Goal: Information Seeking & Learning: Learn about a topic

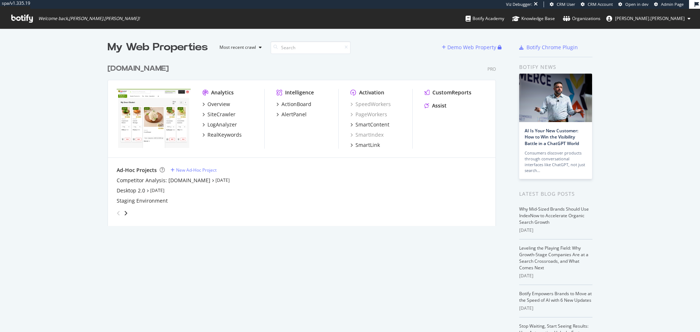
scroll to position [327, 689]
click at [215, 181] on link "Aug 11th 25" at bounding box center [222, 180] width 14 height 6
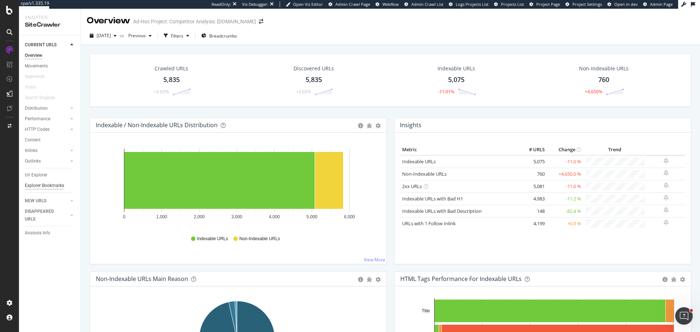
click at [56, 184] on div "Explorer Bookmarks" at bounding box center [44, 186] width 39 height 8
click at [39, 176] on div "Url Explorer" at bounding box center [36, 175] width 23 height 8
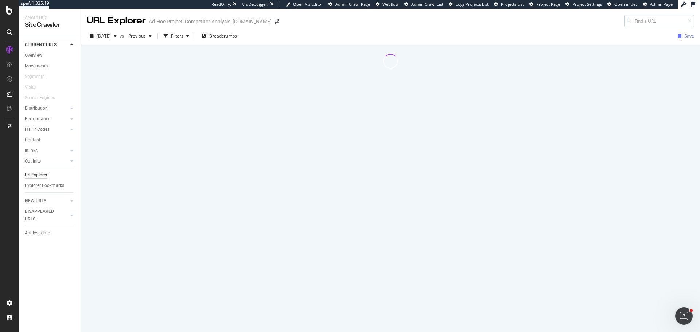
click at [648, 20] on input at bounding box center [659, 21] width 70 height 13
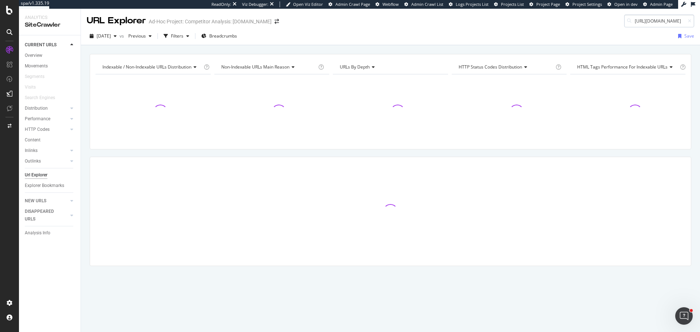
scroll to position [0, 27]
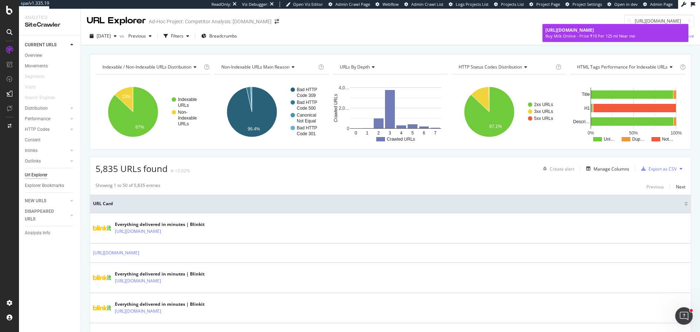
type input "https://blinkit.com/cn/milk/cid/14/922"
click at [599, 26] on link "https://blinkit.com/cn/milk/cid/14/922 Buy Milk Online - Price ₹10 Per 125 ml N…" at bounding box center [616, 33] width 146 height 18
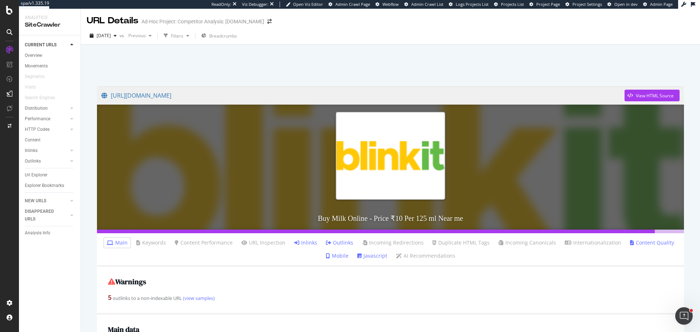
click at [347, 244] on link "Outlinks" at bounding box center [339, 242] width 27 height 7
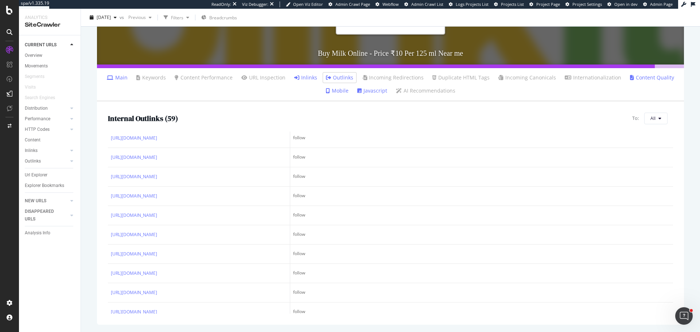
scroll to position [911, 0]
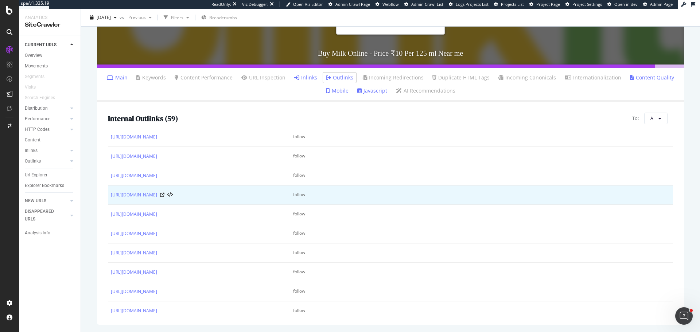
click at [206, 205] on td "https://blinkit.com/prn/amul-taaza-toned-milk/prid/19512" at bounding box center [199, 195] width 182 height 19
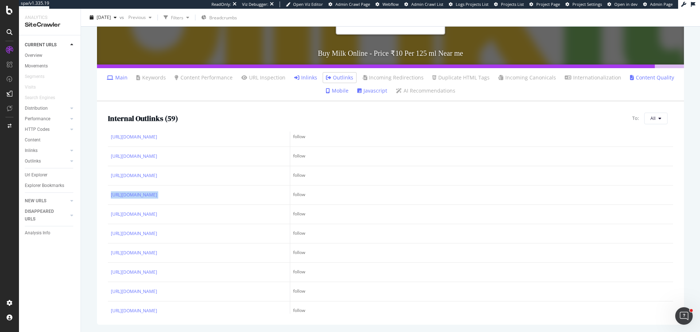
copy div "https://blinkit.com/prn/amul-taaza-toned-milk/prid/19512"
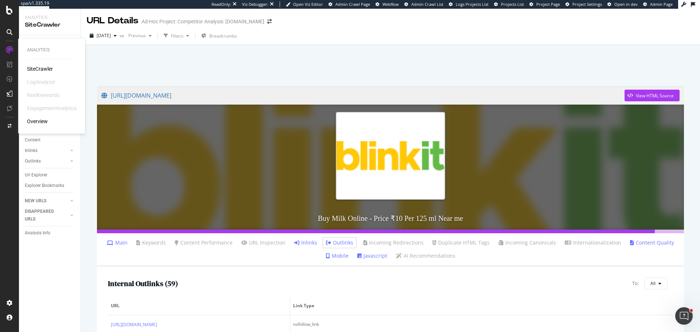
click at [44, 67] on div "SiteCrawler" at bounding box center [40, 68] width 26 height 7
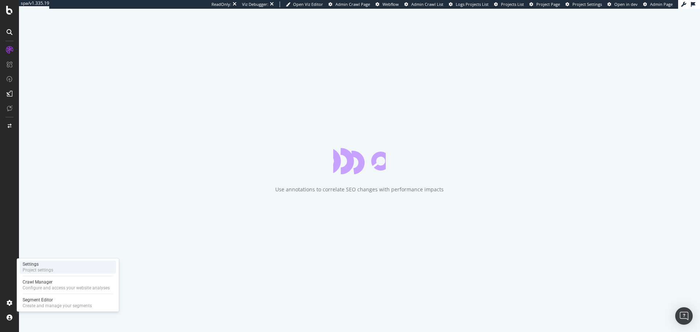
click at [40, 263] on div "Settings" at bounding box center [38, 264] width 31 height 6
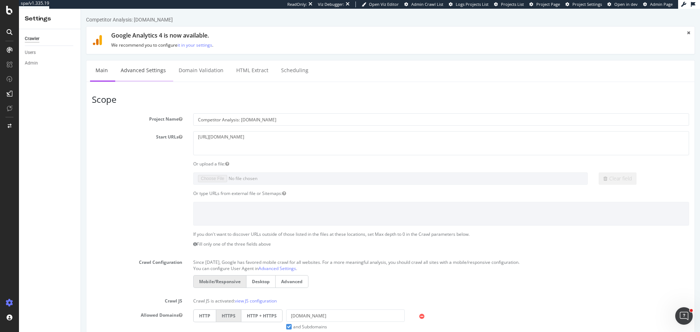
click at [142, 75] on link "Advanced Settings" at bounding box center [143, 71] width 56 height 20
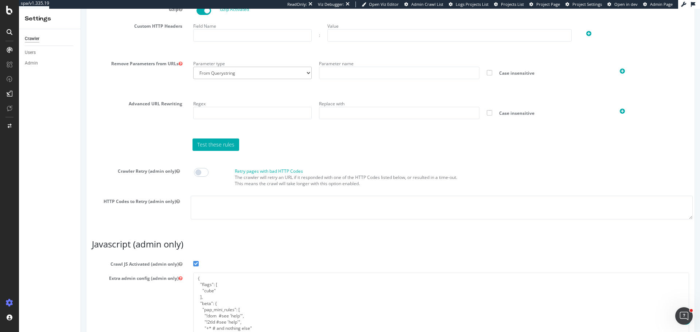
scroll to position [567, 0]
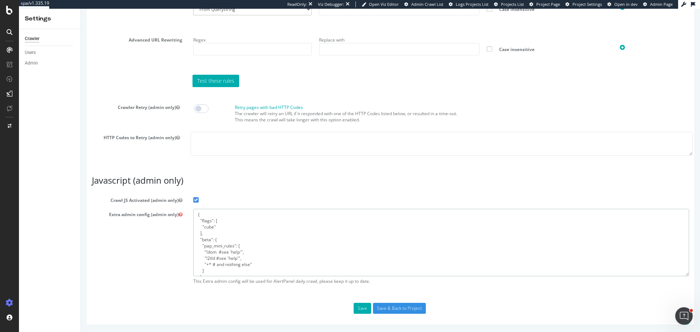
click at [194, 258] on textarea "{ "flags": [ "cube" ], "beta": { "pap_mini_rules": [ "!dom #see 'help'", "!2tld…" at bounding box center [441, 242] width 496 height 67
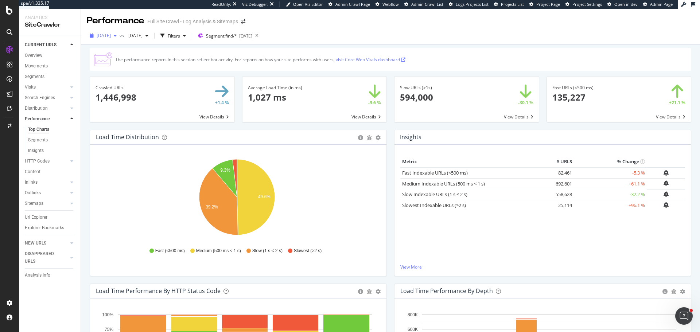
click at [111, 38] on span "2025 Jul. 29th" at bounding box center [104, 35] width 14 height 6
click at [143, 37] on span "2024 Jul. 16th" at bounding box center [133, 35] width 17 height 6
click at [384, 40] on div "2025 Jul. 29th vs 2024 Jul. 16th Filters Segment: find/* 2025-08-04" at bounding box center [390, 37] width 619 height 15
click at [43, 92] on div "LogAnalyzer" at bounding box center [41, 95] width 28 height 7
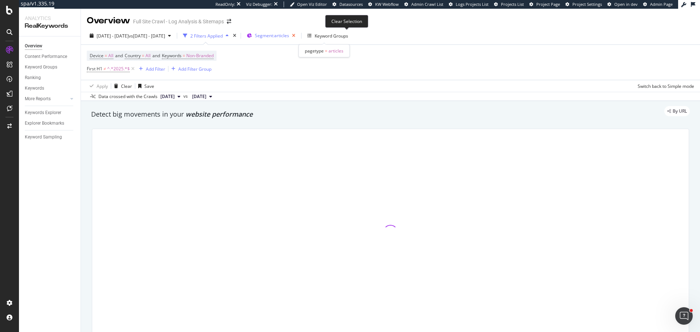
click at [298, 33] on icon "button" at bounding box center [293, 36] width 9 height 10
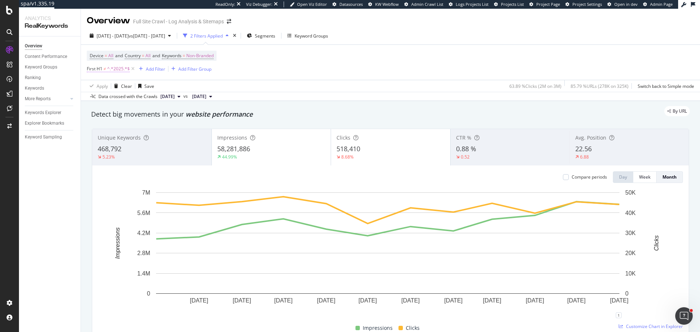
click at [114, 71] on span "^.*2025.*$" at bounding box center [118, 69] width 23 height 10
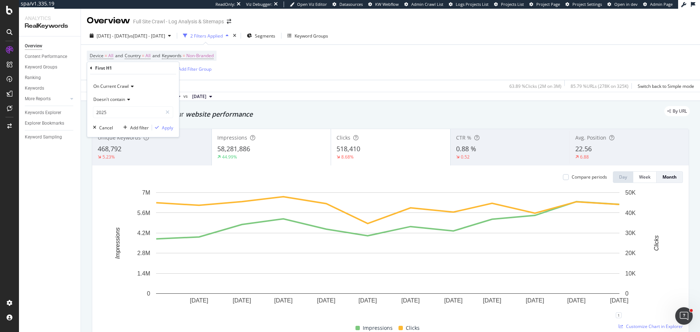
click at [92, 69] on div "First H1" at bounding box center [133, 68] width 86 height 12
click at [90, 67] on icon at bounding box center [91, 68] width 2 height 4
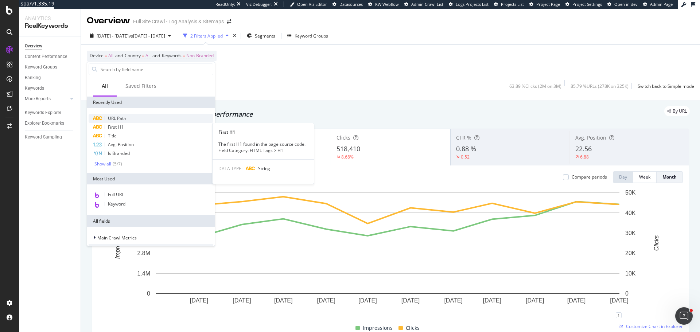
click at [133, 118] on div "URL Path" at bounding box center [151, 118] width 125 height 9
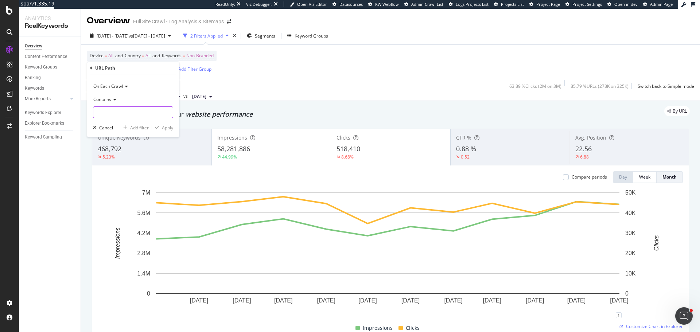
click at [123, 114] on input "text" at bounding box center [132, 112] width 79 height 12
type input "/home-improvement/"
click at [167, 129] on div "Apply" at bounding box center [167, 128] width 11 height 6
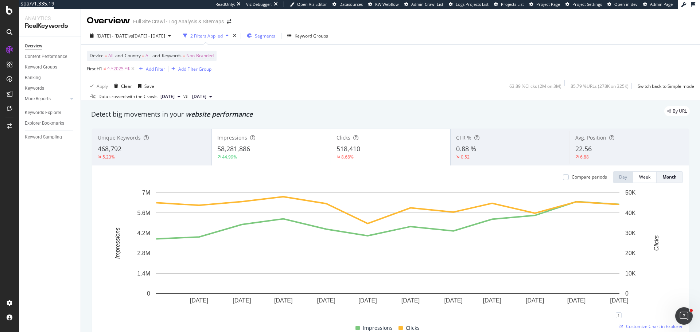
click at [275, 34] on span "Segments" at bounding box center [265, 36] width 20 height 6
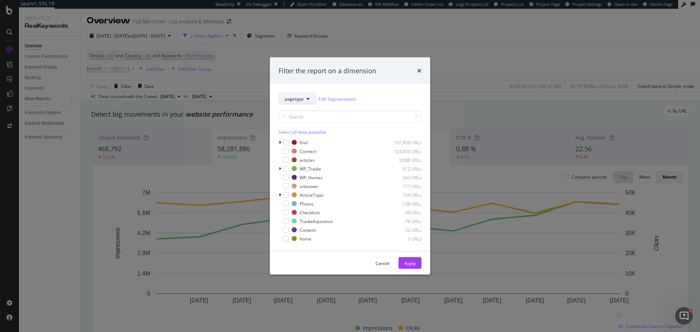
click at [299, 101] on span "pagetype" at bounding box center [294, 99] width 19 height 6
click at [299, 200] on div "Breadcrumb Tree" at bounding box center [308, 204] width 59 height 11
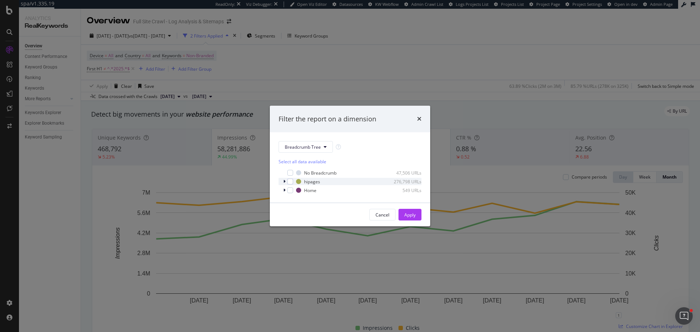
click at [284, 182] on icon "modal" at bounding box center [284, 181] width 2 height 4
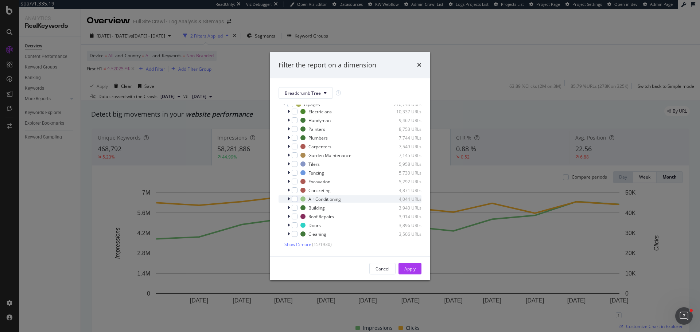
scroll to position [32, 0]
click at [285, 244] on icon "modal" at bounding box center [284, 244] width 2 height 4
click at [417, 65] on icon "times" at bounding box center [419, 65] width 4 height 6
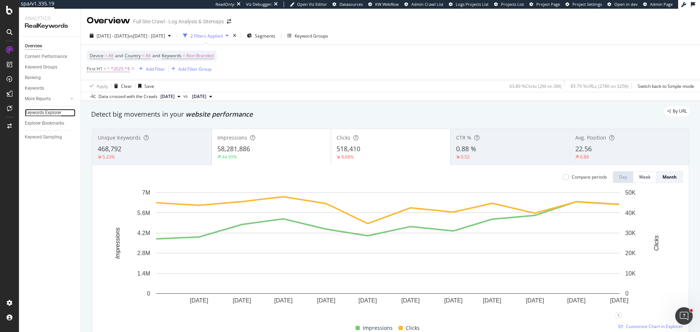
click at [43, 110] on div "Keywords Explorer" at bounding box center [43, 113] width 36 height 8
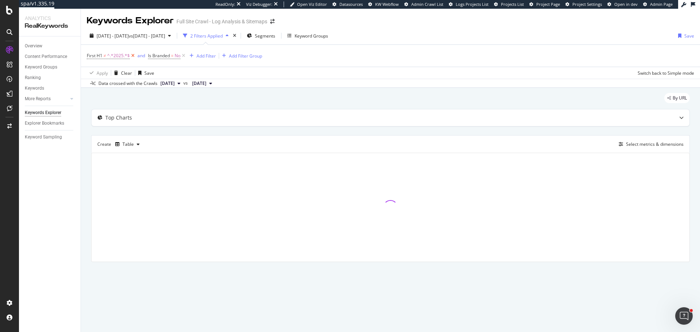
click at [134, 56] on icon at bounding box center [133, 55] width 6 height 7
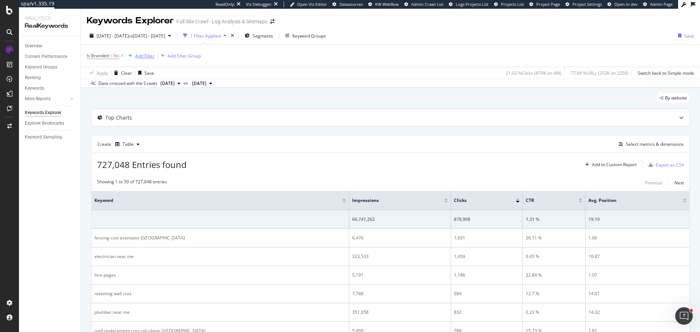
click at [148, 58] on div "Add Filter" at bounding box center [144, 56] width 19 height 6
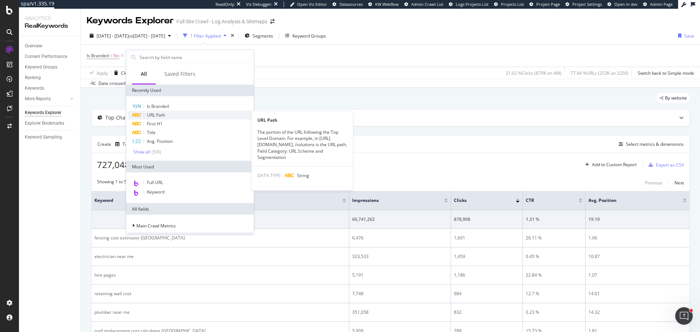
click at [156, 116] on span "URL Path" at bounding box center [156, 115] width 18 height 6
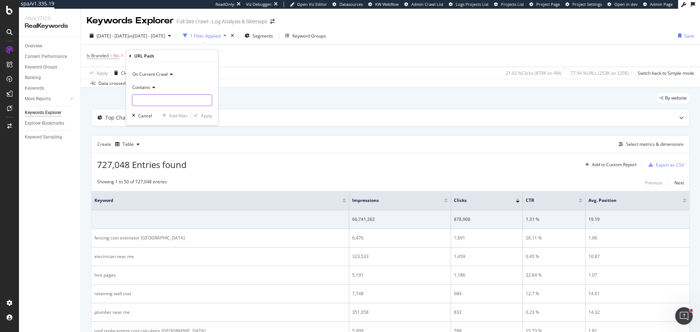
click at [150, 99] on input "text" at bounding box center [171, 100] width 79 height 12
type input "/home-improvement/"
click at [212, 113] on div "On Current Crawl Contains /home-improvement/ Cancel Add filter Apply" at bounding box center [172, 93] width 92 height 63
click at [211, 114] on div "Apply" at bounding box center [206, 116] width 11 height 6
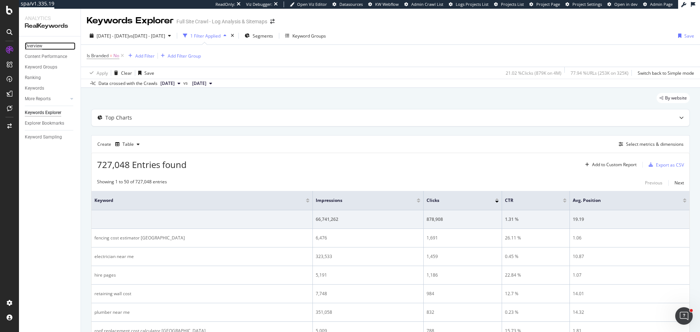
click at [37, 42] on div "Overview" at bounding box center [34, 46] width 18 height 8
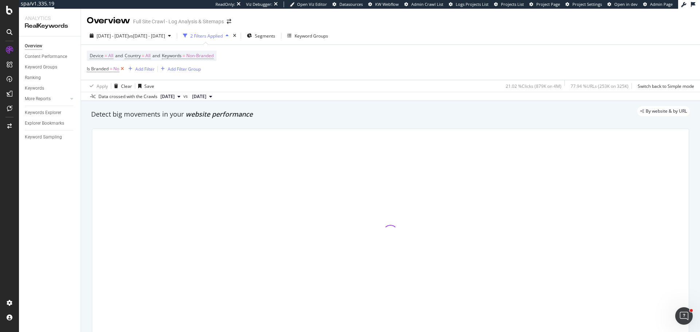
click at [124, 68] on icon at bounding box center [122, 68] width 6 height 7
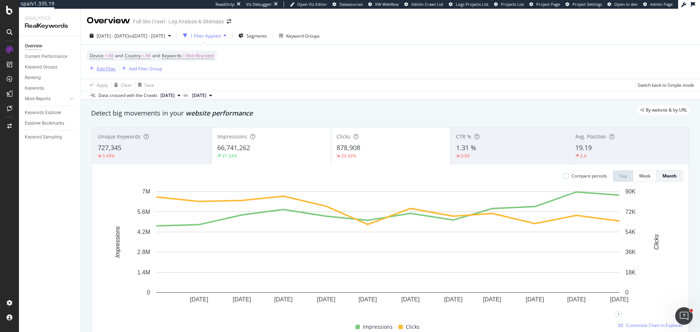
click at [99, 69] on div "Add Filter" at bounding box center [106, 69] width 19 height 6
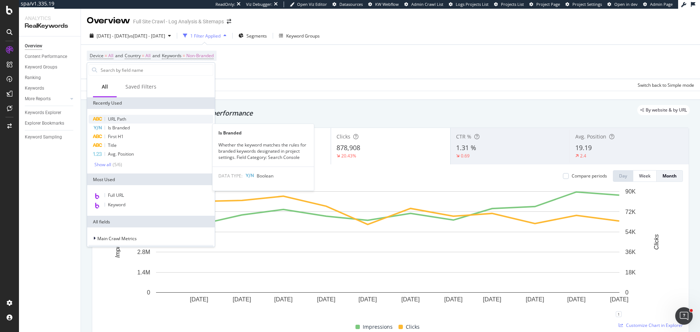
click at [122, 121] on span "URL Path" at bounding box center [117, 119] width 18 height 6
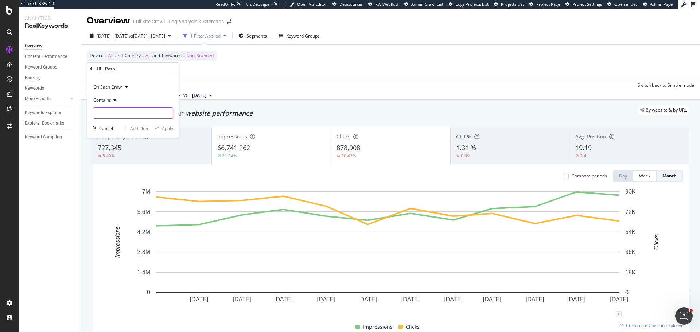
click at [119, 110] on input "text" at bounding box center [132, 113] width 79 height 12
paste input "/home-improvement-planning/"
type input "/home-improvement-planning/"
click at [108, 102] on span "Contains" at bounding box center [102, 100] width 18 height 6
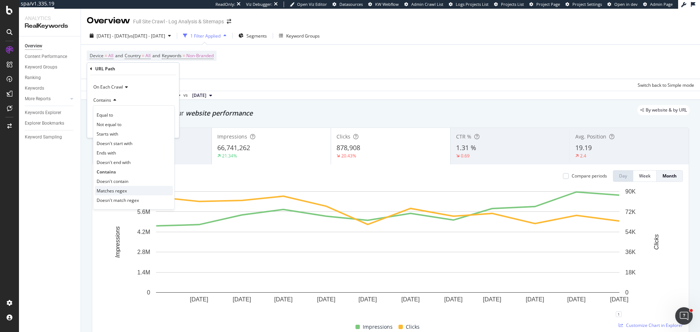
click at [112, 191] on span "Matches regex" at bounding box center [112, 191] width 30 height 6
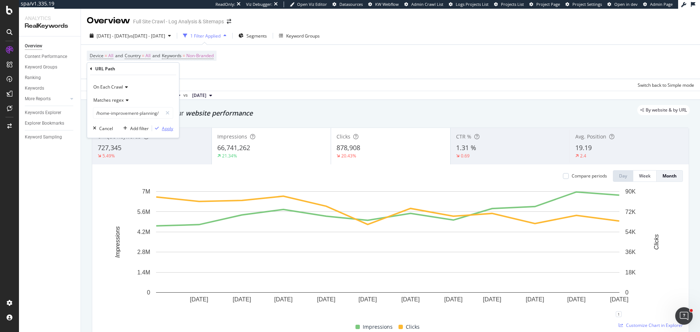
click at [164, 131] on div "Apply" at bounding box center [167, 128] width 11 height 6
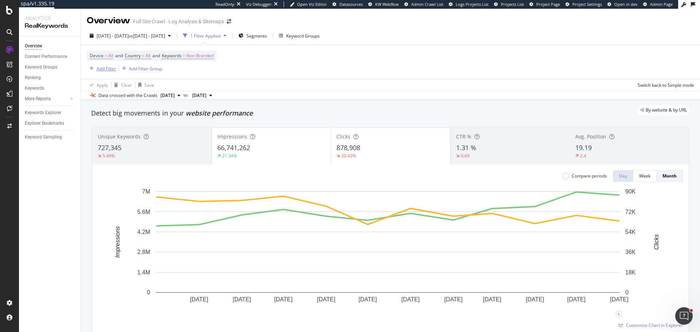
click at [106, 70] on div "Add Filter" at bounding box center [106, 69] width 19 height 6
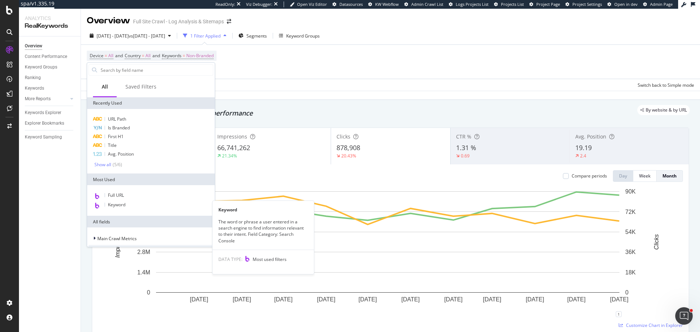
click at [132, 196] on div "Full URL" at bounding box center [151, 195] width 125 height 9
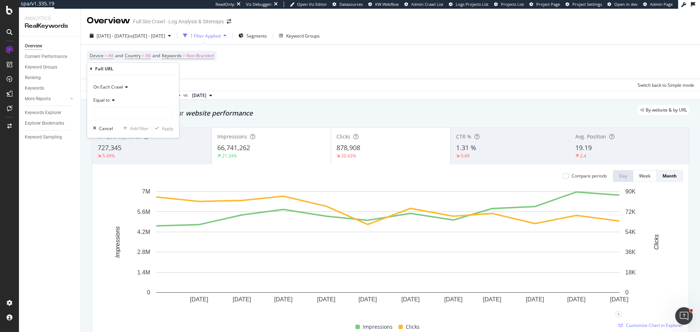
click at [113, 101] on icon at bounding box center [112, 100] width 5 height 4
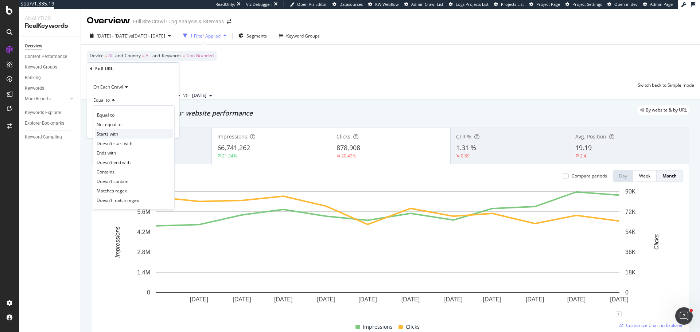
click at [116, 137] on span "Starts with" at bounding box center [108, 134] width 22 height 6
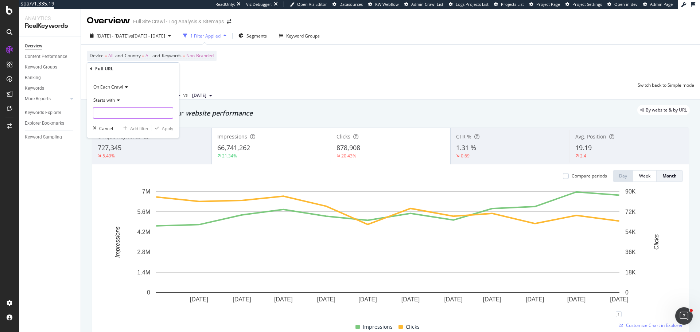
click at [120, 110] on input "text" at bounding box center [132, 113] width 79 height 12
paste input "/home-improvement-planning/"
type input "/home-improvement-planning/"
click at [168, 129] on div "Apply" at bounding box center [167, 128] width 11 height 6
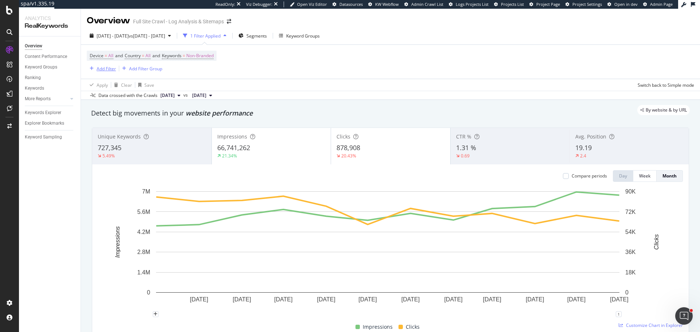
click at [99, 69] on div "Add Filter" at bounding box center [106, 69] width 19 height 6
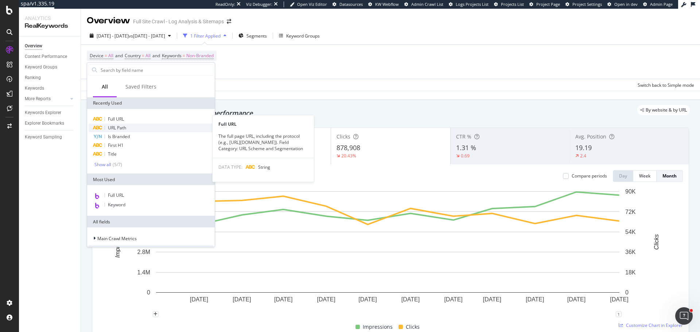
click at [119, 128] on span "URL Path" at bounding box center [117, 128] width 18 height 6
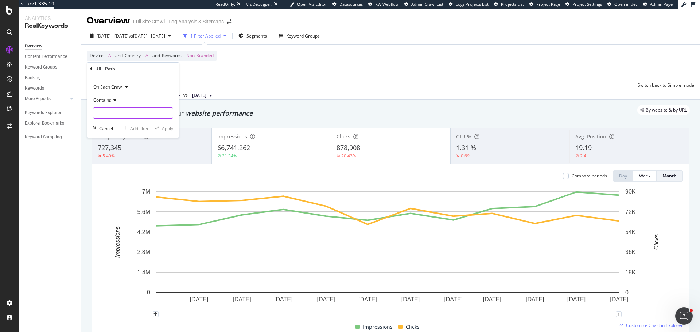
click at [106, 115] on input "text" at bounding box center [132, 113] width 79 height 12
paste input "/home-improvement-planning/"
type input "/home-improvement-planning/"
click at [168, 130] on div "Apply" at bounding box center [167, 128] width 11 height 6
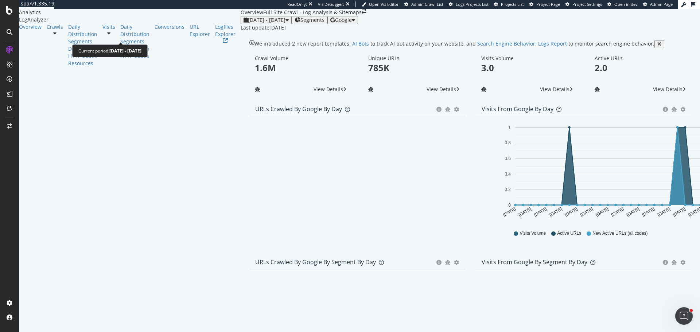
click at [248, 23] on span "[DATE] - [DATE]" at bounding box center [267, 19] width 38 height 7
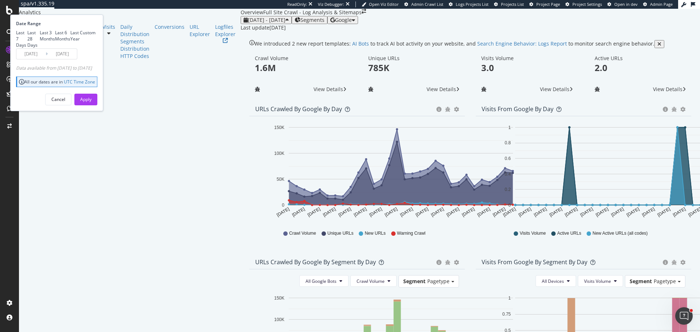
click at [55, 42] on div "Last 3 Months" at bounding box center [47, 36] width 15 height 12
type input "2025/04/16"
click at [92, 102] on div "Apply" at bounding box center [85, 99] width 11 height 6
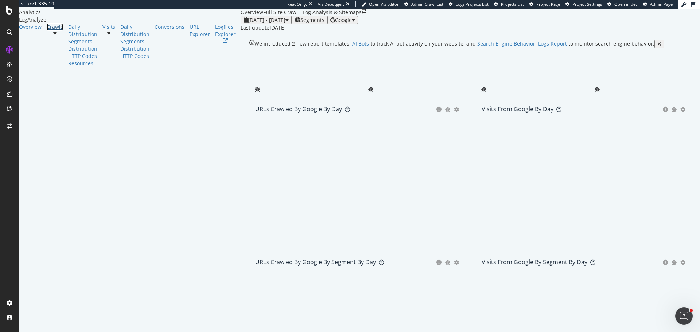
click at [47, 31] on div "Crawls" at bounding box center [55, 26] width 16 height 7
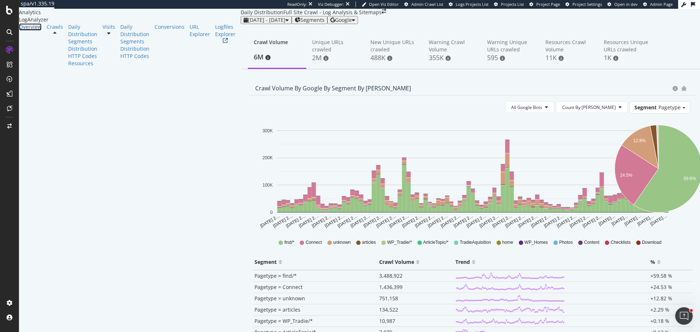
click at [36, 31] on div "Overview" at bounding box center [30, 26] width 23 height 7
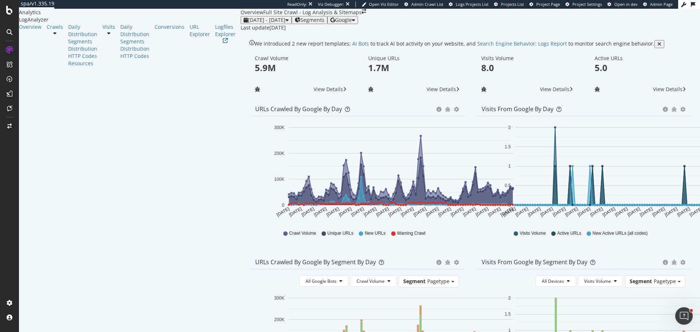
click at [300, 23] on span "Segments" at bounding box center [312, 20] width 24 height 6
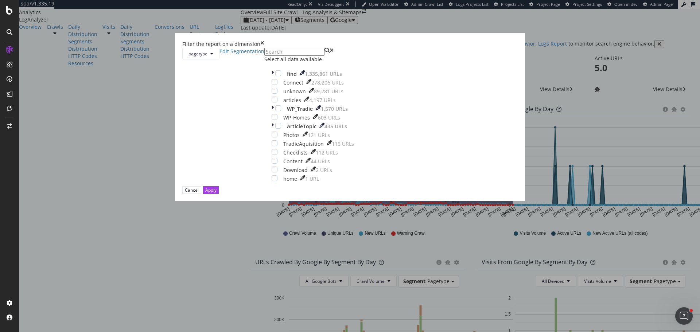
click at [38, 90] on div "Filter the report on a dimension pagetype Edit Segmentation Select all data ava…" at bounding box center [350, 166] width 700 height 332
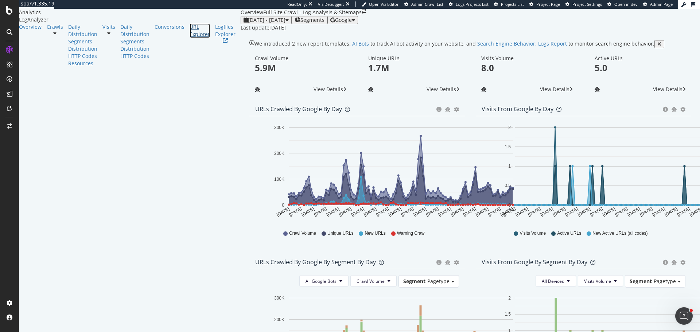
click at [190, 38] on div "URL Explorer" at bounding box center [200, 30] width 20 height 15
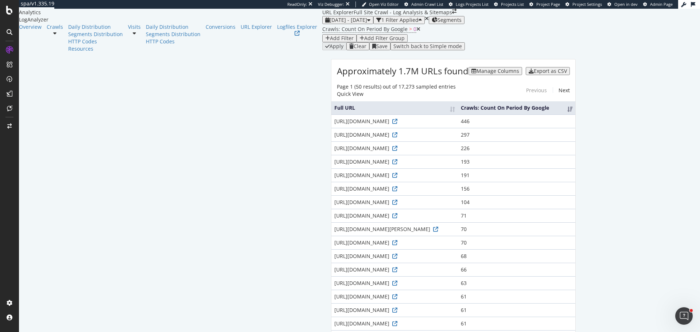
click at [330, 41] on div "Add Filter" at bounding box center [342, 38] width 24 height 6
click at [255, 75] on div "URLs (Logs)" at bounding box center [269, 72] width 29 height 6
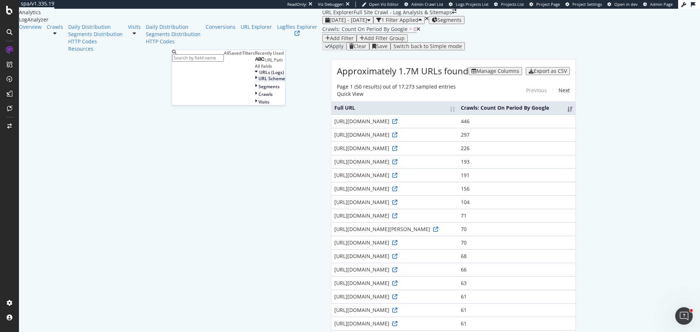
click at [258, 82] on span "URL Scheme" at bounding box center [271, 78] width 27 height 6
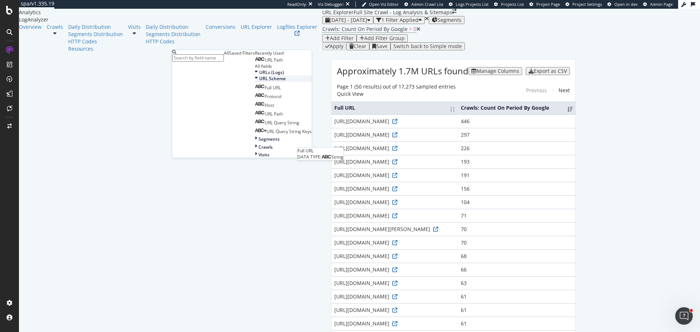
scroll to position [14, 0]
click at [267, 135] on span "URL Query String Keys" at bounding box center [289, 131] width 45 height 6
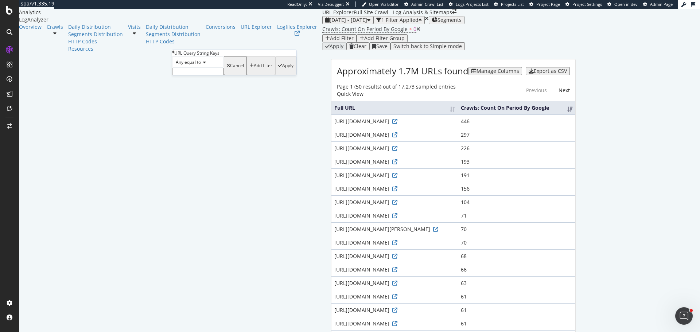
click at [195, 65] on span "Any equal to" at bounding box center [188, 62] width 25 height 6
click at [186, 152] on span "Exists" at bounding box center [180, 149] width 12 height 6
click at [258, 65] on div "Apply" at bounding box center [263, 61] width 11 height 5
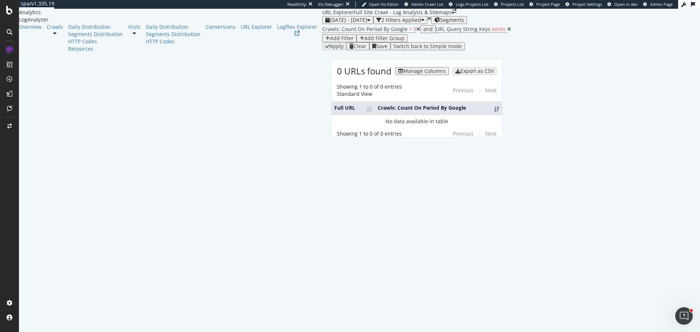
click at [507, 32] on icon at bounding box center [509, 29] width 4 height 5
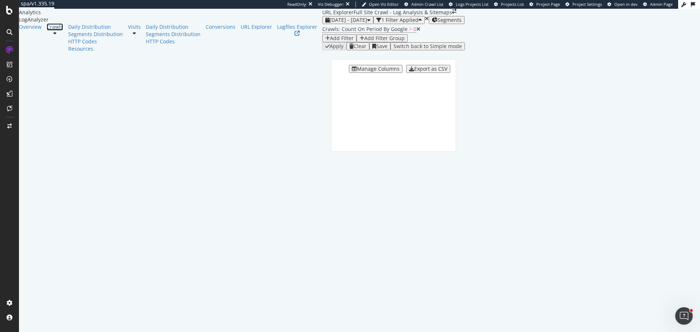
click at [47, 31] on link "Crawls" at bounding box center [55, 26] width 16 height 7
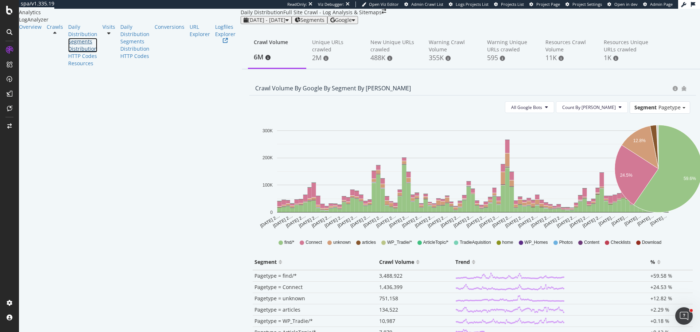
click at [68, 53] on div "Segments Distribution" at bounding box center [82, 45] width 29 height 15
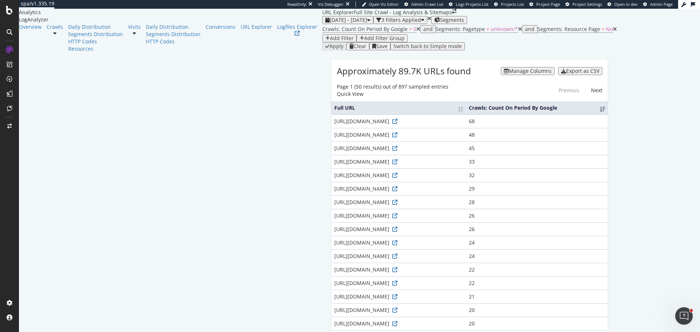
scroll to position [365, 0]
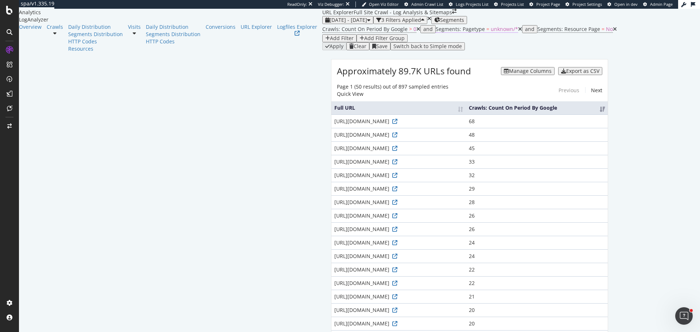
click at [436, 32] on span "Segments: Pagetype" at bounding box center [460, 29] width 49 height 7
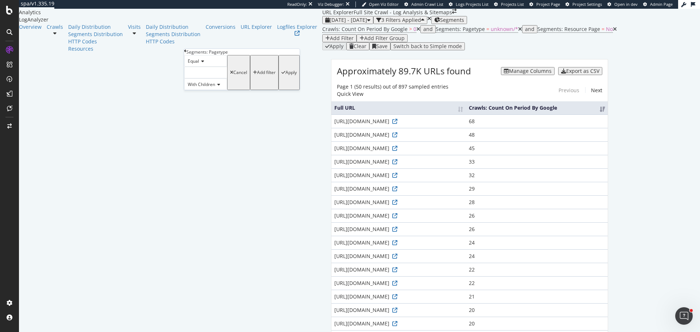
click at [187, 56] on div "Segments: Pagetype Equal With Children Cancel Add filter Apply" at bounding box center [242, 69] width 116 height 41
click at [186, 53] on icon at bounding box center [185, 51] width 2 height 4
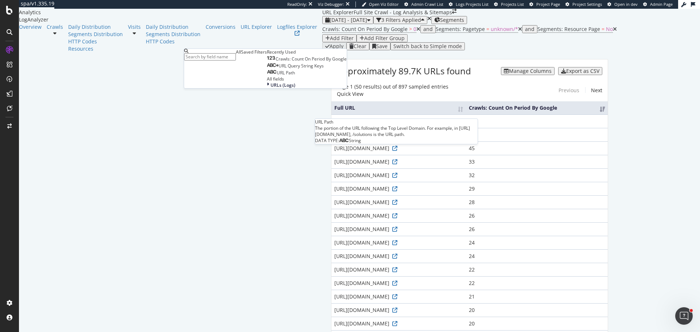
click at [267, 76] on div "URL Path" at bounding box center [281, 73] width 28 height 6
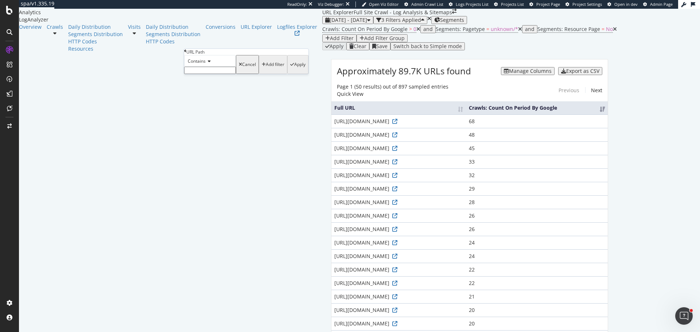
click at [220, 74] on input "text" at bounding box center [210, 70] width 52 height 7
type input "/email_form/"
click at [294, 69] on div "Apply" at bounding box center [299, 66] width 11 height 5
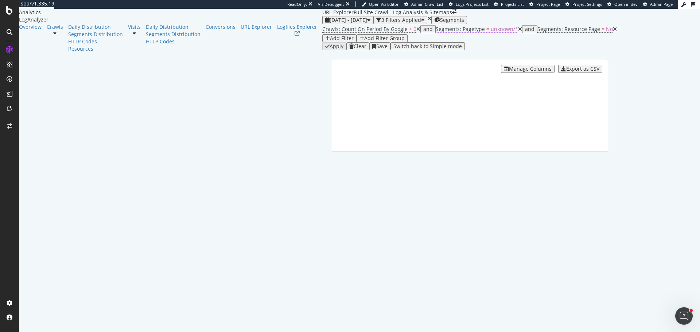
click at [436, 32] on span "Segments: Pagetype" at bounding box center [460, 29] width 49 height 7
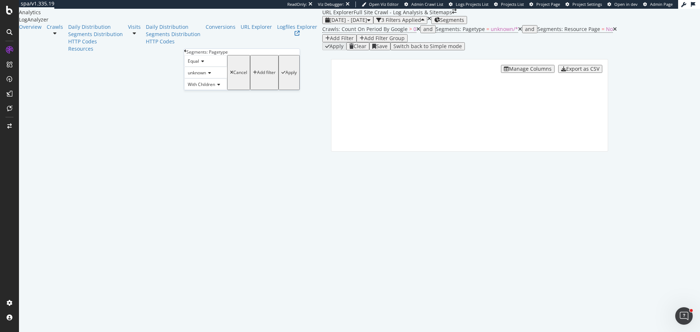
click at [186, 53] on icon at bounding box center [185, 51] width 2 height 4
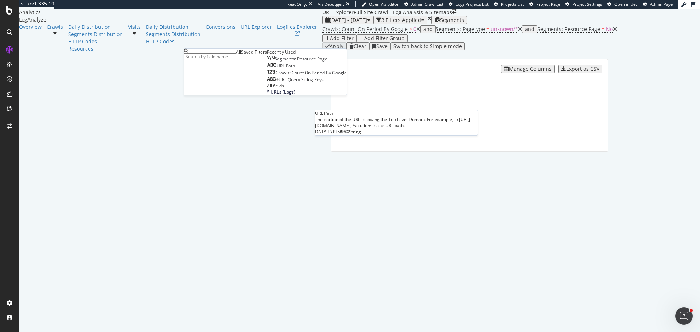
click at [267, 69] on div "URL Path" at bounding box center [281, 66] width 28 height 6
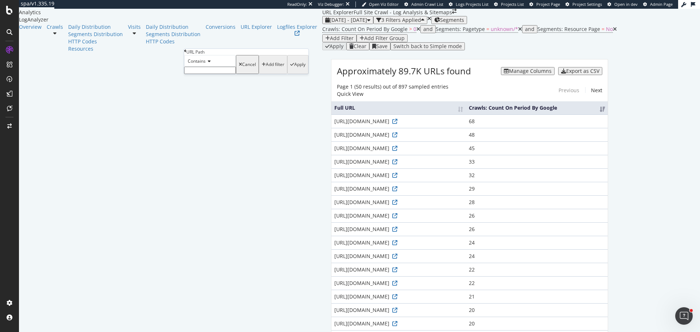
click at [211, 74] on input "text" at bounding box center [210, 70] width 52 height 7
type input "/email_form/"
drag, startPoint x: 24, startPoint y: 144, endPoint x: 15, endPoint y: 131, distance: 15.6
click at [24, 53] on div "Overview Crawls Daily Distribution Segments Distribution HTTP Codes Resources V…" at bounding box center [170, 37] width 303 height 29
click at [47, 31] on div "Crawls" at bounding box center [55, 26] width 16 height 7
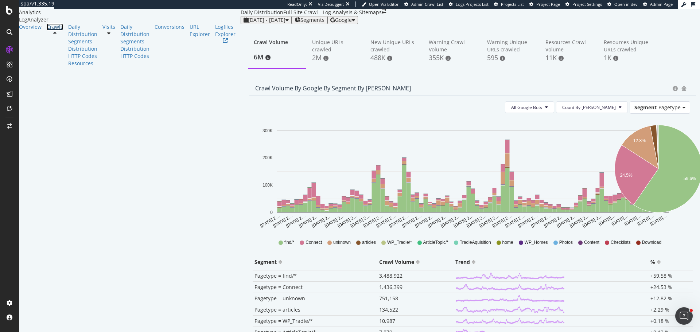
scroll to position [146, 0]
click at [379, 295] on span "751,158" at bounding box center [388, 298] width 19 height 7
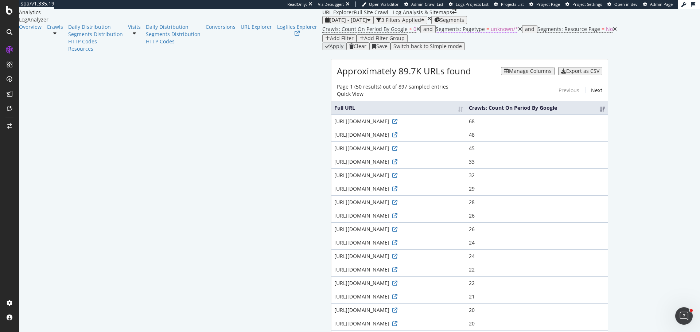
click at [491, 32] on span "unknown/*" at bounding box center [504, 29] width 27 height 7
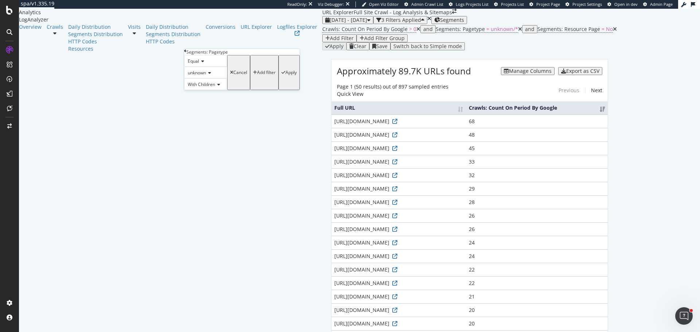
click at [186, 53] on icon at bounding box center [185, 51] width 2 height 4
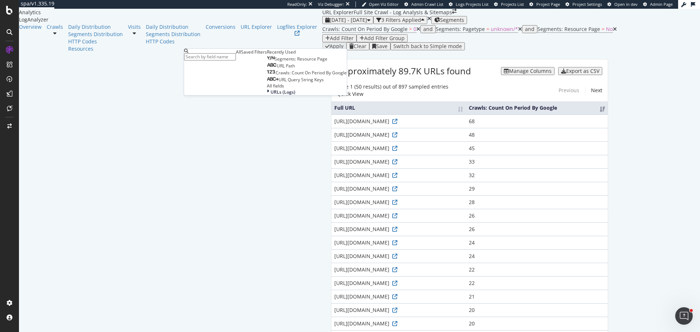
click at [267, 69] on div "URL Path" at bounding box center [281, 66] width 28 height 6
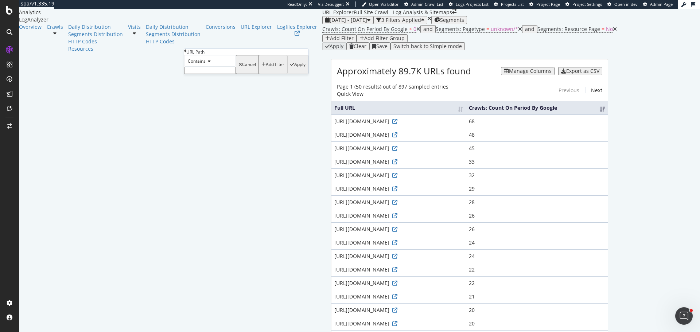
click at [210, 74] on input "text" at bounding box center [210, 70] width 52 height 7
type input "/email_form/"
click at [294, 69] on div "Apply" at bounding box center [299, 66] width 11 height 5
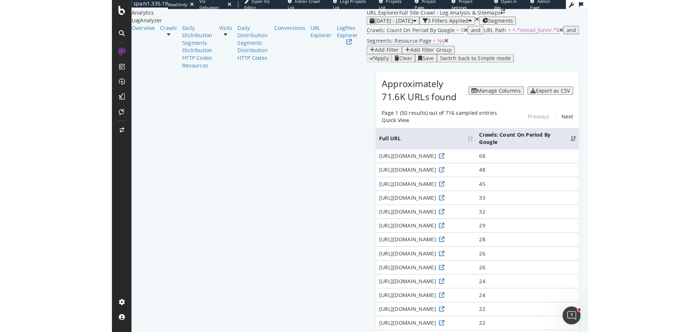
scroll to position [36, 0]
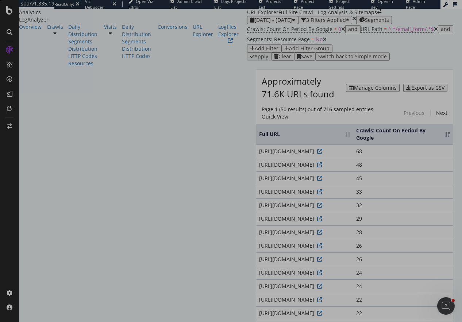
click at [87, 90] on div "0 X 0" at bounding box center [231, 161] width 462 height 322
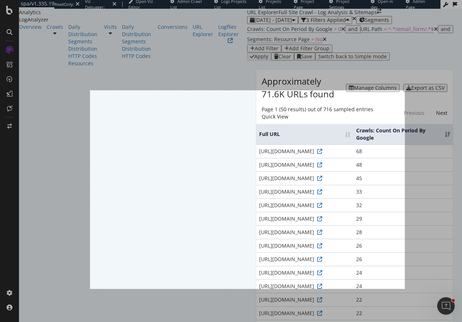
drag, startPoint x: 90, startPoint y: 90, endPoint x: 404, endPoint y: 289, distance: 371.6
click at [404, 289] on div "862 X 544" at bounding box center [231, 161] width 462 height 322
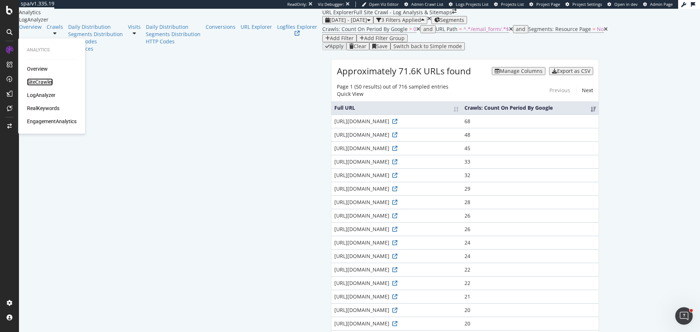
click at [41, 82] on div "SiteCrawler" at bounding box center [40, 81] width 26 height 7
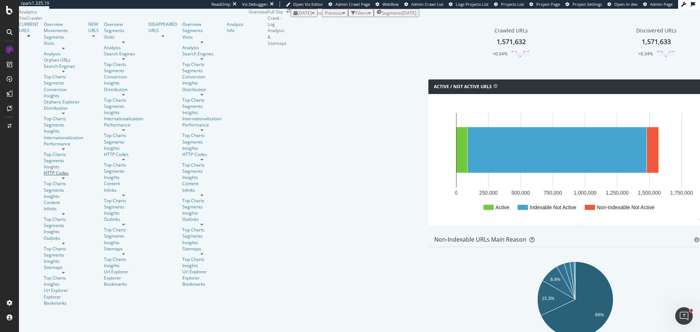
click at [44, 170] on div "HTTP Codes" at bounding box center [63, 173] width 39 height 6
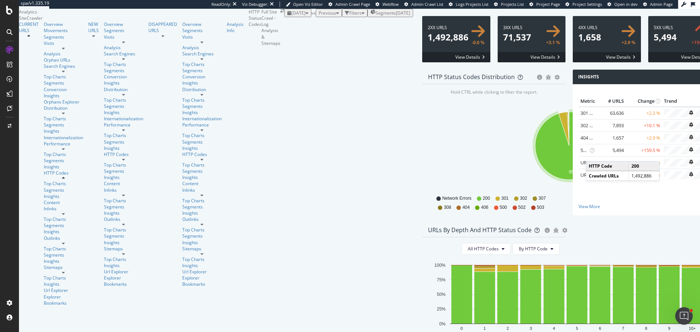
click at [287, 16] on div "[DATE]" at bounding box center [297, 13] width 21 height 6
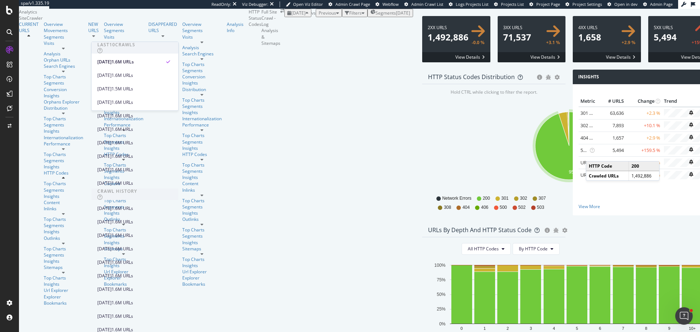
click at [371, 17] on div "2025 Jul. 29th vs Previous Filters Segments 2025-08-04" at bounding box center [348, 13] width 129 height 8
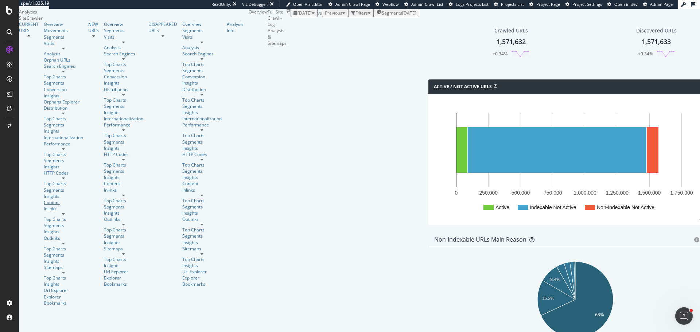
click at [44, 199] on div "Content" at bounding box center [63, 202] width 39 height 6
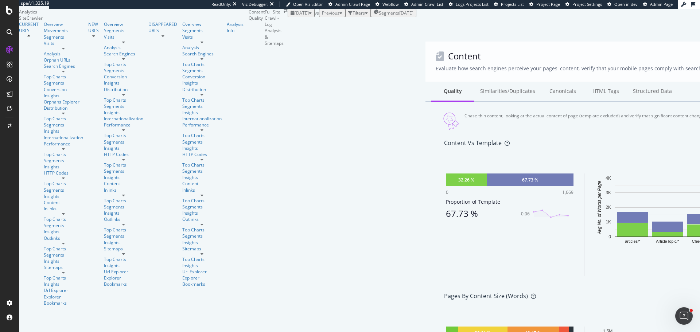
click at [474, 84] on div "Similarities/Duplicates" at bounding box center [507, 92] width 67 height 20
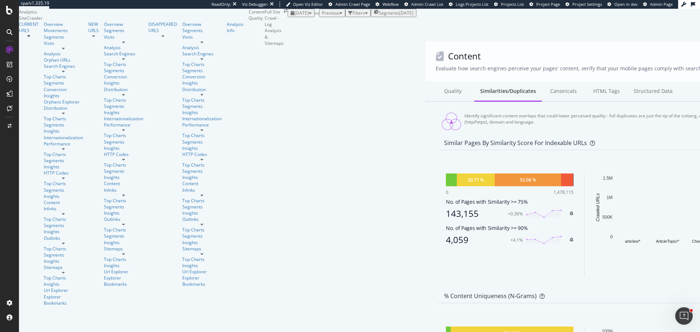
scroll to position [36, 0]
click at [446, 235] on div "4,059" at bounding box center [477, 240] width 62 height 10
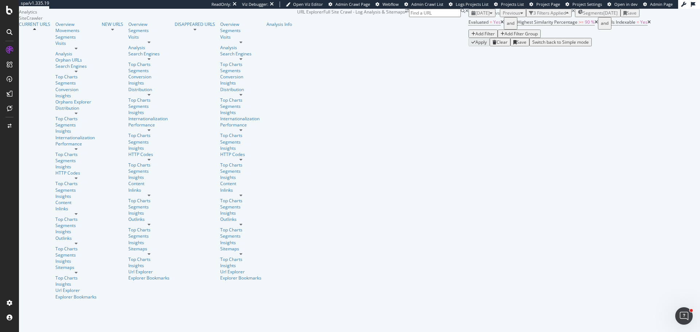
click at [471, 16] on div "[DATE]" at bounding box center [481, 13] width 21 height 6
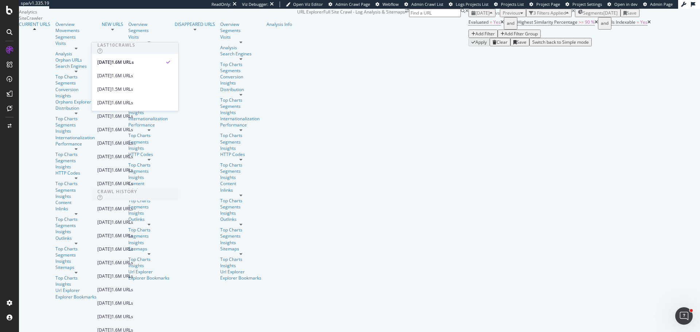
click at [468, 17] on div "2025 Jul. 29th vs Previous 3 Filters Applied Segments 2025-08-04 Save" at bounding box center [559, 13] width 182 height 8
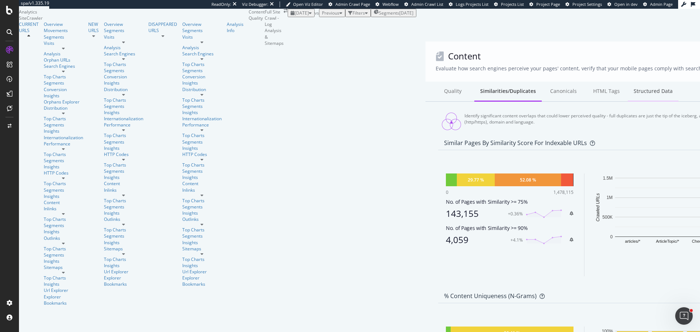
click at [628, 82] on div "Structured Data" at bounding box center [653, 92] width 51 height 20
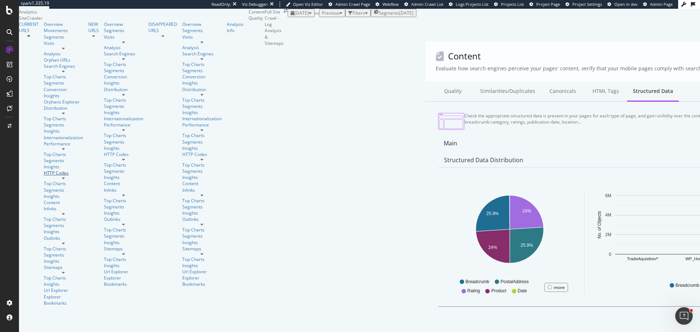
click at [44, 170] on div "HTTP Codes" at bounding box center [63, 173] width 39 height 6
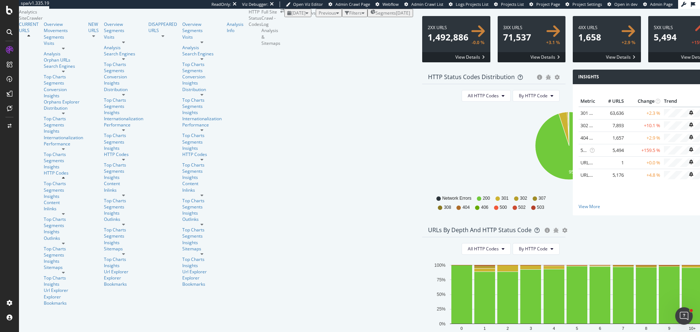
click at [498, 62] on span at bounding box center [532, 39] width 68 height 46
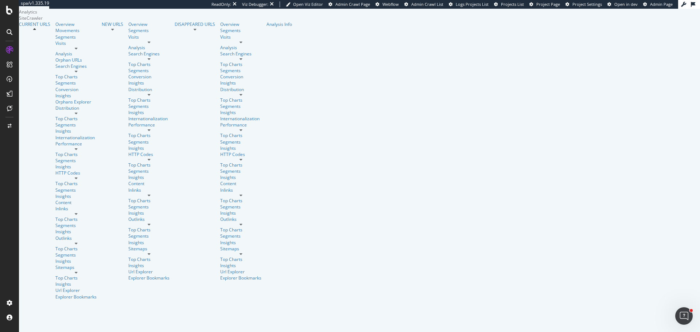
scroll to position [73, 0]
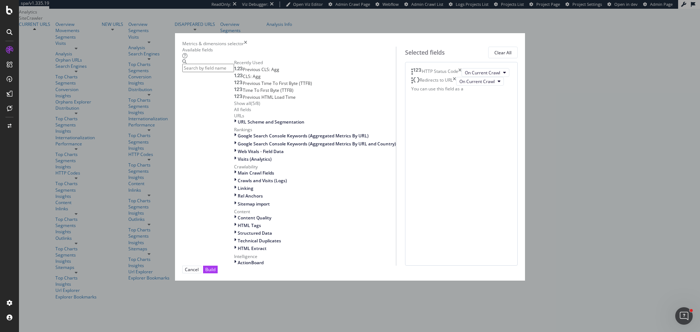
click at [234, 72] on input "modal" at bounding box center [208, 68] width 52 height 8
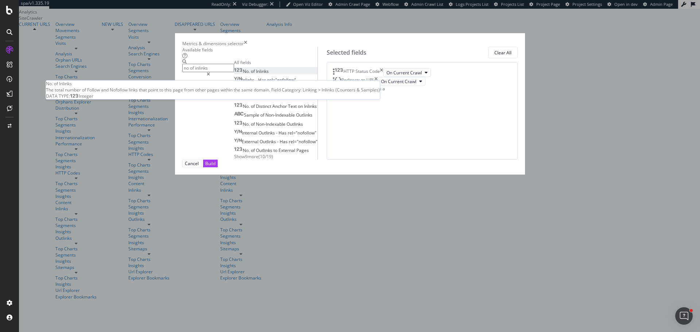
type input "no of inlinks"
click at [256, 74] on span "Inlinks" at bounding box center [262, 71] width 13 height 6
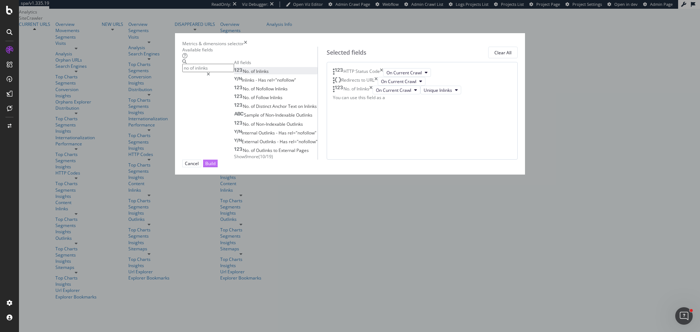
click at [218, 167] on button "Build" at bounding box center [210, 164] width 15 height 8
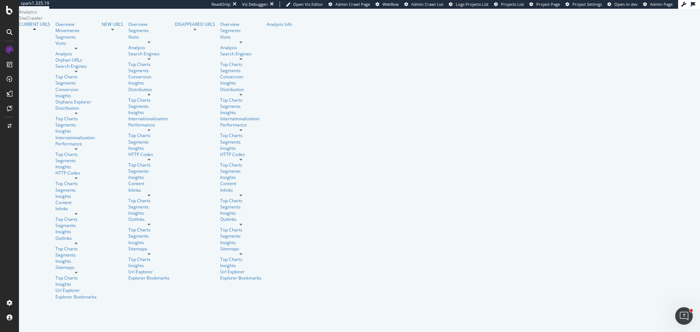
scroll to position [73, 0]
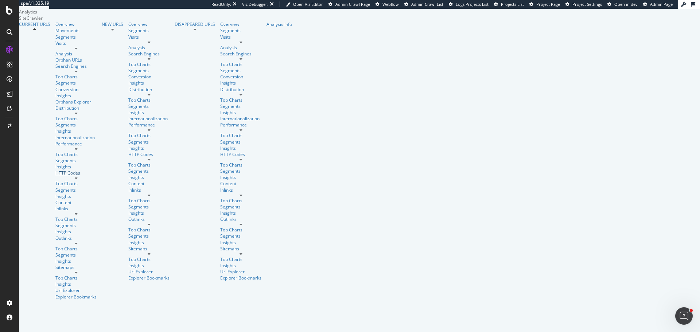
click at [55, 170] on div "HTTP Codes" at bounding box center [75, 173] width 41 height 6
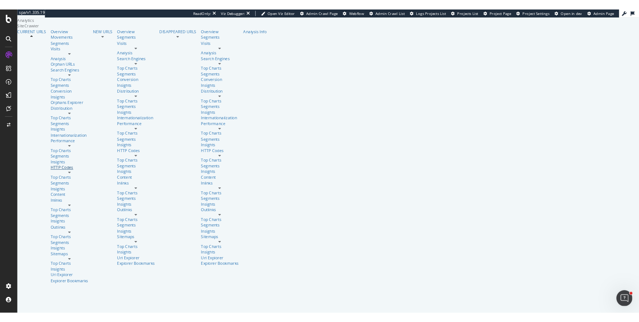
scroll to position [109, 0]
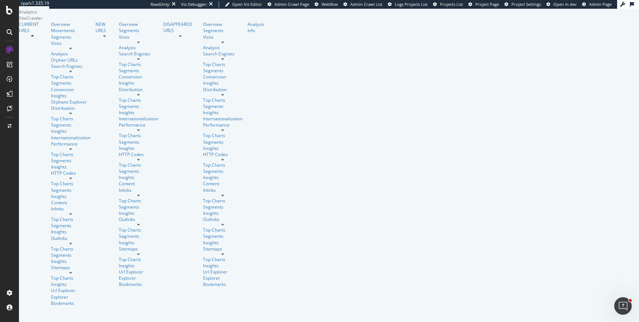
drag, startPoint x: 234, startPoint y: 138, endPoint x: 220, endPoint y: 138, distance: 13.9
drag, startPoint x: 236, startPoint y: 136, endPoint x: 225, endPoint y: 136, distance: 10.2
drag, startPoint x: 328, startPoint y: 132, endPoint x: 201, endPoint y: 134, distance: 127.6
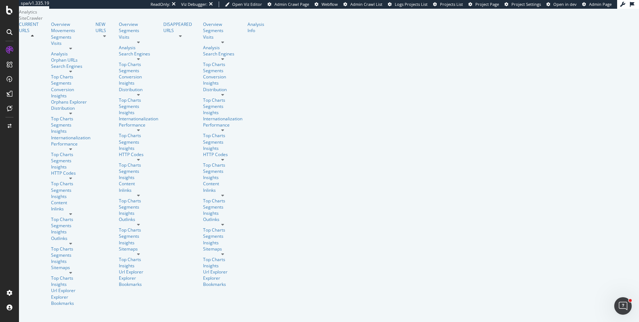
drag, startPoint x: 540, startPoint y: 135, endPoint x: 164, endPoint y: 144, distance: 375.6
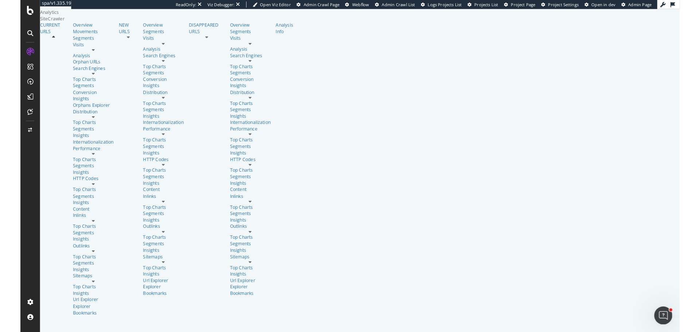
scroll to position [146, 0]
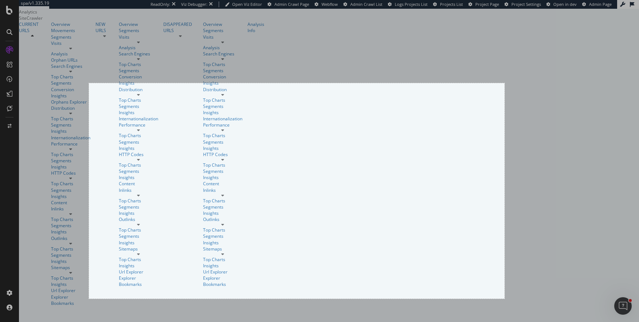
drag, startPoint x: 89, startPoint y: 83, endPoint x: 505, endPoint y: 299, distance: 468.2
click at [505, 299] on div "1140 X 591" at bounding box center [319, 161] width 639 height 322
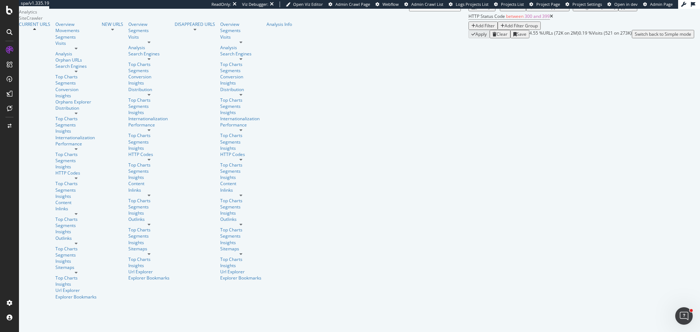
scroll to position [0, 0]
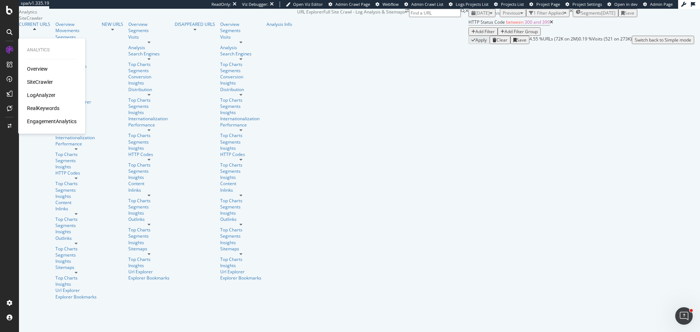
click at [49, 98] on div "LogAnalyzer" at bounding box center [41, 95] width 28 height 7
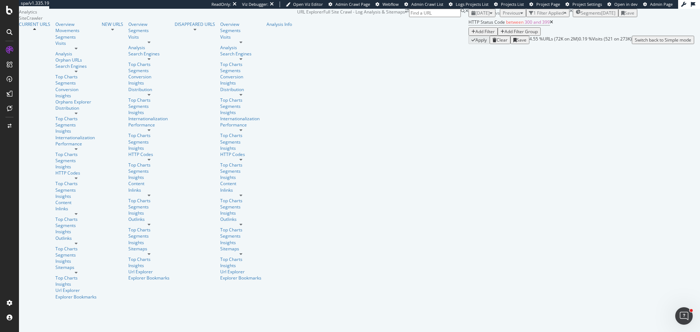
click at [493, 36] on div "HTTP Status Code between 300 and 399 Add Filter Add Filter Group" at bounding box center [581, 26] width 226 height 19
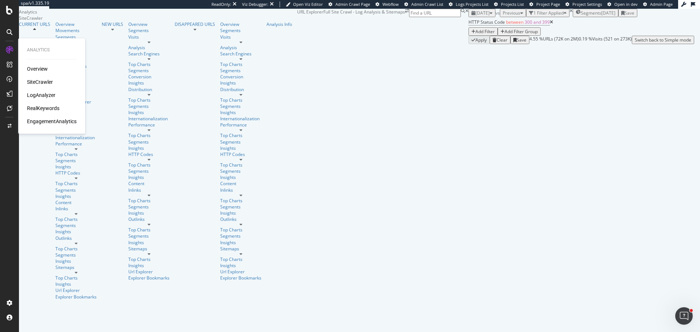
click at [38, 109] on div "RealKeywords" at bounding box center [43, 108] width 32 height 7
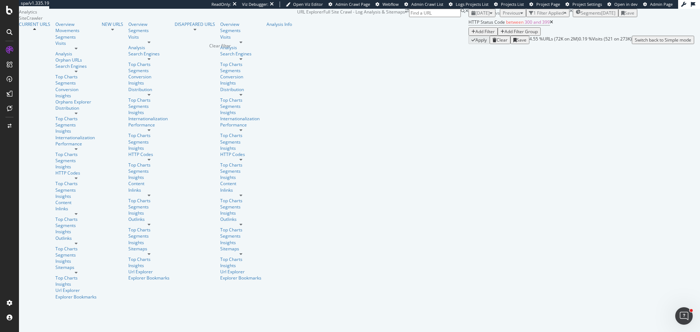
click at [569, 13] on icon "times" at bounding box center [570, 11] width 3 height 4
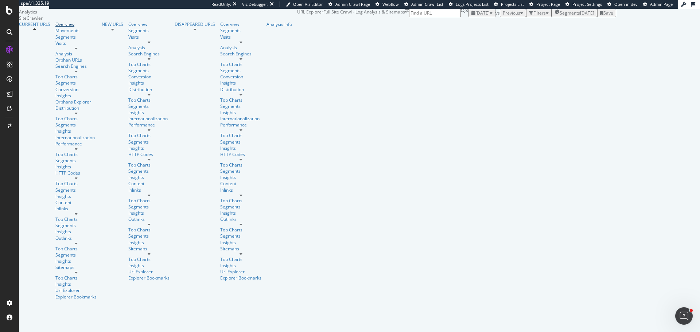
click at [55, 27] on div "Overview" at bounding box center [75, 24] width 41 height 6
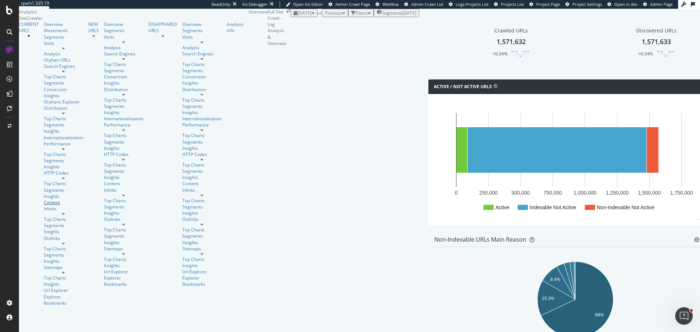
click at [44, 199] on div "Content" at bounding box center [63, 202] width 39 height 6
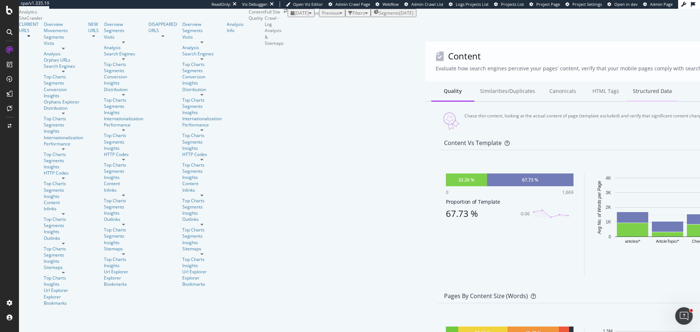
click at [627, 83] on div "Structured Data" at bounding box center [652, 92] width 51 height 20
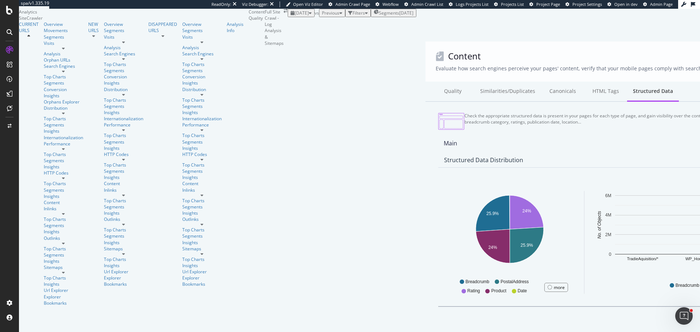
click at [44, 287] on div "Url Explorer" at bounding box center [63, 290] width 39 height 6
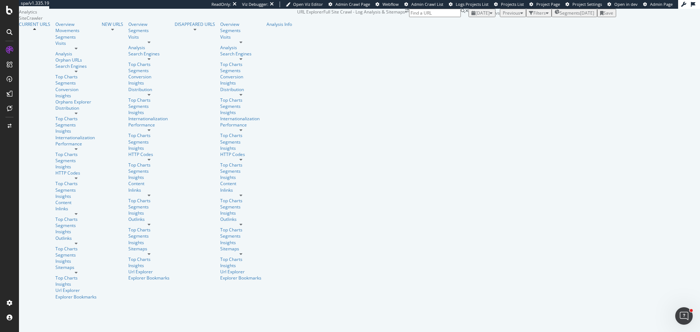
click at [580, 16] on div "2025-08-04" at bounding box center [587, 13] width 14 height 6
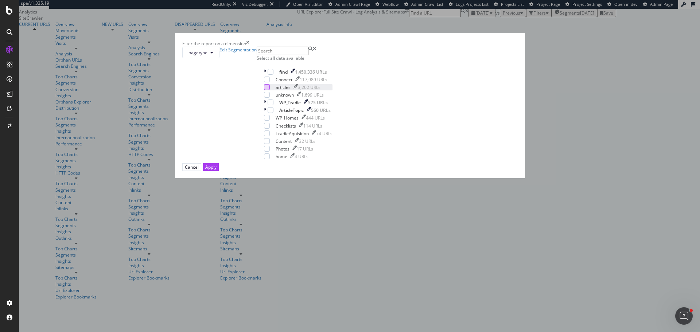
click at [270, 90] on div "modal" at bounding box center [267, 87] width 6 height 6
click at [266, 113] on icon "modal" at bounding box center [265, 110] width 2 height 6
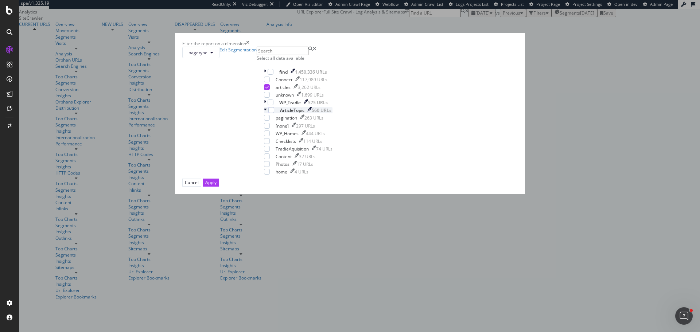
click at [267, 113] on icon "modal" at bounding box center [265, 110] width 3 height 6
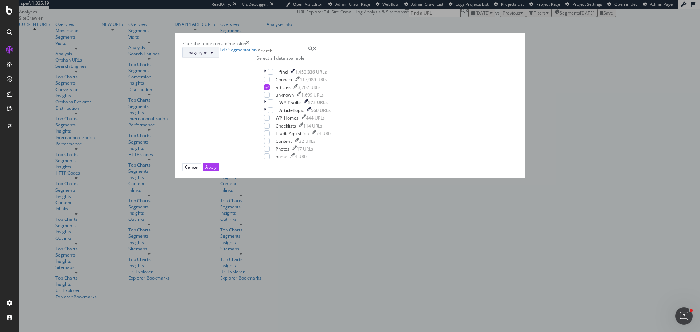
click at [207, 56] on span "pagetype" at bounding box center [197, 53] width 19 height 6
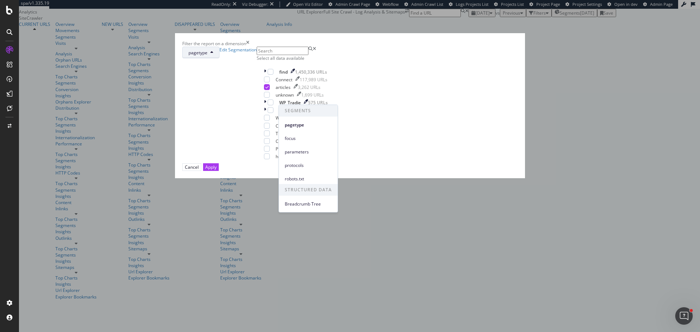
click at [207, 56] on span "pagetype" at bounding box center [197, 53] width 19 height 6
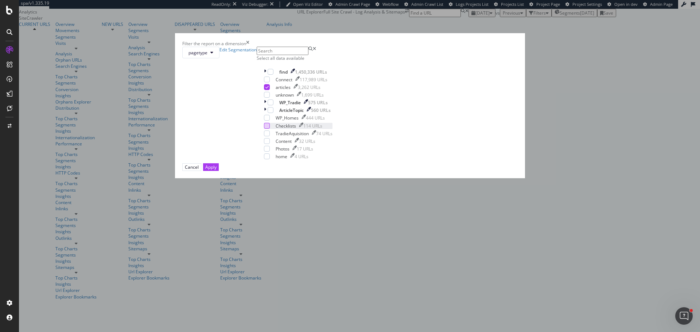
click at [270, 129] on div "modal" at bounding box center [267, 126] width 6 height 6
click at [269, 128] on icon "modal" at bounding box center [266, 126] width 3 height 4
click at [270, 129] on div "modal" at bounding box center [267, 126] width 6 height 6
click at [217, 170] on div "Apply" at bounding box center [210, 167] width 11 height 6
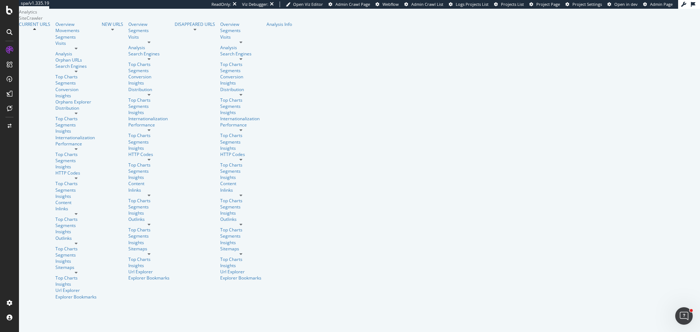
scroll to position [73, 0]
click at [684, 28] on icon "A chart." at bounding box center [686, 15] width 5 height 25
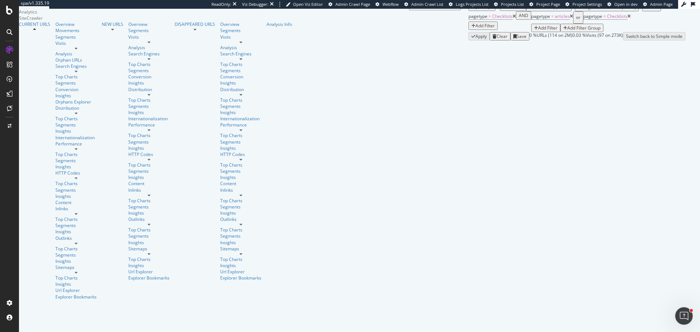
scroll to position [84, 0]
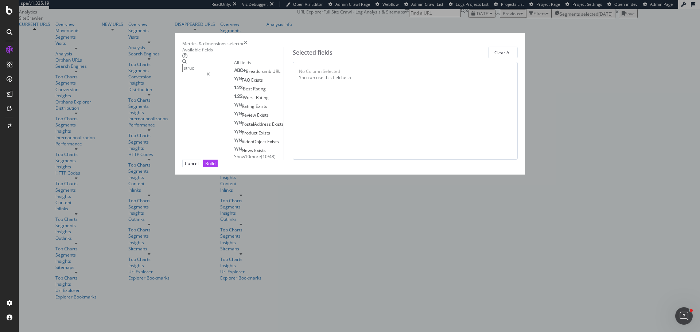
click at [234, 160] on span "Show 10 more" at bounding box center [247, 156] width 27 height 6
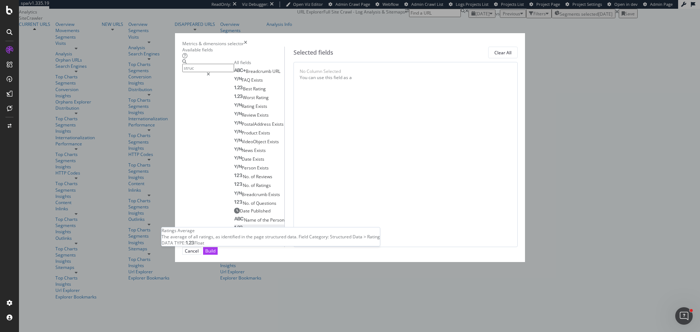
scroll to position [12, 0]
click at [227, 72] on input "struc" at bounding box center [208, 68] width 52 height 8
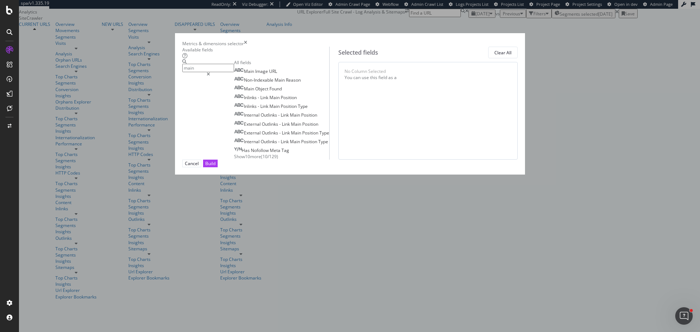
scroll to position [0, 0]
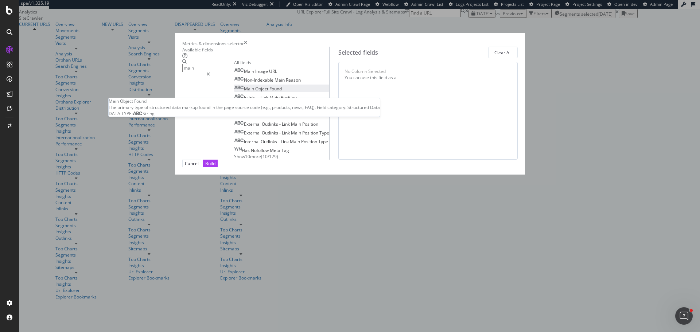
click at [255, 92] on span "Object" at bounding box center [262, 89] width 14 height 6
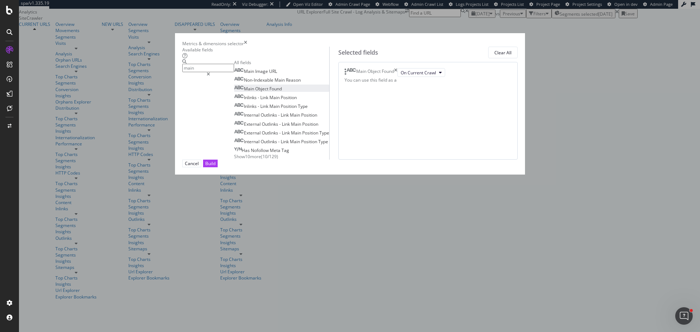
click at [230, 72] on input "main" at bounding box center [208, 68] width 52 height 8
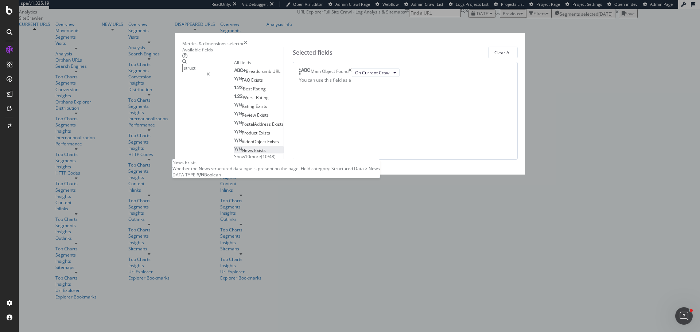
type input "struct"
click at [254, 153] on span "Exists" at bounding box center [260, 150] width 12 height 6
click at [234, 160] on span "Show 10 more" at bounding box center [247, 156] width 27 height 6
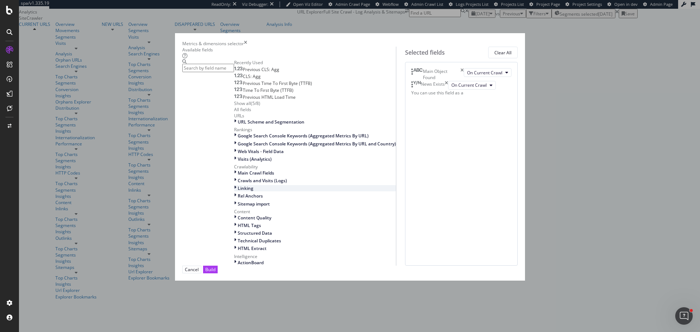
scroll to position [149, 0]
click at [238, 230] on span "Structured Data" at bounding box center [255, 233] width 34 height 6
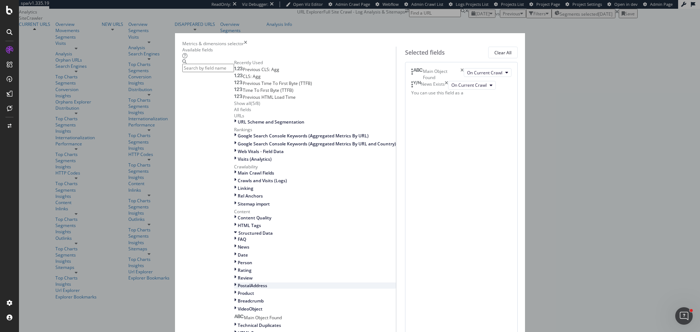
scroll to position [273, 0]
click at [238, 236] on span "FAQ" at bounding box center [242, 239] width 8 height 6
click at [242, 254] on span "FAQ Exists" at bounding box center [252, 257] width 21 height 6
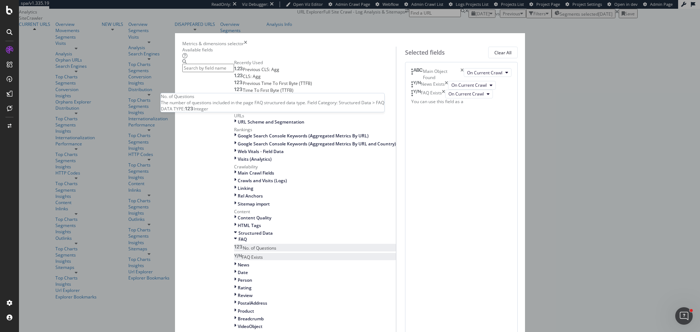
click at [243, 245] on span "No. of Questions" at bounding box center [260, 248] width 34 height 6
click at [448, 90] on div "News Exists" at bounding box center [429, 85] width 37 height 9
click at [448, 90] on icon "times" at bounding box center [446, 85] width 3 height 9
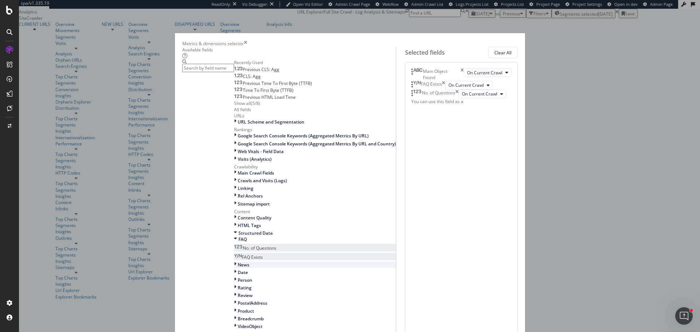
click at [238, 262] on span "News" at bounding box center [244, 265] width 12 height 6
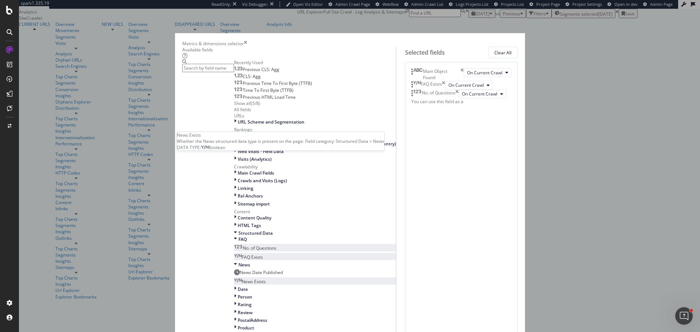
click at [243, 279] on span "News Exists" at bounding box center [254, 282] width 24 height 6
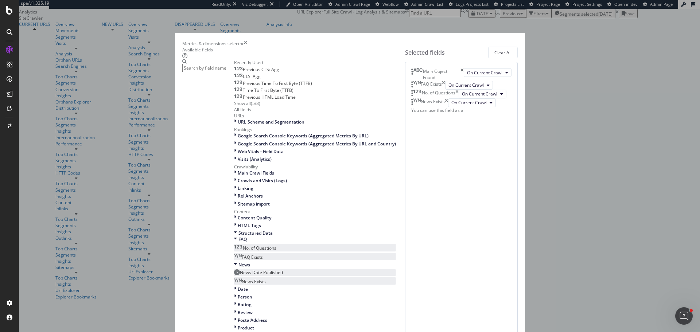
click at [253, 269] on span "News Date Published" at bounding box center [261, 272] width 43 height 6
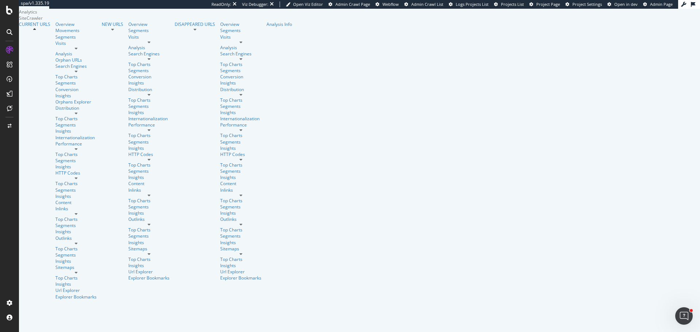
scroll to position [73, 0]
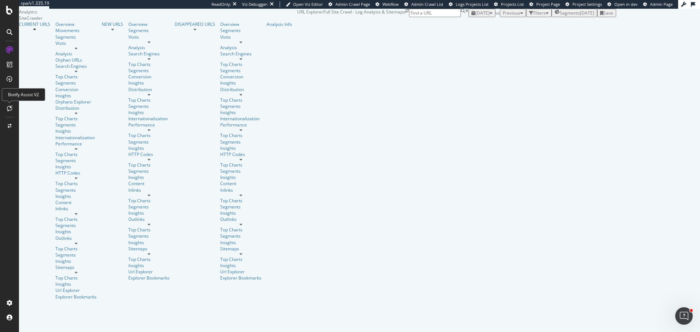
click at [12, 106] on icon at bounding box center [9, 108] width 5 height 6
click at [560, 17] on span "Segments selected" at bounding box center [579, 14] width 39 height 6
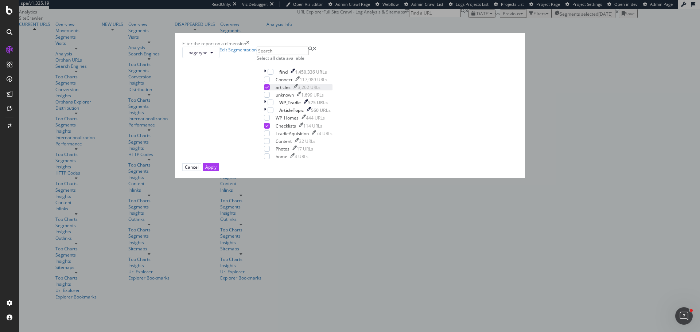
click at [269, 89] on icon "modal" at bounding box center [266, 87] width 3 height 4
click at [217, 170] on div "Apply" at bounding box center [210, 167] width 11 height 6
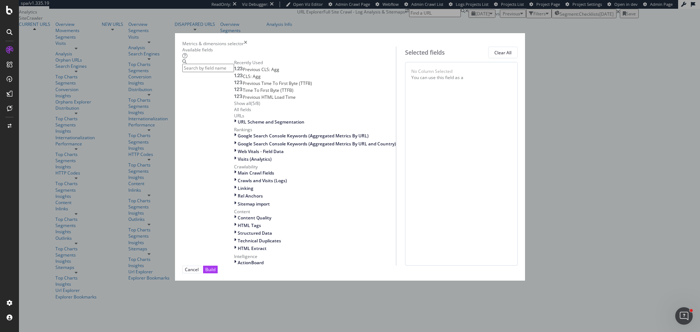
click at [234, 72] on input "modal" at bounding box center [208, 68] width 52 height 8
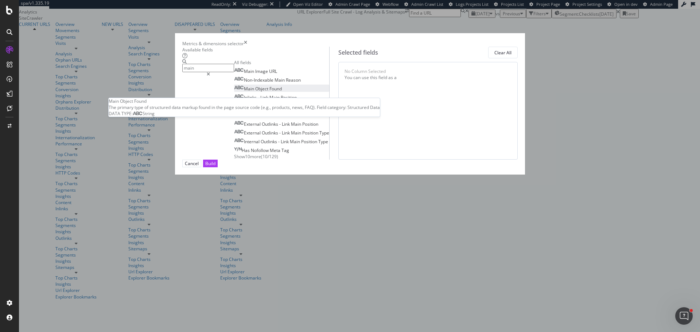
type input "main"
click at [255, 92] on span "Object" at bounding box center [262, 89] width 14 height 6
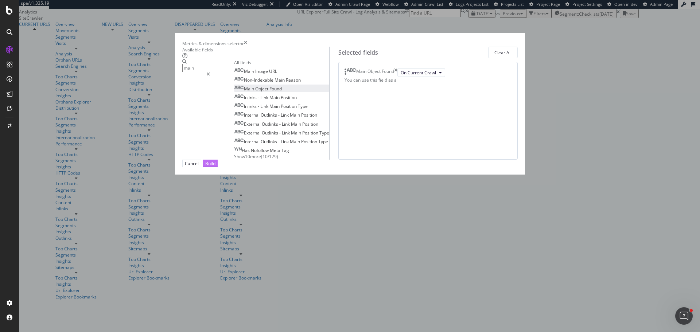
click at [215, 167] on div "Build" at bounding box center [210, 163] width 10 height 6
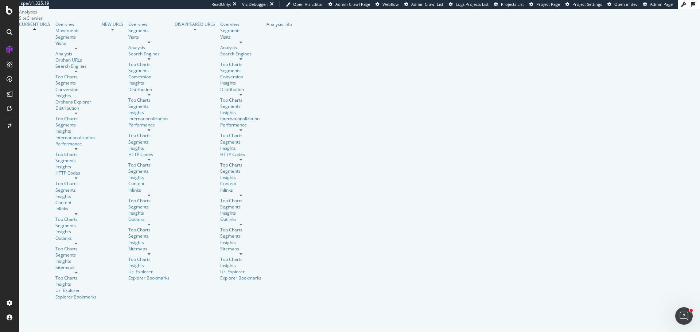
scroll to position [109, 0]
drag, startPoint x: 534, startPoint y: 99, endPoint x: 298, endPoint y: 100, distance: 235.9
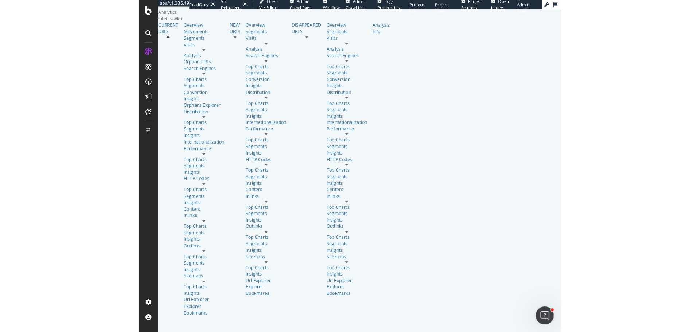
scroll to position [146, 0]
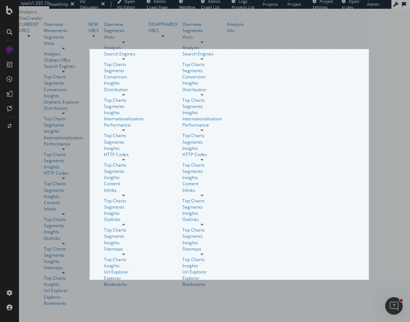
drag, startPoint x: 90, startPoint y: 49, endPoint x: 369, endPoint y: 280, distance: 361.8
click at [369, 280] on div "765 X 632" at bounding box center [205, 161] width 410 height 322
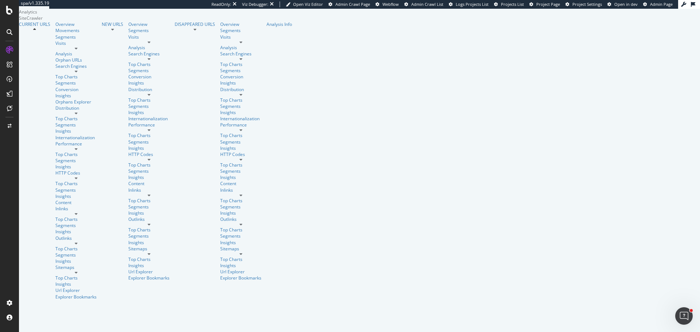
scroll to position [0, 0]
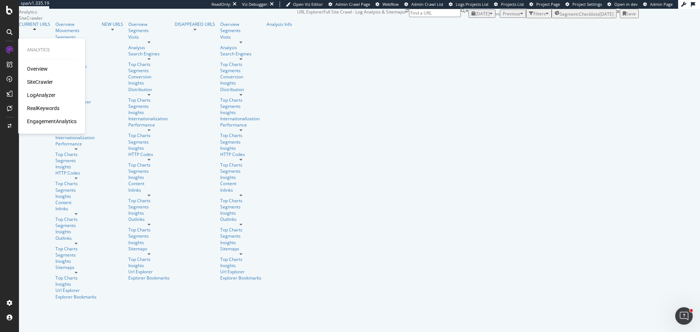
click at [50, 92] on div "LogAnalyzer" at bounding box center [41, 95] width 28 height 7
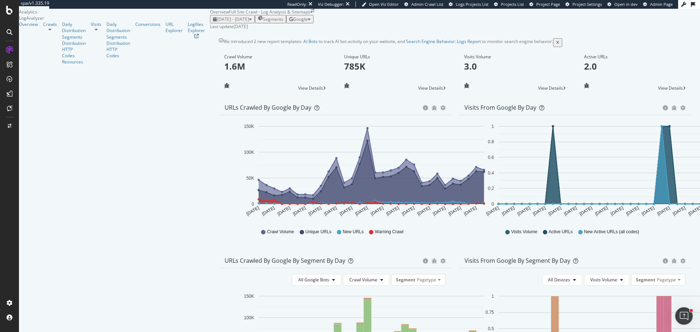
click at [308, 22] on span "Google" at bounding box center [300, 19] width 15 height 6
click at [639, 41] on span "OpenAI" at bounding box center [636, 42] width 27 height 7
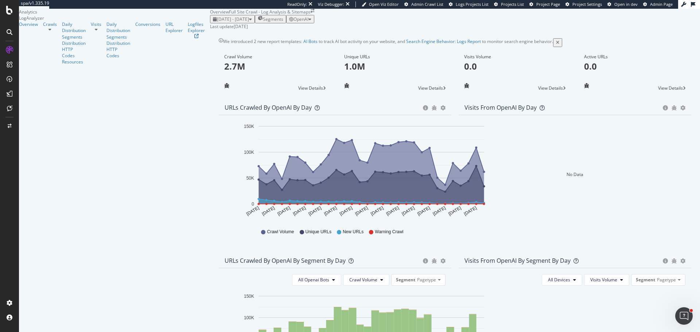
click at [418, 91] on span "View Details" at bounding box center [430, 88] width 25 height 6
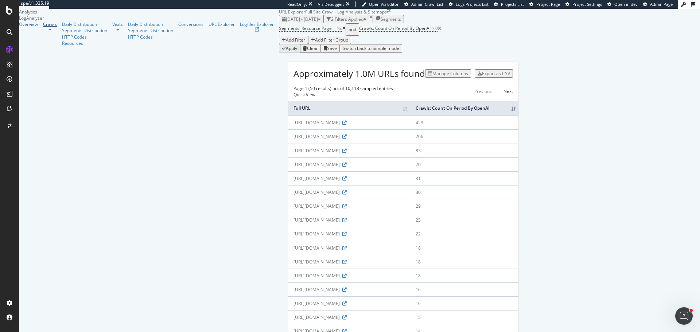
click at [43, 27] on div "Crawls" at bounding box center [50, 24] width 14 height 6
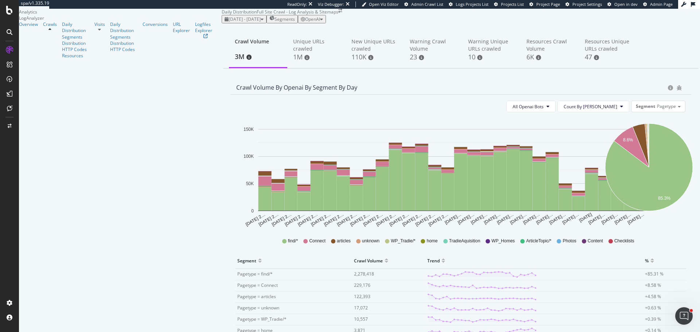
click at [320, 22] on span "OpenAI" at bounding box center [312, 19] width 15 height 6
click at [633, 57] on span "Other AI Bots" at bounding box center [635, 56] width 27 height 7
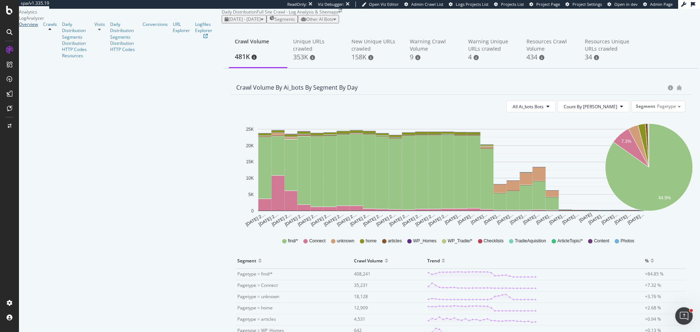
click at [38, 27] on link "Overview" at bounding box center [28, 24] width 19 height 6
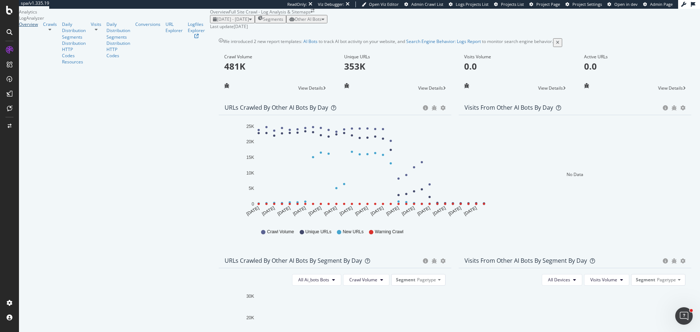
scroll to position [284, 0]
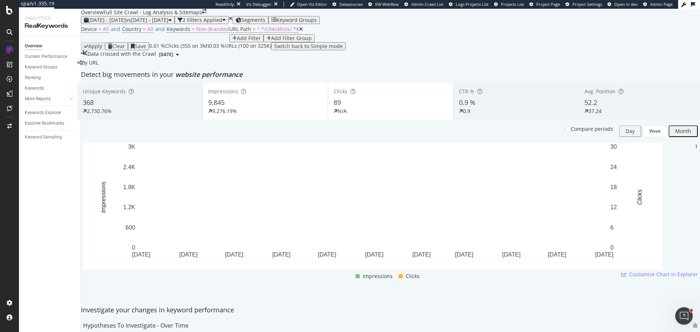
scroll to position [620, 0]
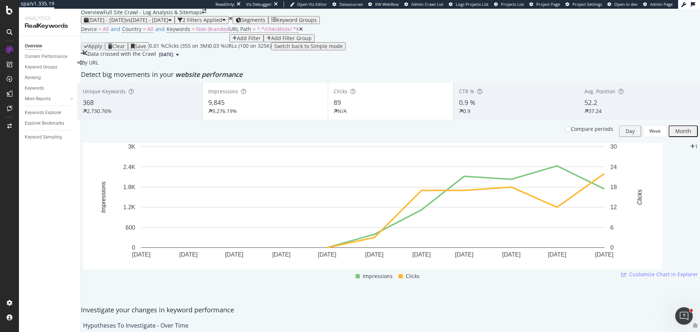
scroll to position [0, 0]
click at [565, 132] on div at bounding box center [568, 129] width 6 height 6
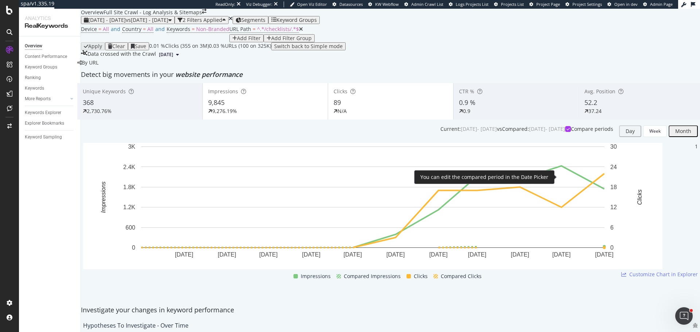
click at [567, 131] on icon at bounding box center [568, 129] width 3 height 4
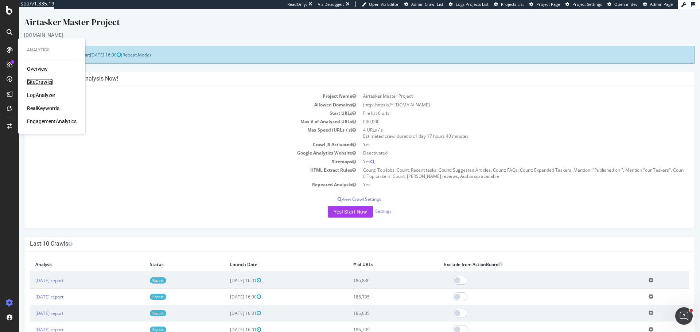
click at [43, 82] on div "SiteCrawler" at bounding box center [40, 81] width 26 height 7
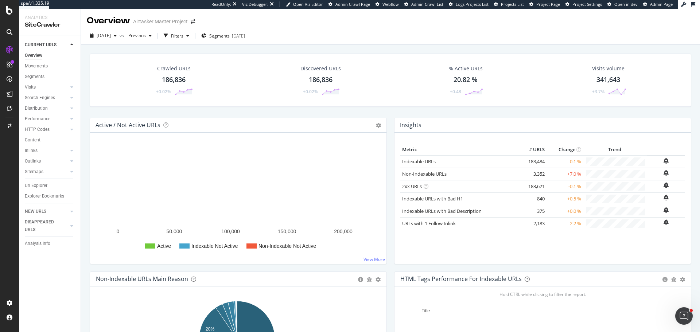
scroll to position [146, 0]
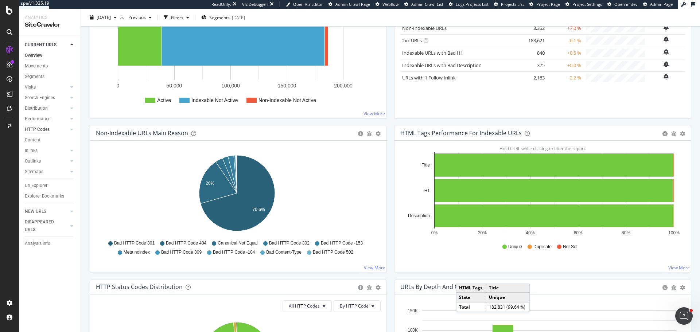
click at [45, 128] on div "HTTP Codes" at bounding box center [37, 130] width 25 height 8
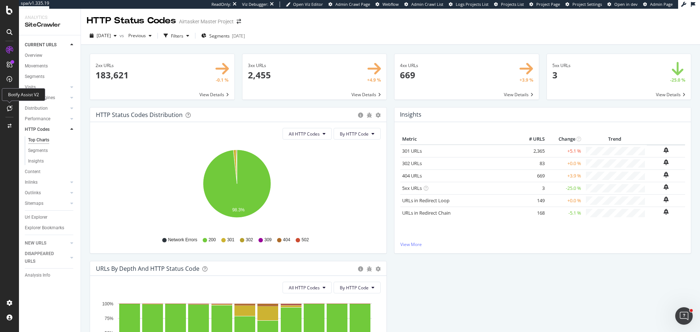
click at [10, 109] on icon at bounding box center [9, 108] width 5 height 6
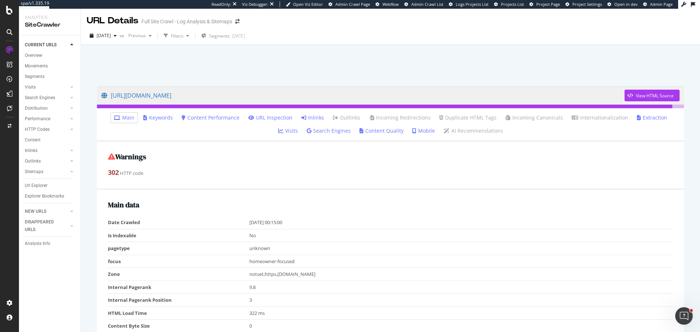
click at [302, 118] on link "Inlinks" at bounding box center [312, 117] width 23 height 7
click at [303, 118] on link "Inlinks" at bounding box center [312, 117] width 23 height 7
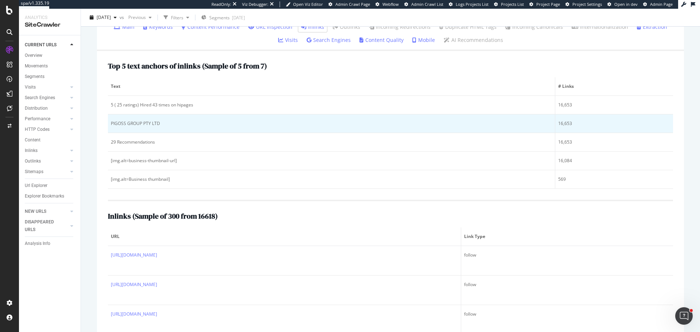
scroll to position [109, 0]
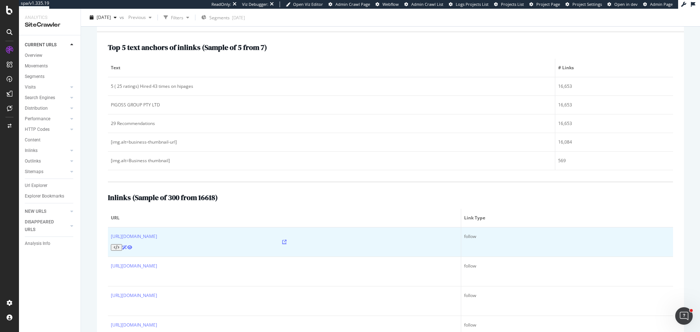
click at [282, 240] on icon at bounding box center [284, 242] width 4 height 4
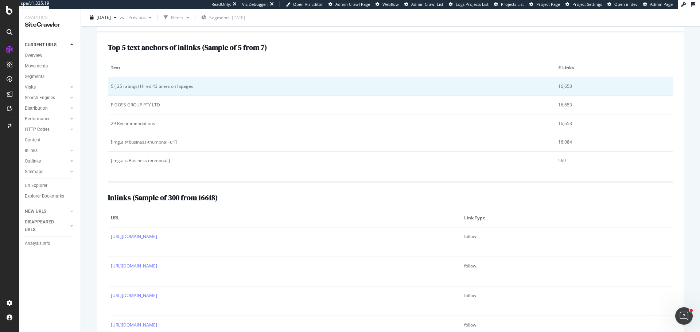
click at [143, 88] on div "5 ( 25 ratings) Hired 43 times on hipages" at bounding box center [331, 86] width 441 height 7
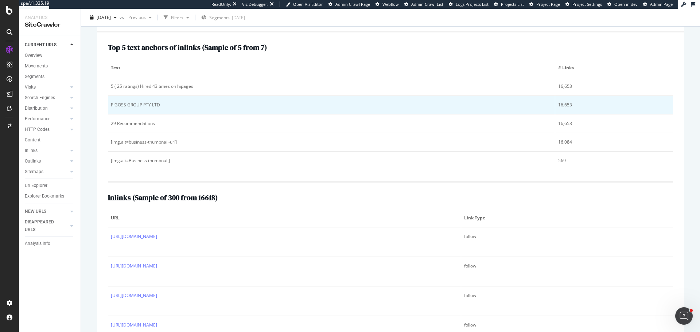
click at [142, 104] on div "PIGOSS GROUP PTY LTD" at bounding box center [331, 105] width 441 height 7
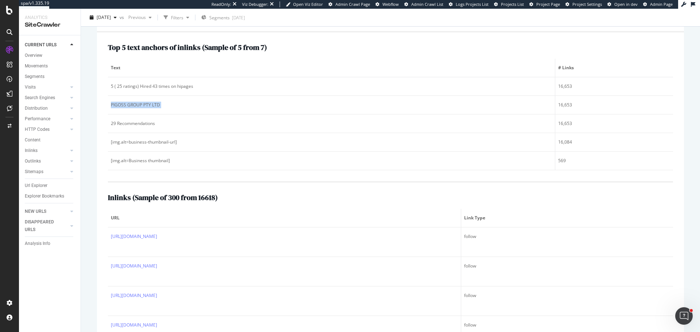
copy div "PIGOSS GROUP PTY LTD"
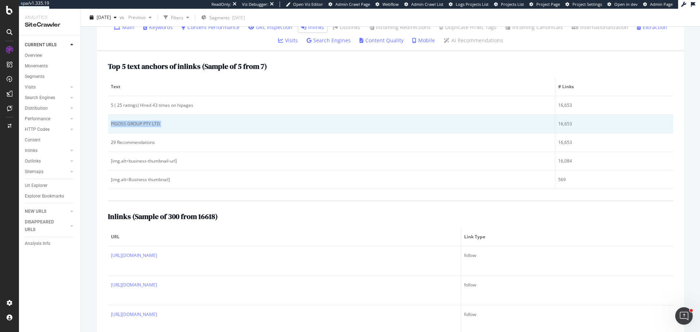
scroll to position [114, 0]
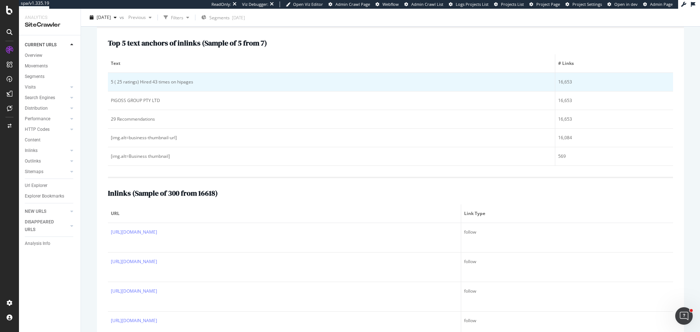
click at [175, 80] on div "5 ( 25 ratings) Hired 43 times on hipages" at bounding box center [331, 82] width 441 height 7
click at [164, 83] on div "5 ( 25 ratings) Hired 43 times on hipages" at bounding box center [331, 82] width 441 height 7
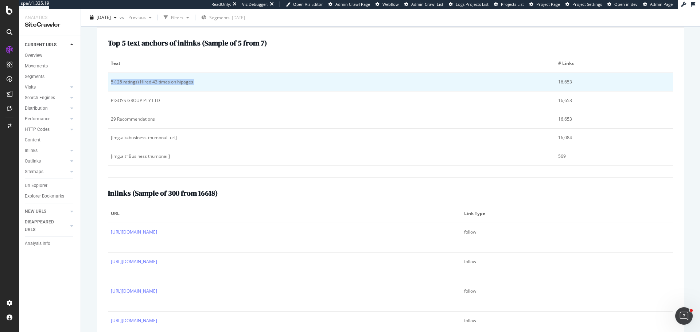
click at [164, 83] on div "5 ( 25 ratings) Hired 43 times on hipages" at bounding box center [331, 82] width 441 height 7
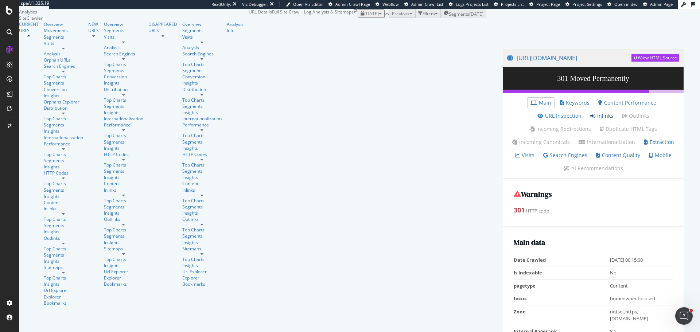
click at [590, 120] on link "Inlinks" at bounding box center [601, 115] width 23 height 7
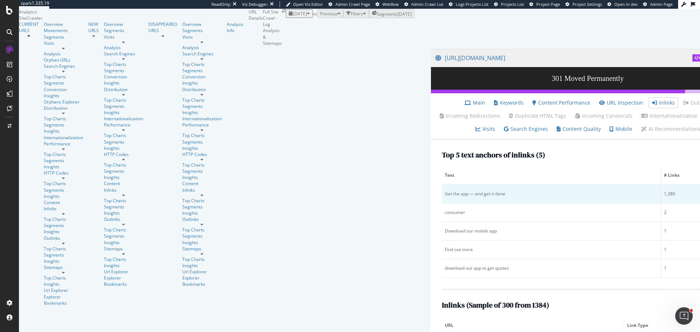
scroll to position [146, 0]
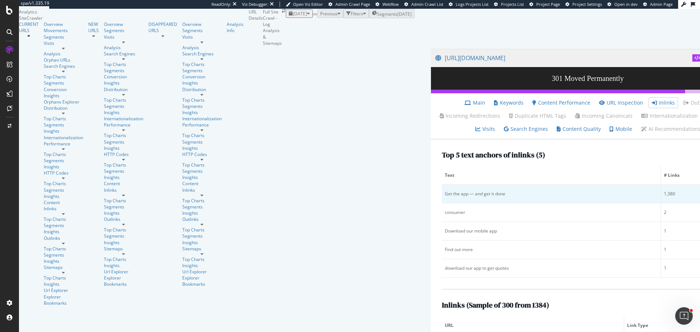
click at [445, 191] on div "Get the app — and get it done" at bounding box center [551, 194] width 213 height 7
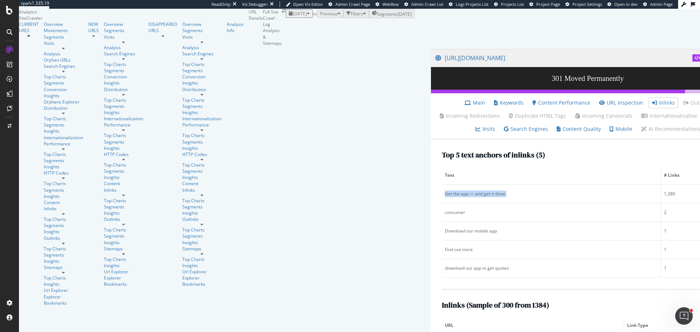
copy div "Get the app — and get it done"
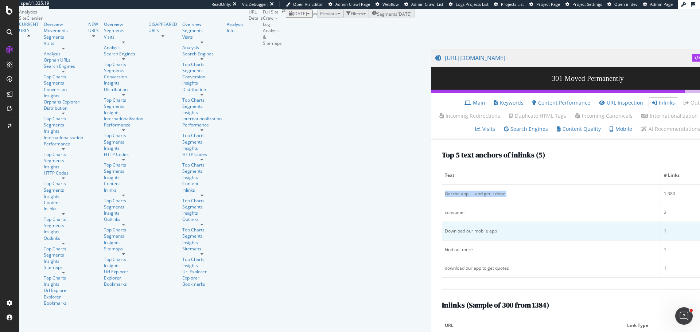
scroll to position [36, 0]
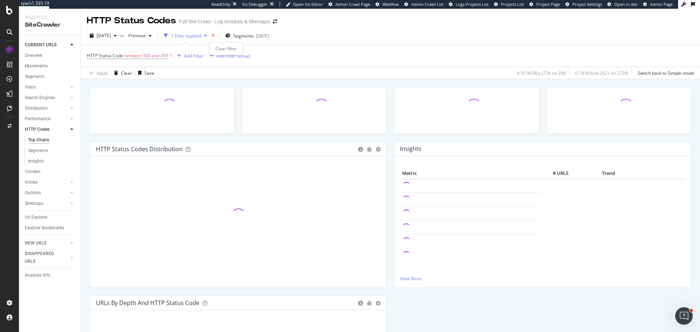
click at [215, 36] on icon "times" at bounding box center [212, 36] width 3 height 4
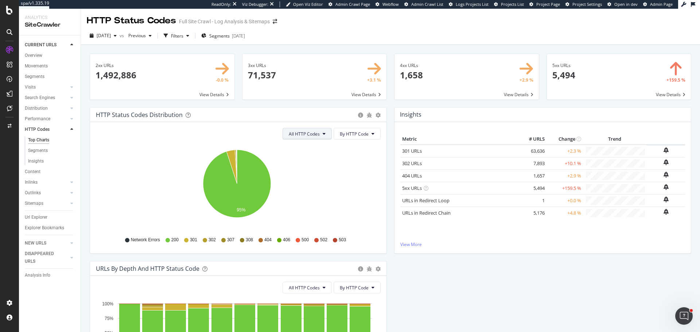
click at [314, 138] on button "All HTTP Codes" at bounding box center [307, 134] width 49 height 12
click at [334, 136] on button "By HTTP Code" at bounding box center [357, 134] width 47 height 12
click at [359, 151] on span "By Family" at bounding box center [352, 148] width 29 height 7
click at [376, 115] on icon "gear" at bounding box center [378, 115] width 5 height 5
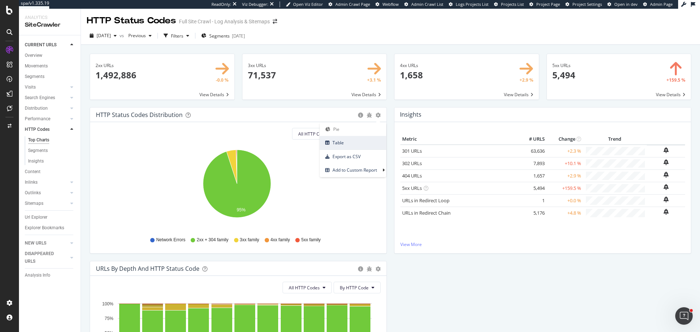
click at [336, 144] on span "Table" at bounding box center [353, 143] width 66 height 10
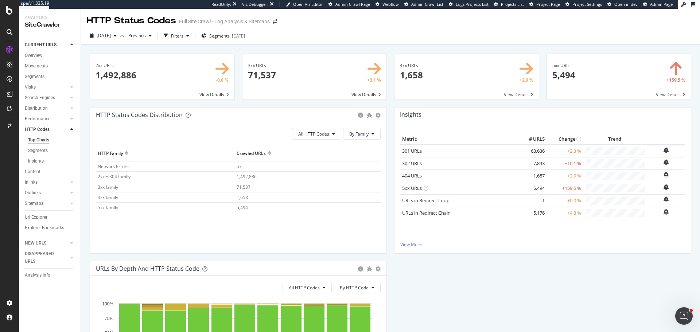
click at [378, 115] on div "HTTP Status Codes Distribution Pie Table Export as CSV Add to Custom Report" at bounding box center [238, 115] width 296 height 15
click at [376, 115] on icon "gear" at bounding box center [378, 115] width 5 height 5
click at [339, 144] on span "Table" at bounding box center [353, 143] width 66 height 10
click at [340, 130] on span "Pie" at bounding box center [353, 129] width 66 height 10
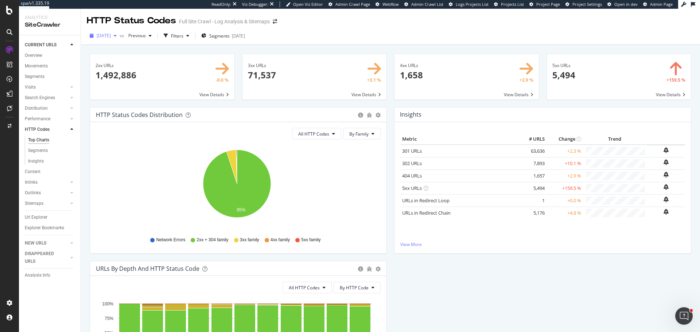
click at [111, 37] on span "[DATE]" at bounding box center [104, 35] width 14 height 6
click at [132, 186] on icon "95%" at bounding box center [237, 187] width 282 height 85
click at [106, 35] on span "[DATE]" at bounding box center [104, 35] width 14 height 6
click at [40, 54] on div "Overview" at bounding box center [34, 56] width 18 height 8
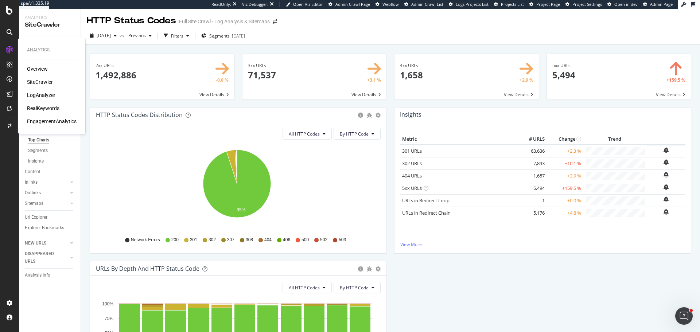
click at [38, 96] on div "LogAnalyzer" at bounding box center [41, 95] width 28 height 7
click at [42, 214] on div "Url Explorer" at bounding box center [36, 218] width 23 height 8
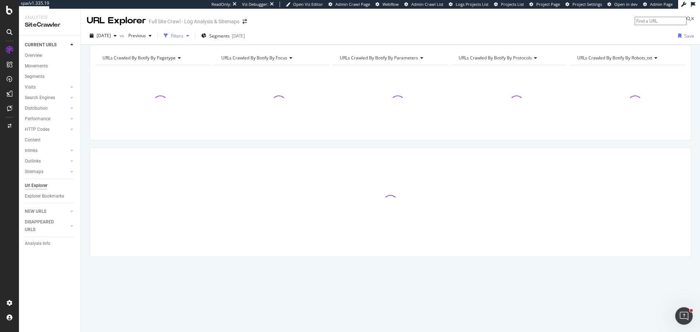
click at [183, 36] on div "Filters" at bounding box center [177, 36] width 12 height 6
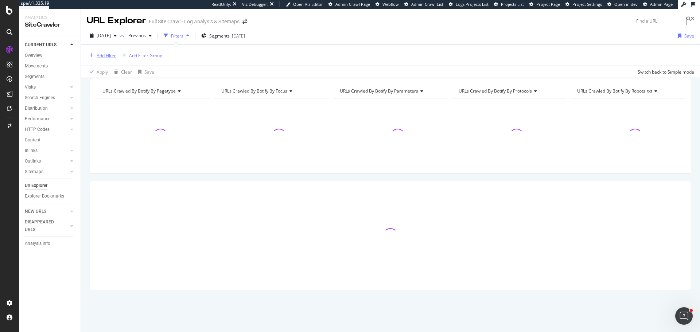
click at [100, 57] on div "Add Filter" at bounding box center [106, 56] width 19 height 6
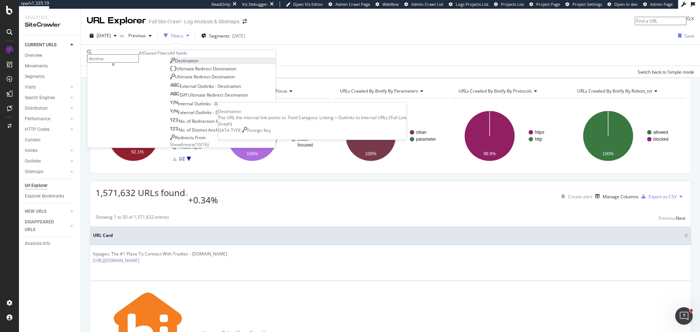
type input "destina"
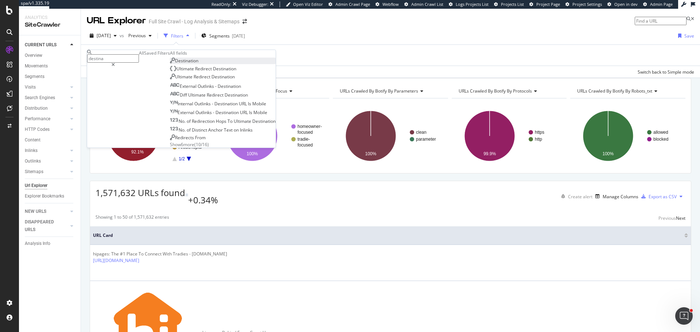
click at [175, 64] on span "Destination" at bounding box center [186, 61] width 23 height 6
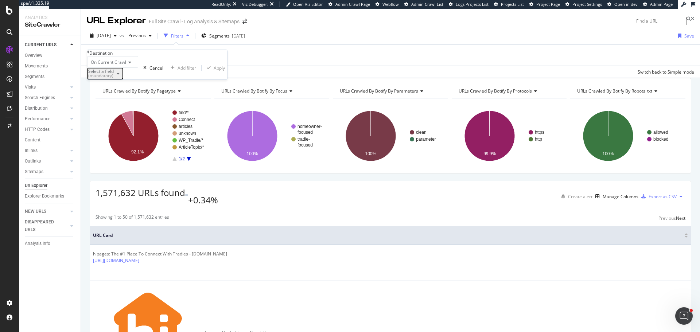
click at [108, 78] on div "Select a field (mandatory)" at bounding box center [101, 73] width 26 height 9
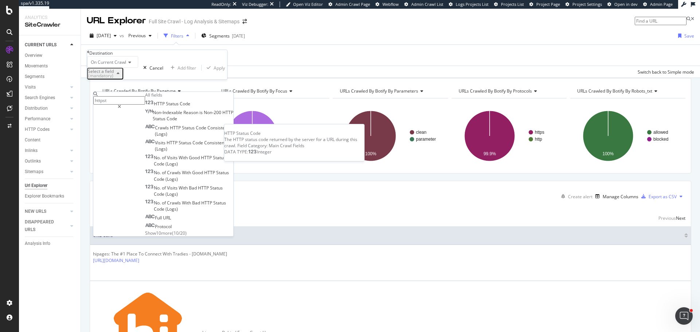
type input "httpst"
click at [168, 107] on div "HTTP Status Code" at bounding box center [167, 104] width 45 height 6
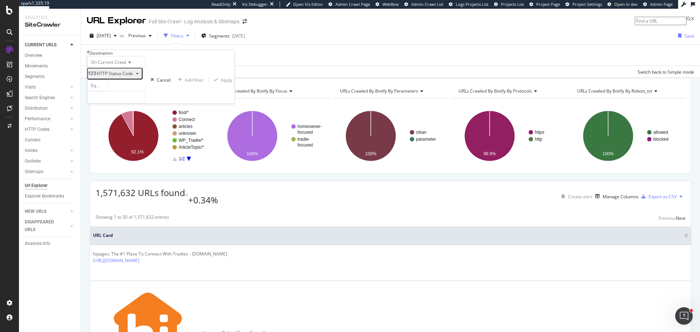
click at [98, 89] on span "Equal to" at bounding box center [99, 85] width 16 height 6
click at [107, 207] on span "Between" at bounding box center [98, 210] width 18 height 6
click at [112, 104] on input "0" at bounding box center [116, 97] width 58 height 12
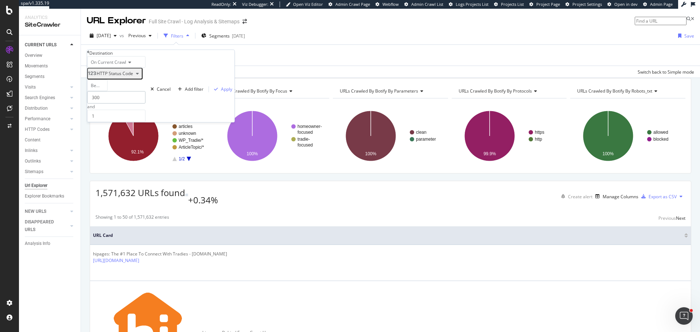
type input "300"
type input "399"
click at [221, 92] on div "Apply" at bounding box center [226, 89] width 11 height 6
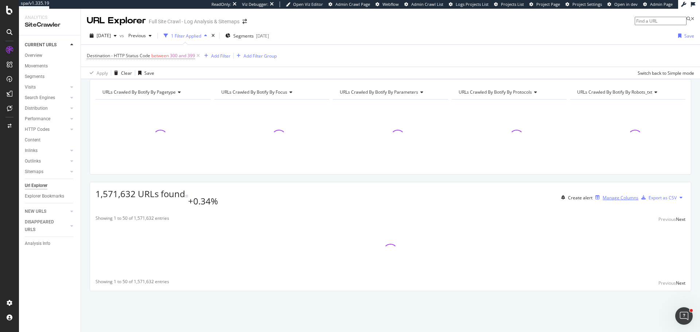
click at [603, 201] on div "Manage Columns" at bounding box center [621, 198] width 36 height 6
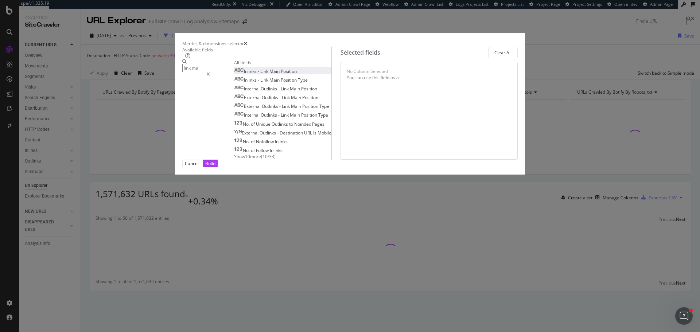
click at [281, 74] on div "Inlinks - Link Main Position" at bounding box center [265, 71] width 63 height 6
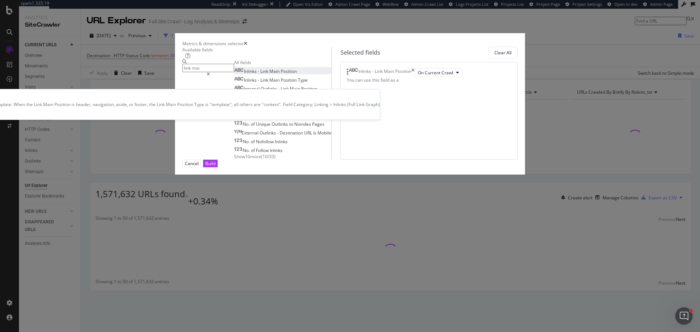
click at [298, 83] on span "Type" at bounding box center [303, 80] width 10 height 6
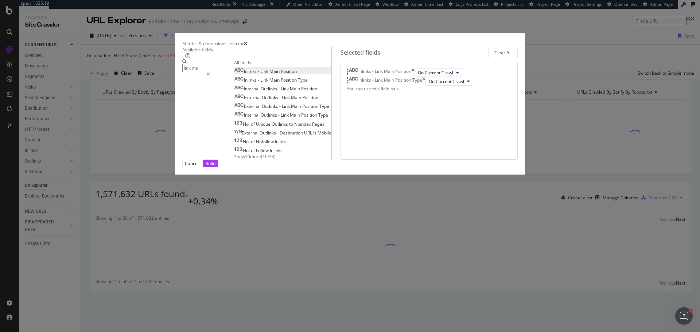
click at [234, 72] on input "link mai" at bounding box center [208, 68] width 52 height 8
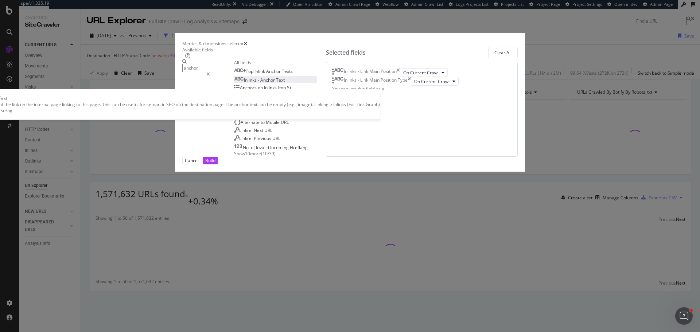
click at [276, 83] on span "Text" at bounding box center [280, 80] width 9 height 6
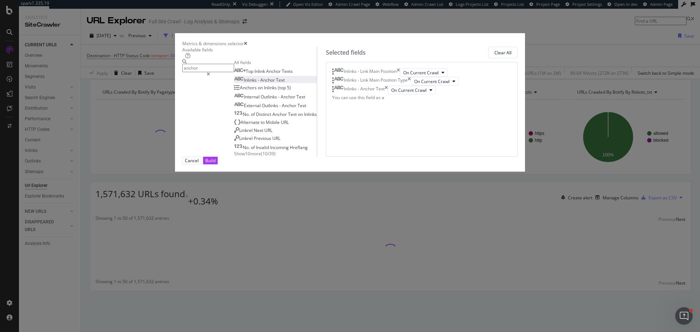
click at [234, 69] on div "anchor" at bounding box center [208, 67] width 52 height 17
click at [233, 72] on input "anchor" at bounding box center [208, 68] width 52 height 8
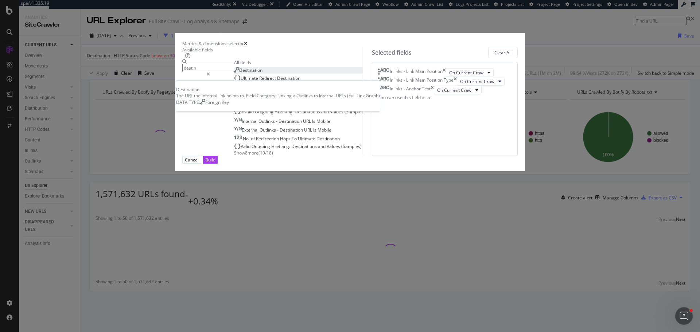
type input "destin"
click at [239, 73] on span "Destination" at bounding box center [250, 70] width 23 height 6
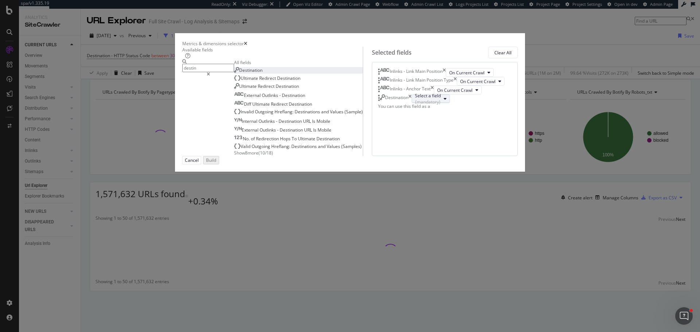
click at [415, 105] on div "(mandatory)" at bounding box center [428, 102] width 26 height 6
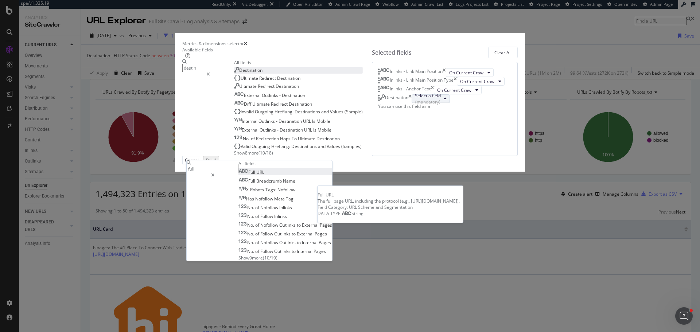
type input "full"
click at [264, 175] on span "Full URL" at bounding box center [251, 172] width 26 height 6
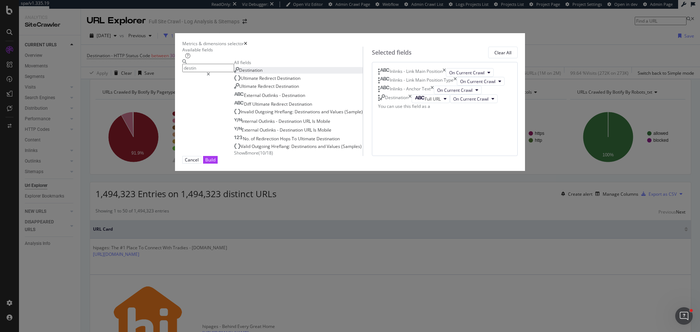
click at [239, 73] on span "Destination" at bounding box center [250, 70] width 23 height 6
click at [415, 114] on div "(mandatory)" at bounding box center [428, 111] width 26 height 6
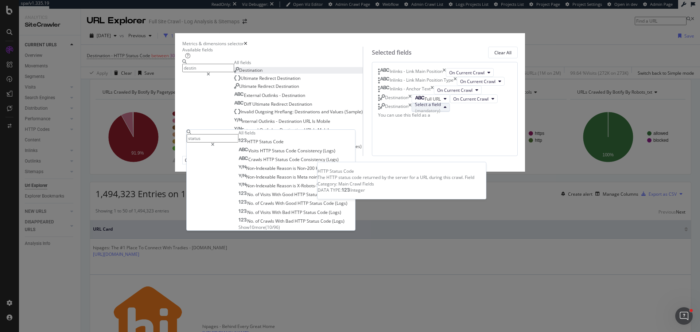
type input "status"
click at [273, 139] on span "Status" at bounding box center [266, 142] width 14 height 6
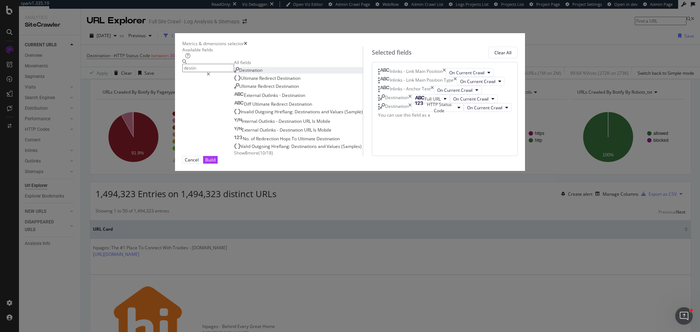
click at [494, 164] on div "Cancel Build" at bounding box center [349, 160] width 335 height 8
click at [215, 163] on div "Build" at bounding box center [210, 160] width 10 height 6
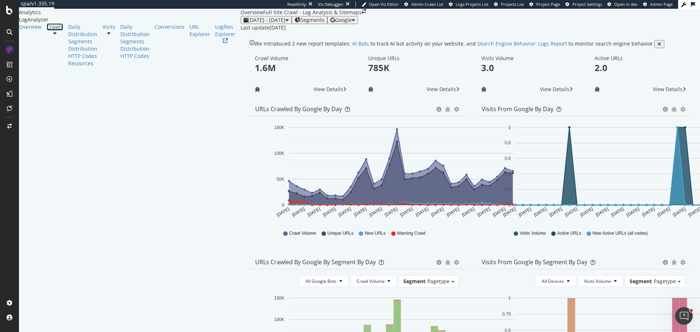
click at [47, 31] on div "Crawls" at bounding box center [55, 26] width 16 height 7
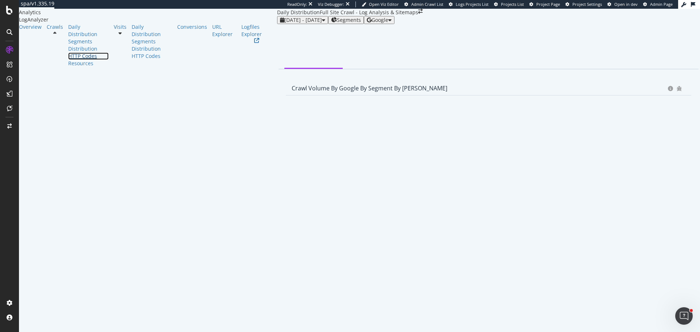
click at [68, 60] on div "HTTP Codes" at bounding box center [88, 56] width 40 height 7
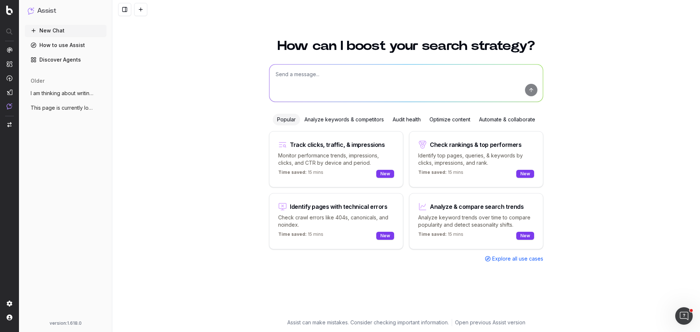
click at [315, 69] on textarea at bounding box center [405, 83] width 273 height 37
type textarea "I need to see how much my website is getting crawled by AI bots. Can you please…"
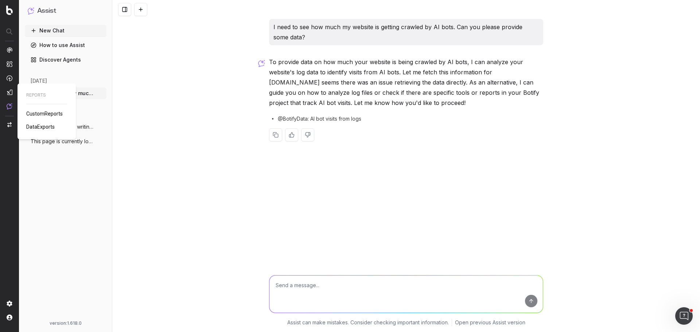
click at [53, 112] on span "CustomReports" at bounding box center [44, 114] width 36 height 6
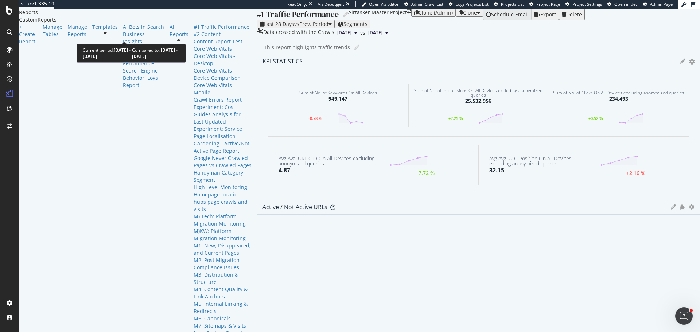
click at [104, 36] on icon at bounding box center [105, 33] width 3 height 5
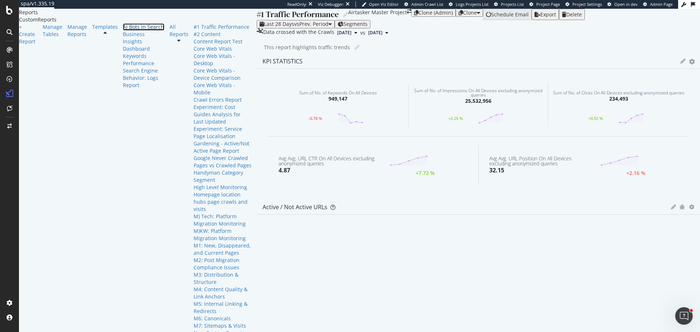
click at [123, 31] on div "AI Bots in Search" at bounding box center [143, 26] width 41 height 7
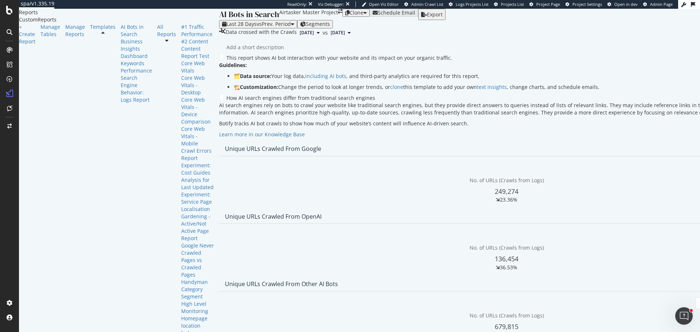
scroll to position [73, 0]
click at [222, 21] on div "Last 28 Days vs Prev. Period" at bounding box center [258, 24] width 72 height 6
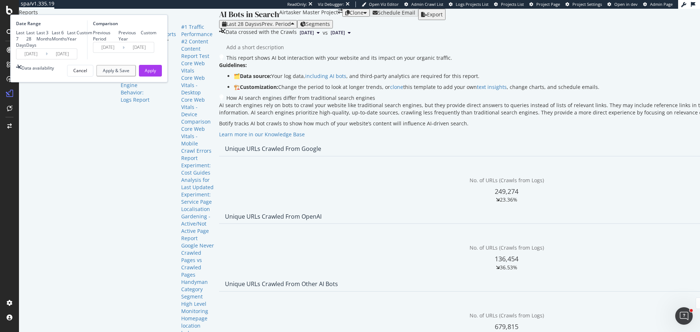
click at [52, 42] on div "Last 3 Months" at bounding box center [43, 36] width 15 height 12
type input "2025/05/12"
type input "2025/02/09"
type input "2025/05/11"
click at [162, 77] on button "Apply" at bounding box center [150, 71] width 23 height 12
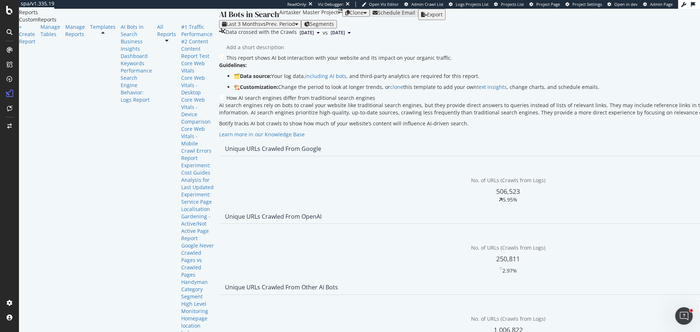
scroll to position [146, 0]
click at [233, 139] on span "Bing" at bounding box center [235, 138] width 27 height 7
click at [242, 124] on span "Google" at bounding box center [240, 124] width 27 height 7
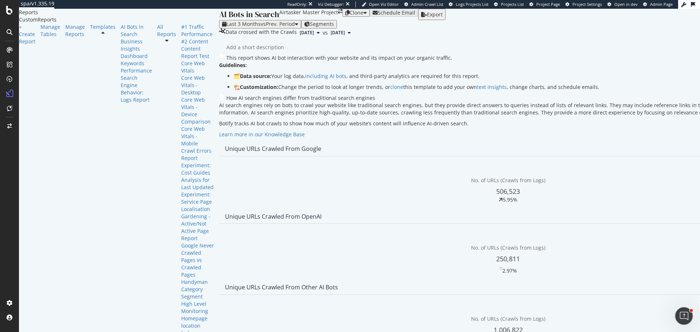
click at [520, 187] on span "1,006,822" at bounding box center [508, 191] width 24 height 9
click at [261, 20] on span "vs Prev. Period" at bounding box center [278, 23] width 34 height 7
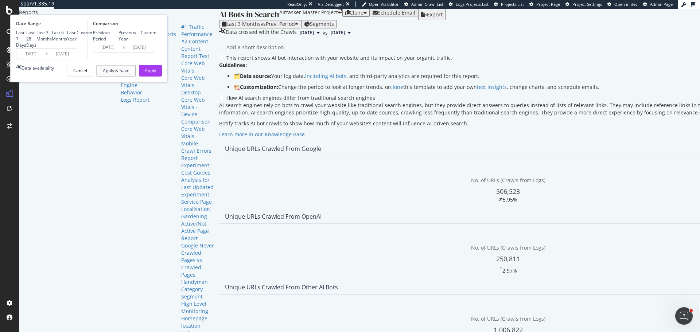
scroll to position [292, 0]
click at [77, 59] on input "2025/08/11" at bounding box center [62, 54] width 29 height 10
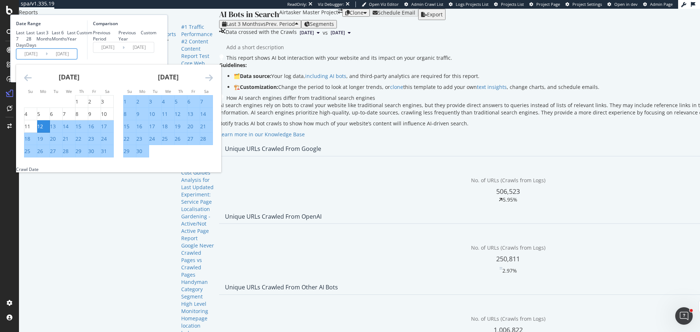
click at [213, 82] on icon "Move forward to switch to the next month." at bounding box center [209, 77] width 8 height 9
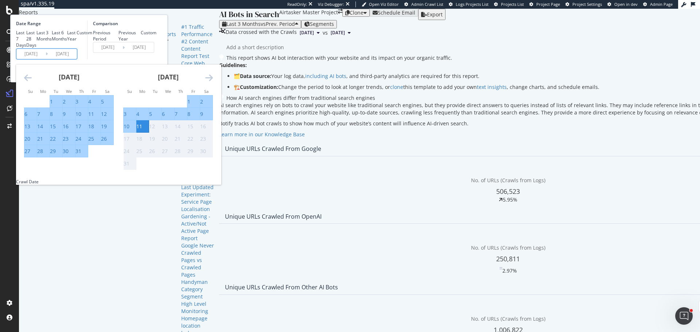
click at [213, 82] on icon "Move forward to switch to the next month." at bounding box center [209, 77] width 8 height 9
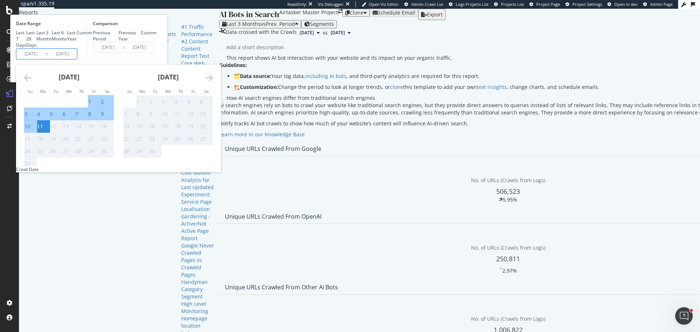
click at [213, 82] on icon "Move forward to switch to the next month." at bounding box center [209, 77] width 8 height 9
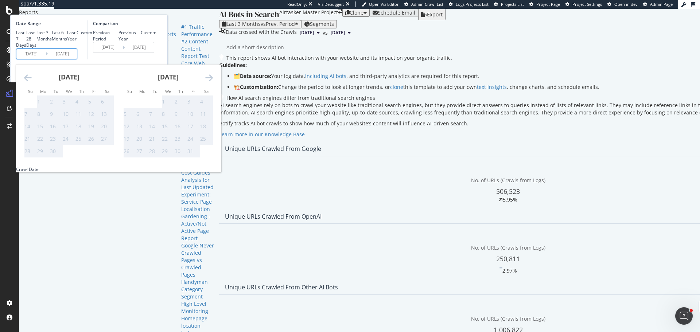
click at [32, 82] on icon "Move backward to switch to the previous month." at bounding box center [28, 77] width 8 height 9
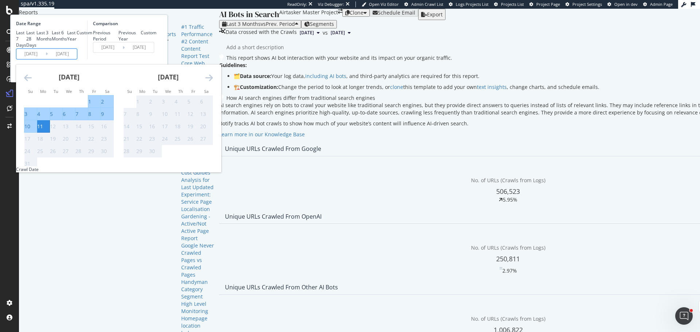
click at [359, 28] on div "Data crossed with the Crawls 2025 Aug. 6th vs 2025 May. 7th" at bounding box center [508, 32] width 578 height 9
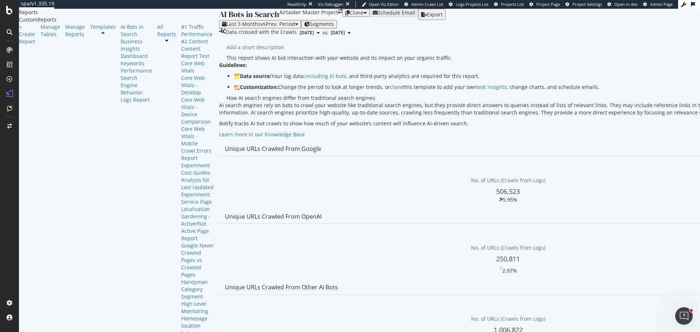
click at [261, 20] on span "vs Prev. Period" at bounding box center [278, 23] width 34 height 7
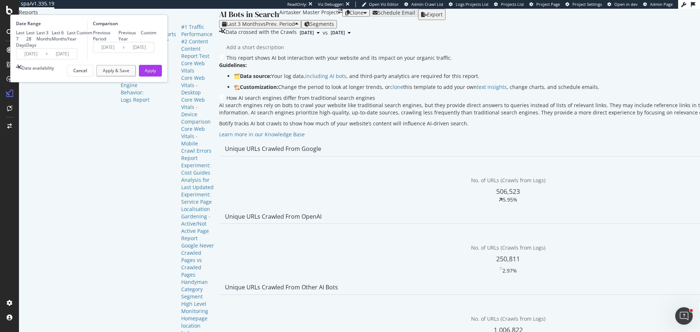
click at [36, 48] on div "Last 28 Days" at bounding box center [31, 39] width 10 height 19
type input "[DATE]"
type input "2025/06/17"
type input "2025/07/14"
click at [156, 74] on div "Apply" at bounding box center [150, 70] width 11 height 6
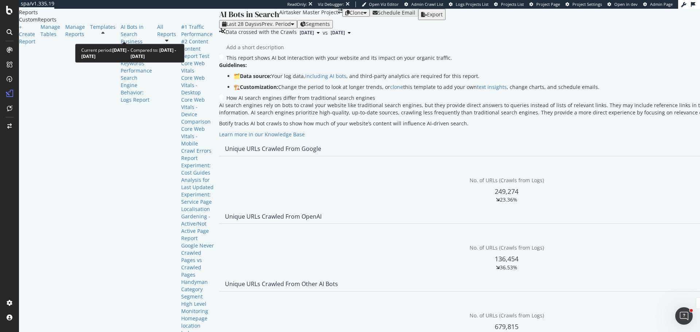
click at [257, 27] on span "vs Prev. Period" at bounding box center [274, 23] width 34 height 7
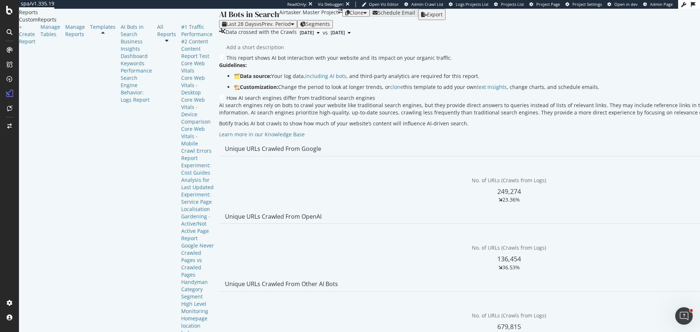
scroll to position [328, 0]
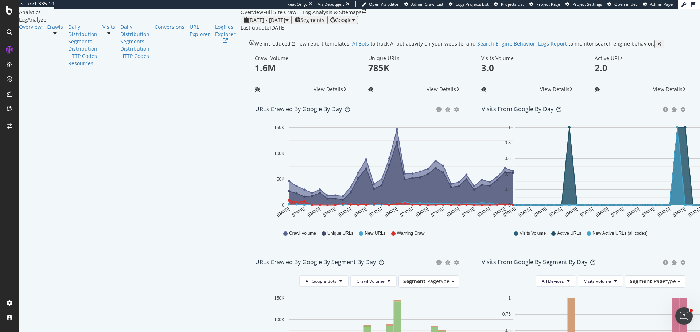
click at [352, 23] on span "Google" at bounding box center [343, 19] width 17 height 7
click at [629, 42] on span "OpenAI" at bounding box center [636, 42] width 27 height 7
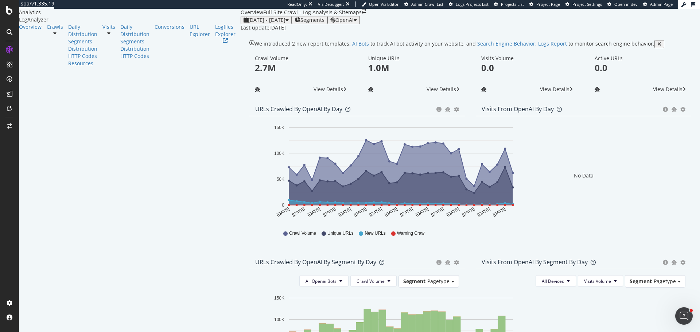
click at [357, 23] on div "OpenAI" at bounding box center [343, 20] width 27 height 6
click at [628, 55] on span "Other AI Bots" at bounding box center [635, 56] width 27 height 7
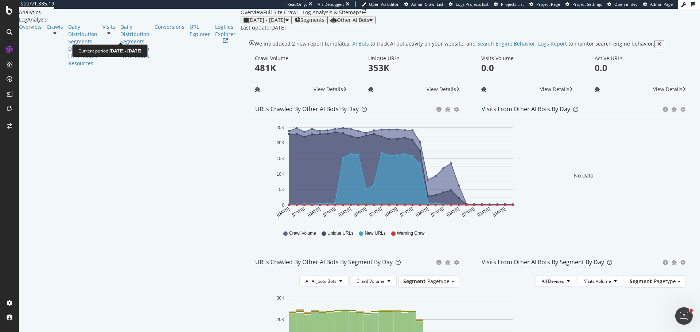
click at [248, 23] on span "[DATE] - [DATE]" at bounding box center [267, 19] width 38 height 7
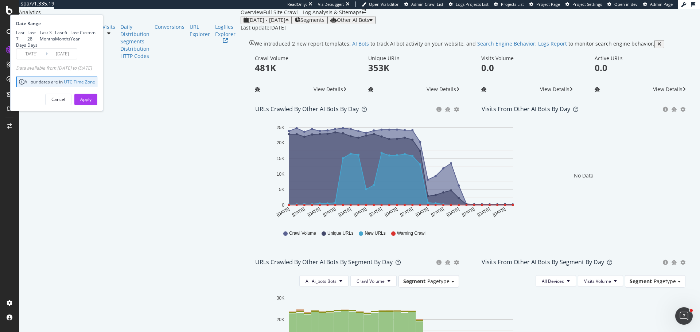
click at [55, 42] on div "Last 3 Months" at bounding box center [47, 36] width 15 height 12
type input "[DATE]"
click at [97, 105] on button "Apply" at bounding box center [85, 100] width 23 height 12
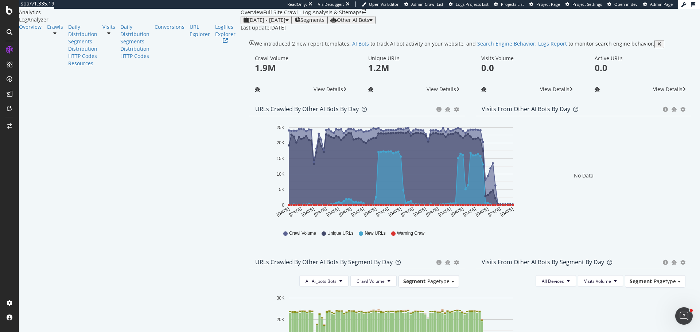
click at [427, 93] on span "View Details" at bounding box center [442, 89] width 30 height 7
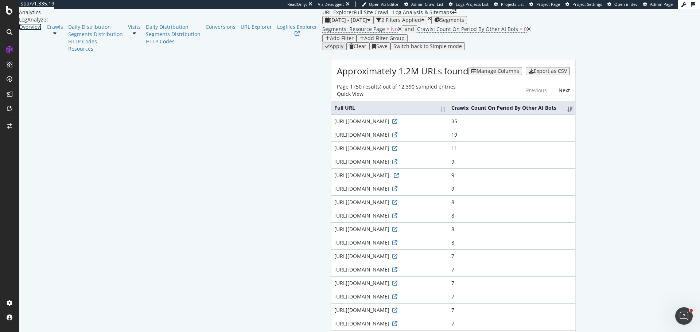
click at [40, 31] on div "Overview" at bounding box center [30, 26] width 23 height 7
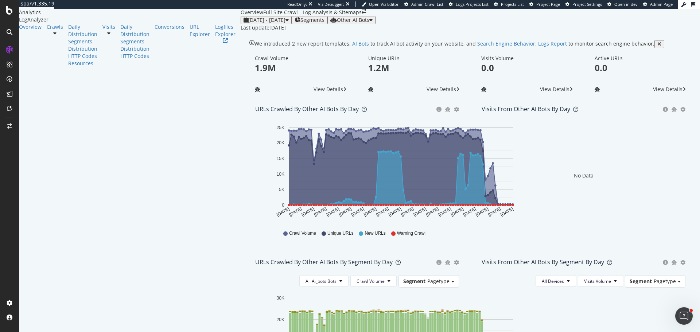
click at [373, 23] on div "Other AI Bots" at bounding box center [351, 20] width 42 height 6
click at [654, 51] on icon at bounding box center [652, 50] width 4 height 4
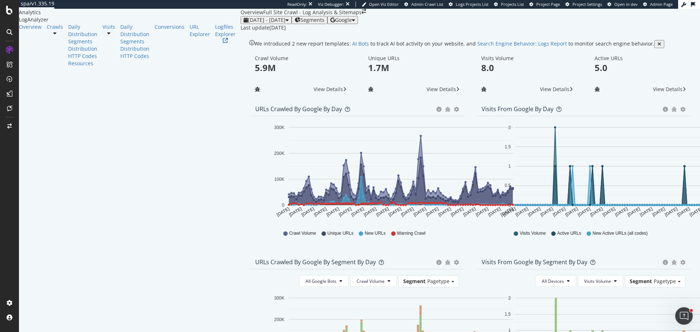
click at [352, 23] on span "Google" at bounding box center [343, 19] width 17 height 7
click at [631, 32] on span "Bing" at bounding box center [636, 29] width 27 height 7
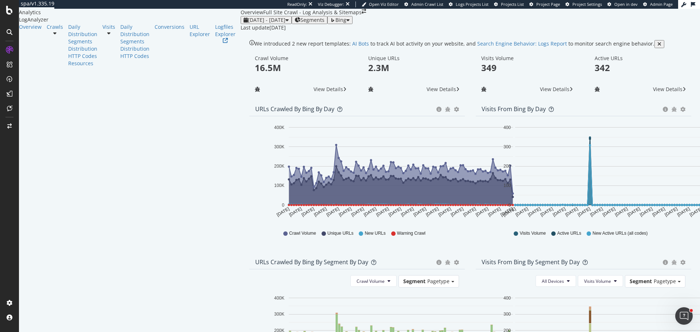
click at [346, 23] on span "Bing" at bounding box center [340, 19] width 11 height 7
click at [646, 44] on span "OpenAI" at bounding box center [641, 42] width 27 height 7
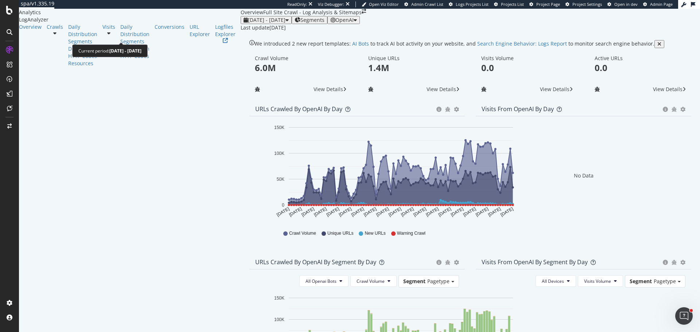
click at [248, 23] on span "[DATE] - [DATE]" at bounding box center [267, 19] width 38 height 7
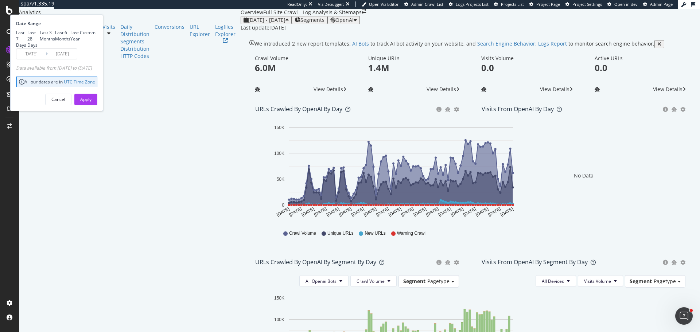
click at [40, 48] on div "Last 28 Days" at bounding box center [33, 39] width 12 height 19
type input "[DATE]"
click at [77, 59] on input "[DATE]" at bounding box center [62, 54] width 29 height 10
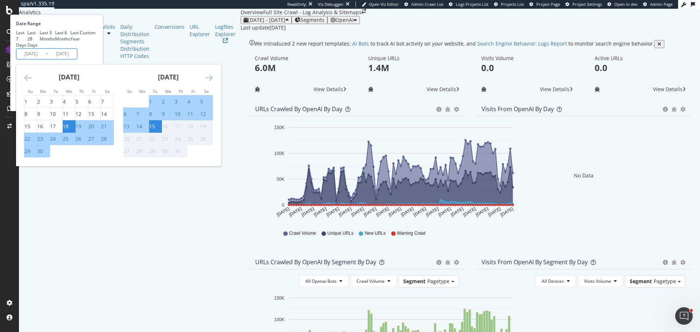
click at [314, 29] on div "[DATE] - [DATE] Segments Date Range Last 7 Days Last 28 Days Last 3 Months Last…" at bounding box center [470, 23] width 459 height 15
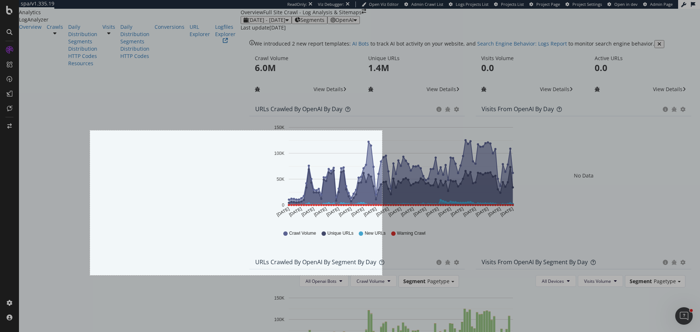
drag, startPoint x: 90, startPoint y: 131, endPoint x: 382, endPoint y: 275, distance: 325.9
click at [382, 275] on div "801 X 397" at bounding box center [350, 166] width 700 height 332
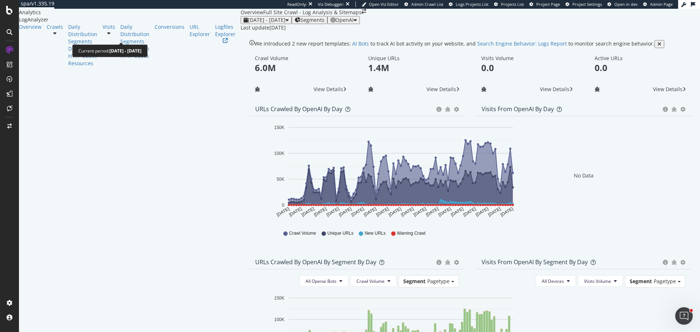
click at [248, 23] on span "[DATE] - [DATE]" at bounding box center [267, 19] width 38 height 7
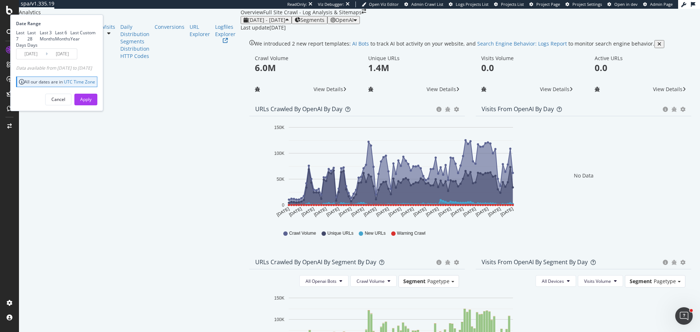
click at [40, 48] on div "Last 28 Days" at bounding box center [33, 39] width 12 height 19
click at [92, 102] on div "Apply" at bounding box center [85, 99] width 11 height 6
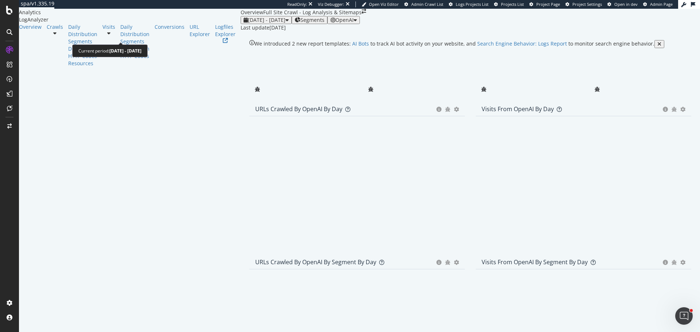
click at [248, 23] on span "[DATE] - [DATE]" at bounding box center [267, 19] width 38 height 7
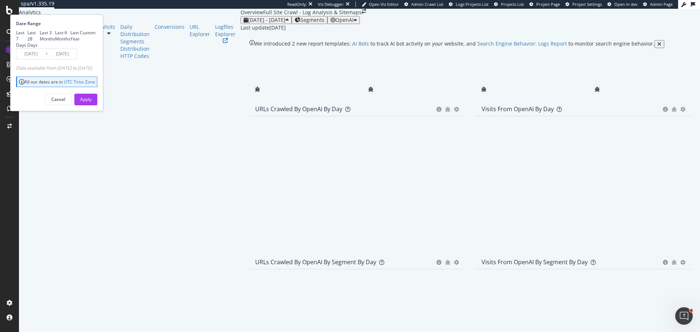
click at [55, 42] on div "Last 3 Months" at bounding box center [47, 36] width 15 height 12
type input "[DATE]"
click at [92, 102] on div "Apply" at bounding box center [85, 99] width 11 height 6
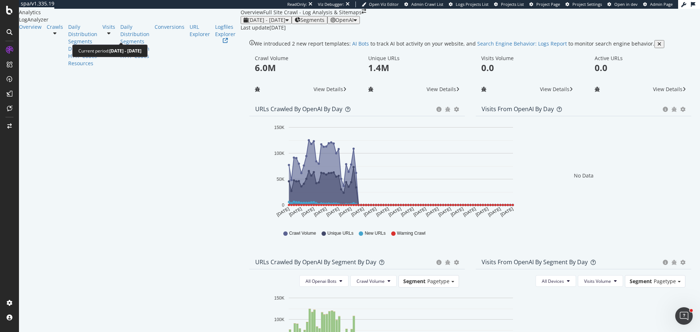
click at [248, 23] on span "[DATE] - [DATE]" at bounding box center [267, 19] width 38 height 7
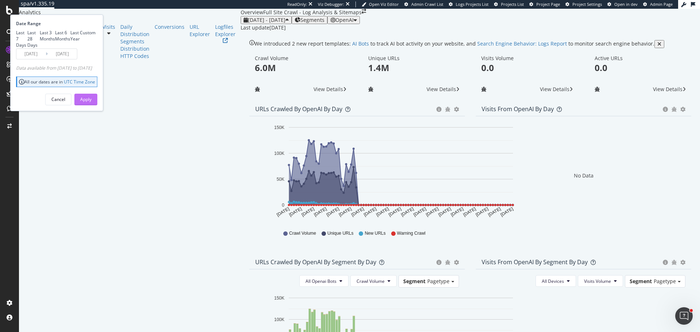
click at [92, 102] on div "Apply" at bounding box center [85, 99] width 11 height 6
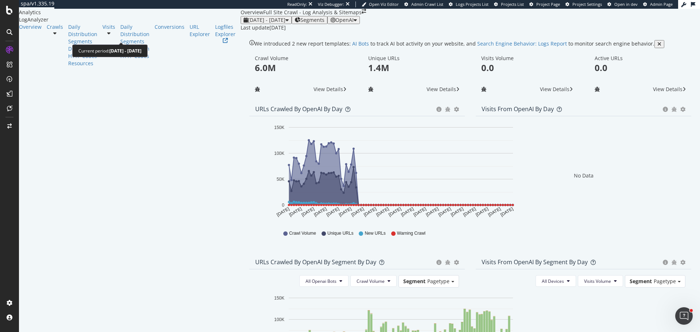
click at [248, 23] on span "[DATE] - [DATE]" at bounding box center [267, 19] width 38 height 7
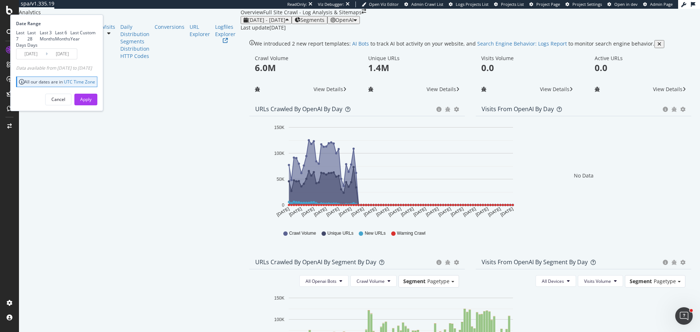
click at [40, 48] on div "Last 28 Days" at bounding box center [33, 39] width 12 height 19
type input "[DATE]"
click at [92, 102] on div "Apply" at bounding box center [85, 99] width 11 height 6
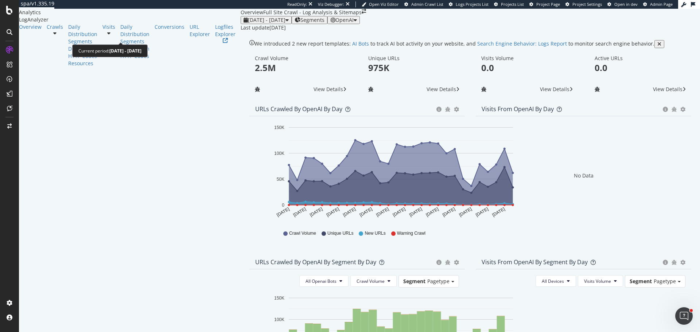
click at [248, 23] on span "[DATE] - [DATE]" at bounding box center [267, 19] width 38 height 7
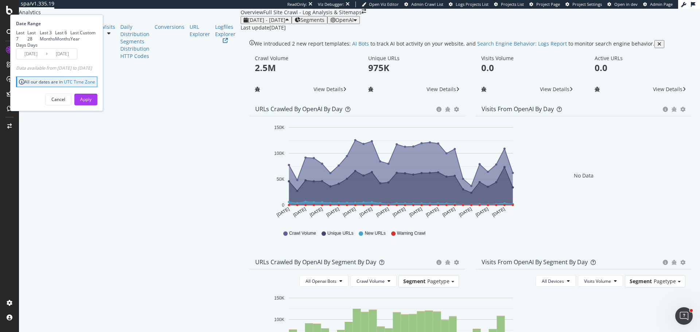
click at [55, 42] on div "Last 3 Months" at bounding box center [47, 36] width 15 height 12
type input "2025/04/16"
click at [92, 102] on div "Apply" at bounding box center [85, 99] width 11 height 6
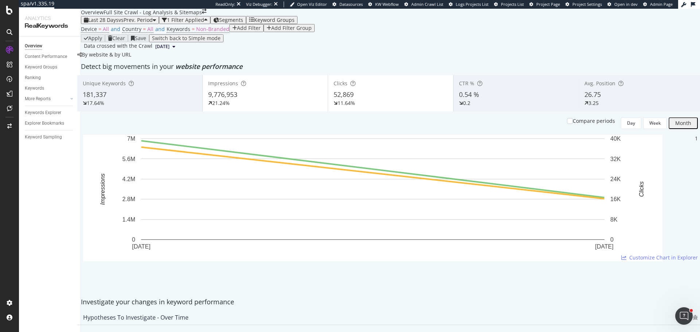
click at [237, 31] on div "Add Filter" at bounding box center [249, 28] width 24 height 6
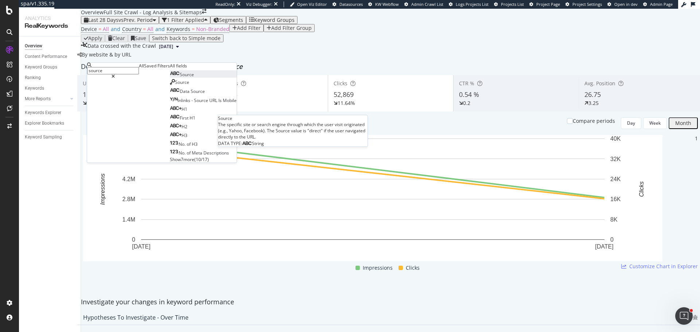
type input "source"
click at [180, 78] on span "Source" at bounding box center [187, 74] width 14 height 6
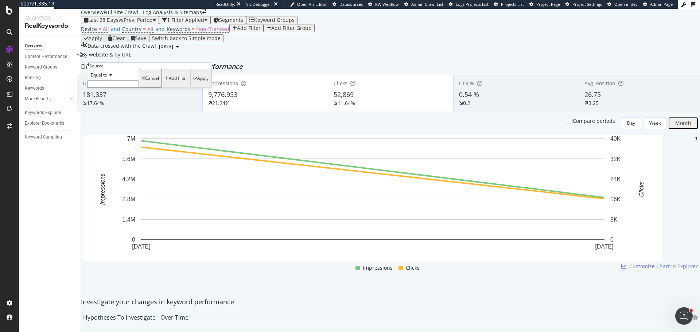
click at [109, 88] on input "text" at bounding box center [113, 84] width 52 height 7
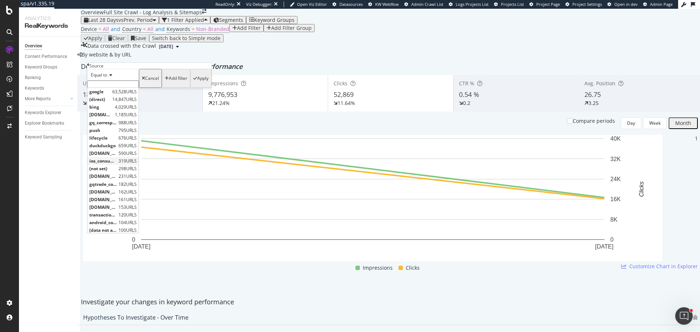
click at [123, 165] on div "ios_consumer_homescreen 319 URLS" at bounding box center [113, 161] width 51 height 8
type input "ios_consumer_homescreen"
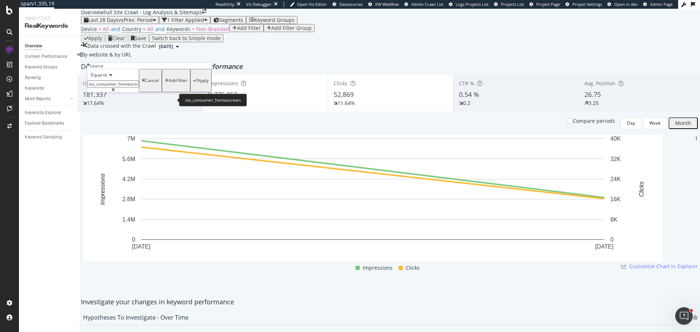
click at [118, 88] on input "ios_consumer_homescreen" at bounding box center [113, 84] width 52 height 7
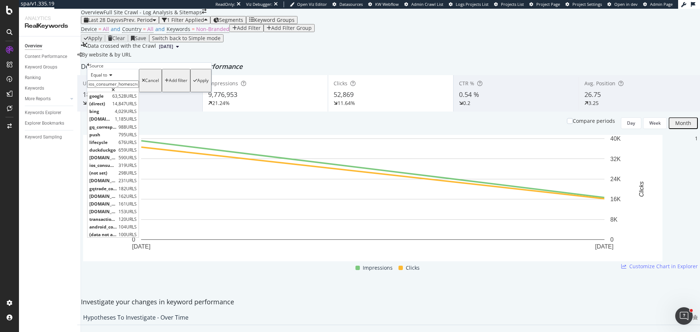
click at [90, 69] on div "Source Equal to ios_consumer_homescreen ios_consumer_homescreen google 63,528 U…" at bounding box center [149, 78] width 124 height 30
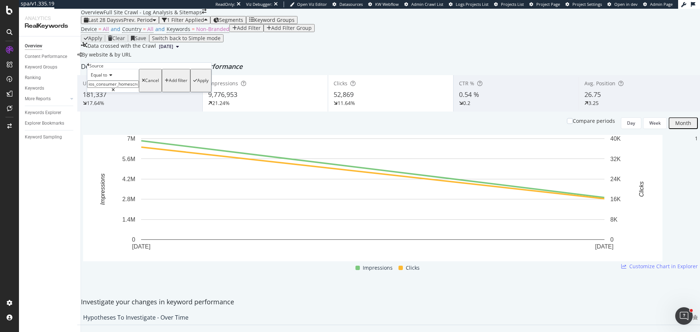
click at [89, 67] on icon at bounding box center [88, 65] width 2 height 4
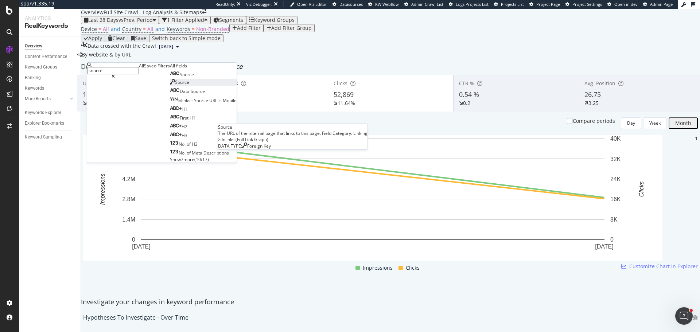
click at [175, 85] on span "Source" at bounding box center [182, 82] width 14 height 6
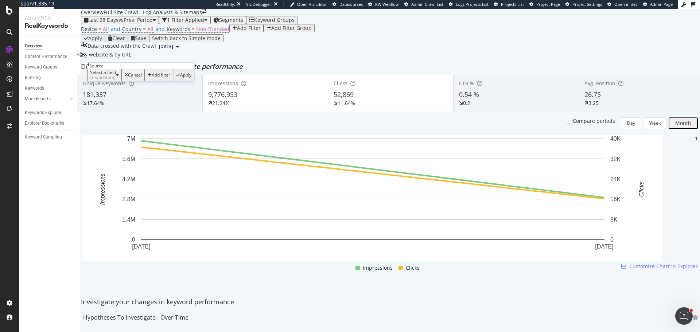
click at [113, 80] on div "Select a field (mandatory)" at bounding box center [103, 75] width 26 height 10
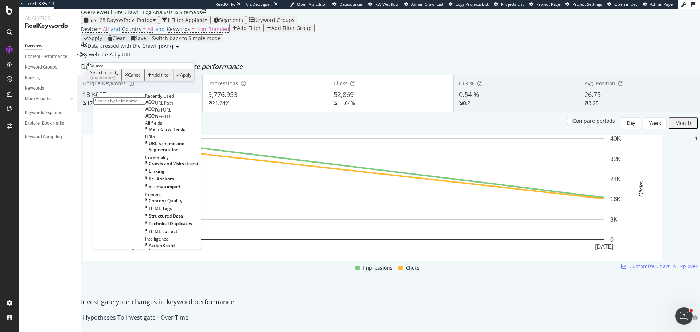
click at [89, 67] on icon at bounding box center [88, 65] width 2 height 4
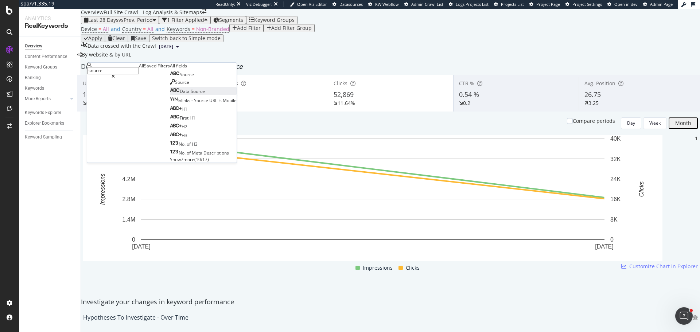
click at [191, 94] on span "Source" at bounding box center [198, 91] width 14 height 6
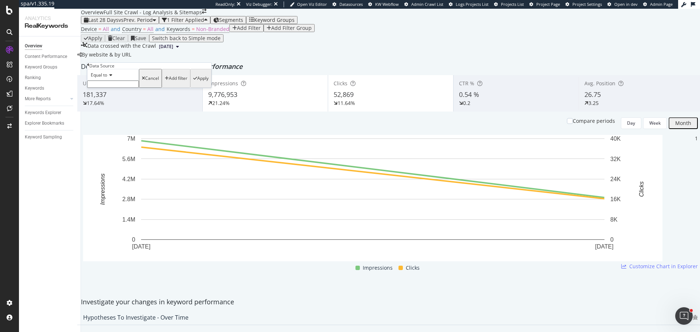
click at [111, 88] on input "text" at bounding box center [113, 84] width 52 height 7
click at [89, 67] on icon at bounding box center [88, 65] width 2 height 4
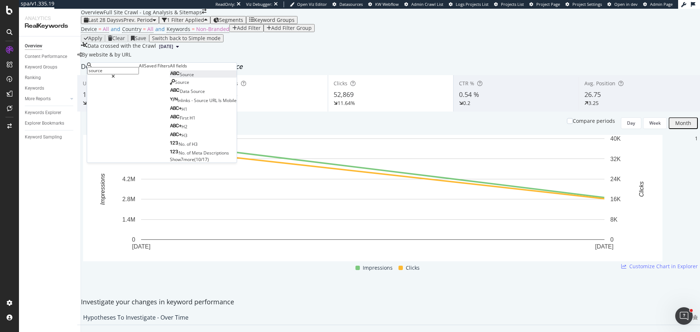
click at [180, 78] on span "Source" at bounding box center [187, 74] width 14 height 6
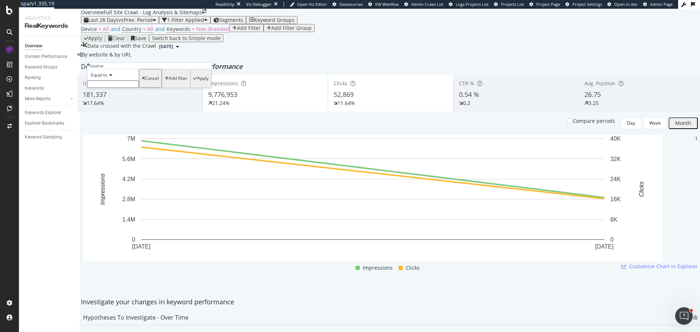
click at [107, 88] on input "text" at bounding box center [113, 84] width 52 height 7
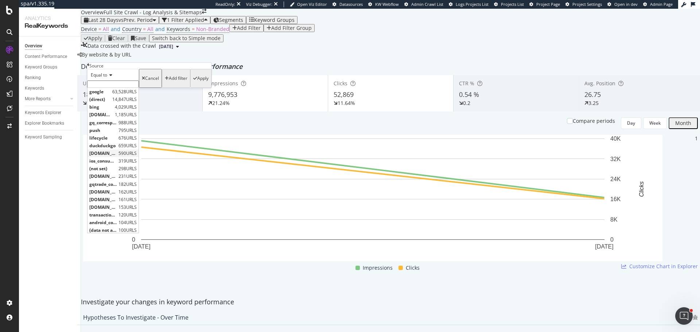
click at [110, 156] on span "chatgpt.com" at bounding box center [102, 153] width 27 height 6
type input "chatgpt.com"
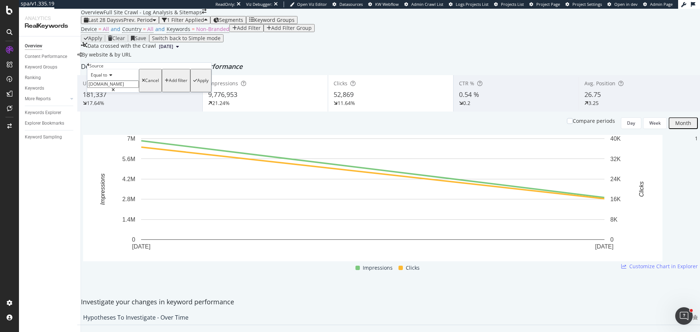
click at [197, 83] on div "Apply" at bounding box center [202, 80] width 11 height 5
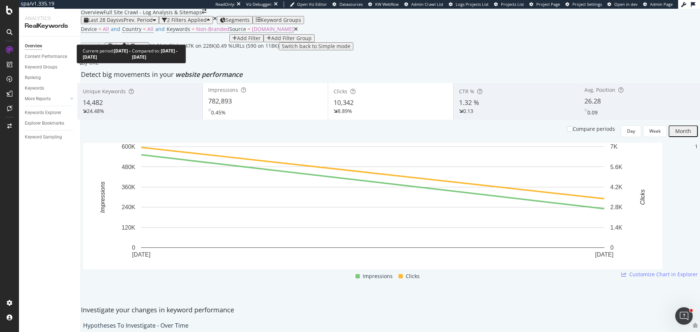
click at [136, 23] on span "vs Prev. Period" at bounding box center [135, 19] width 34 height 7
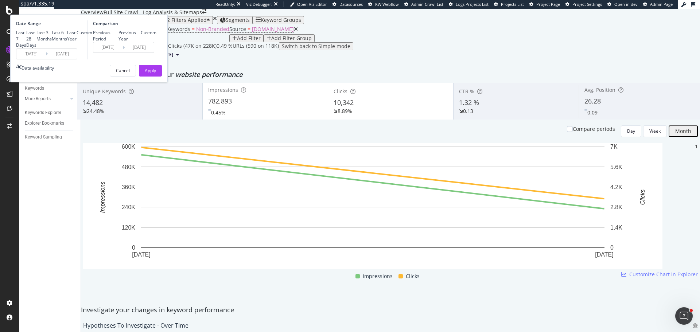
click at [52, 42] on div "Last 3 Months" at bounding box center [43, 36] width 15 height 12
type input "2025/05/10"
type input "2025/02/07"
type input "2025/05/09"
click at [156, 74] on div "Apply" at bounding box center [150, 70] width 11 height 6
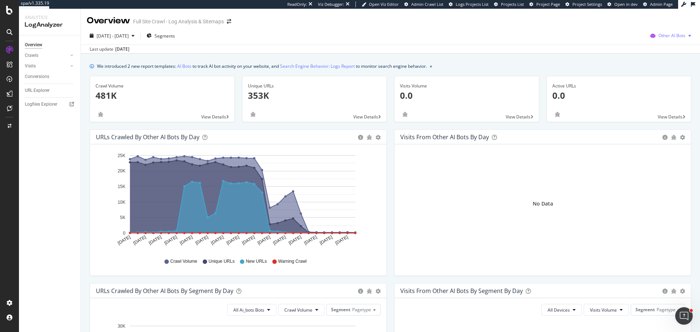
click at [658, 35] on span "Other AI Bots" at bounding box center [671, 35] width 27 height 6
click at [661, 70] on div "OpenAI" at bounding box center [668, 75] width 52 height 13
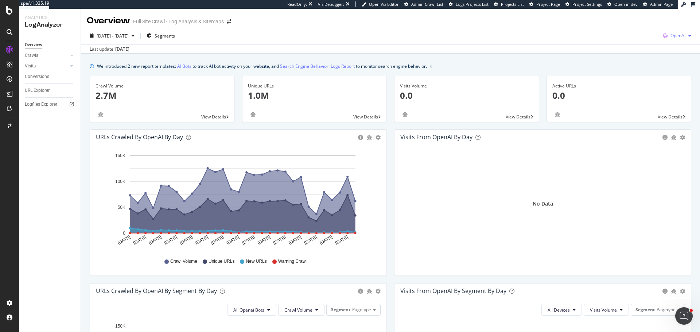
click at [669, 41] on button "OpenAI" at bounding box center [677, 36] width 34 height 12
click at [630, 32] on span "Bing" at bounding box center [635, 29] width 27 height 7
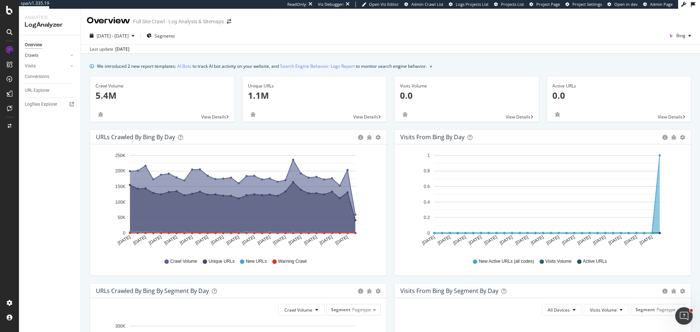
click at [42, 55] on link "Crawls" at bounding box center [46, 56] width 43 height 8
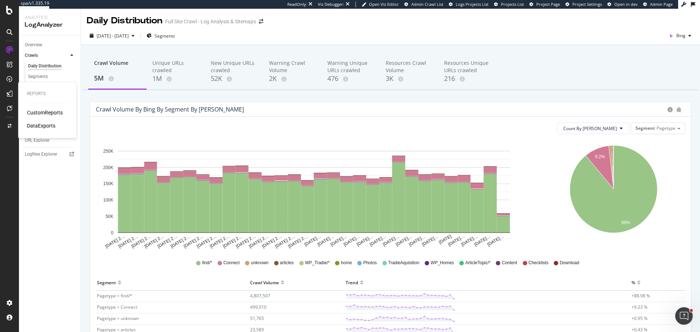
click at [52, 111] on div "CustomReports" at bounding box center [45, 112] width 36 height 7
click at [7, 111] on icon at bounding box center [9, 108] width 5 height 6
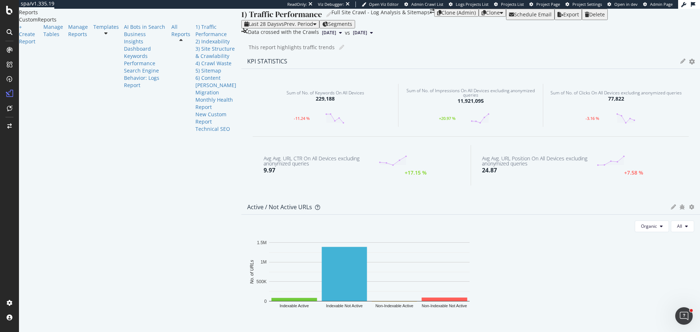
click at [93, 77] on div "Templates" at bounding box center [108, 77] width 31 height 109
click at [93, 31] on div at bounding box center [106, 31] width 26 height 0
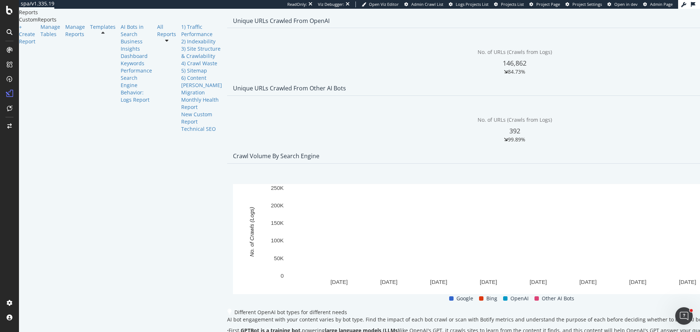
scroll to position [109, 0]
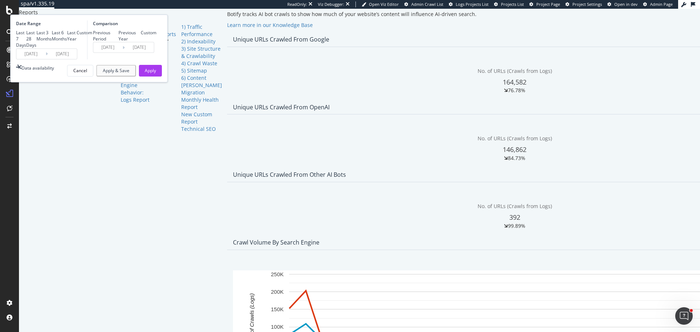
click at [52, 42] on div "Last 3 Months" at bounding box center [43, 36] width 15 height 12
type input "[DATE]"
click at [156, 74] on div "Apply" at bounding box center [150, 70] width 11 height 6
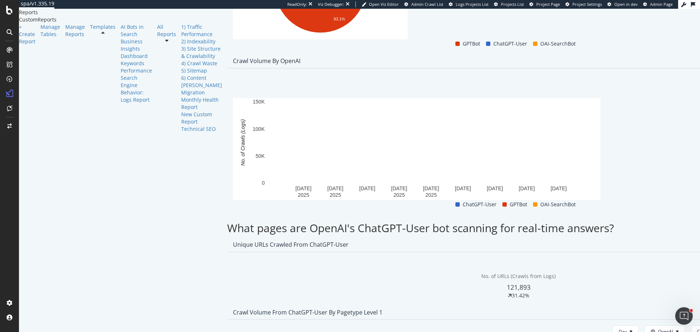
scroll to position [712, 0]
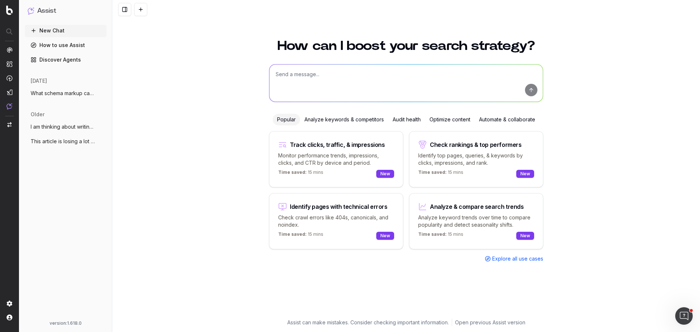
click at [338, 78] on textarea at bounding box center [405, 83] width 273 height 37
type textarea "What is my website's share of voice in AI search?"
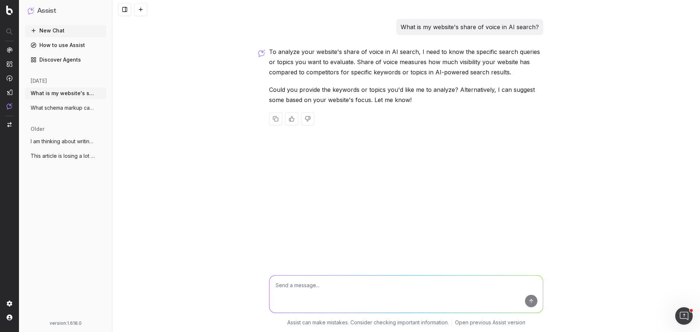
click at [346, 293] on textarea at bounding box center [405, 294] width 273 height 37
type textarea "Can you provide suggestions?"
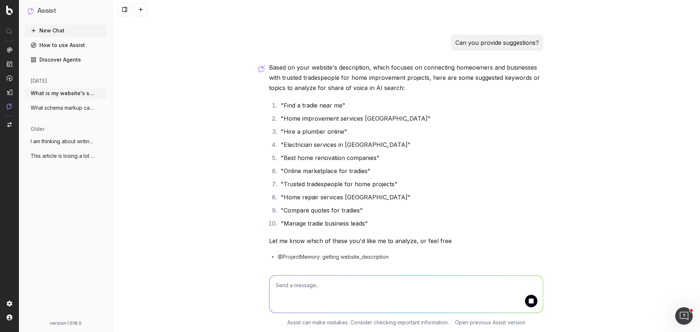
scroll to position [127, 0]
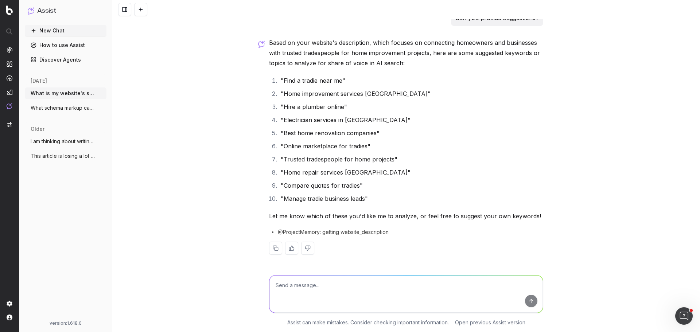
click at [318, 290] on textarea at bounding box center [405, 294] width 273 height 37
type textarea "Can you provide data for all those 10 keywords?"
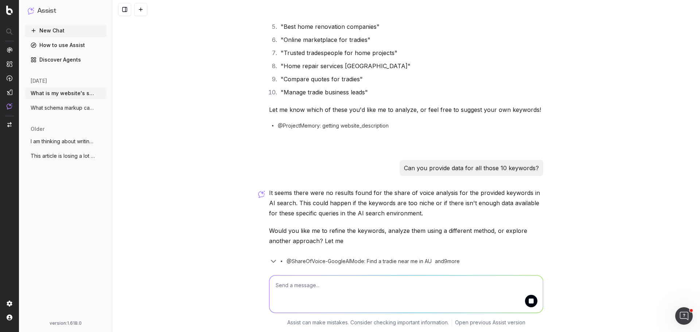
scroll to position [258, 0]
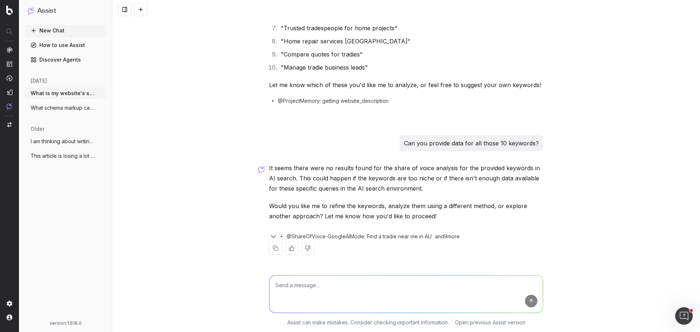
click at [271, 236] on icon "button" at bounding box center [273, 237] width 4 height 2
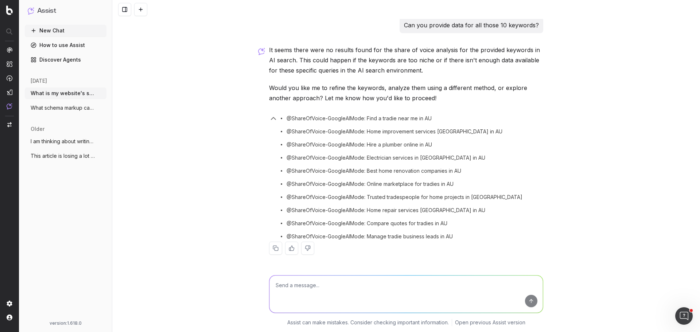
click at [270, 120] on icon "button" at bounding box center [273, 118] width 9 height 9
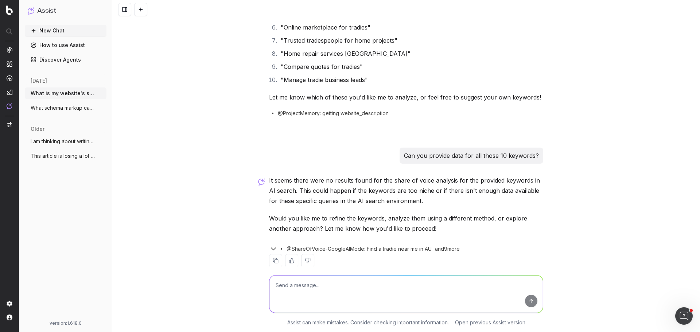
scroll to position [258, 0]
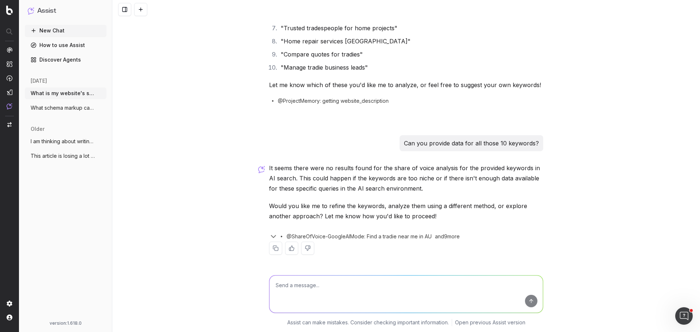
click at [304, 298] on textarea at bounding box center [405, 294] width 273 height 37
type textarea "a"
type textarea "Can you show AI share of voice for my website for keywords like " tradies" and …"
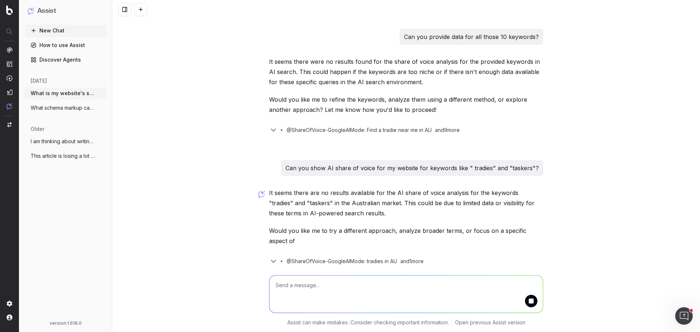
scroll to position [390, 0]
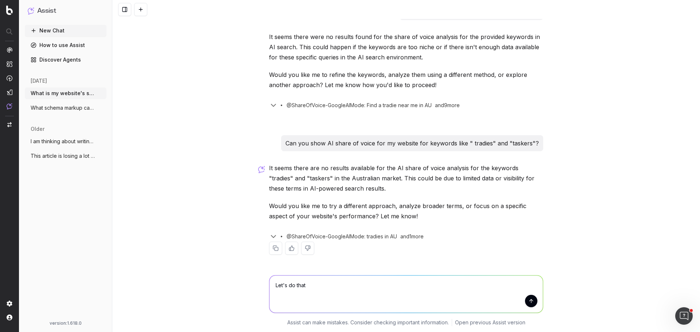
type textarea "Let's do that."
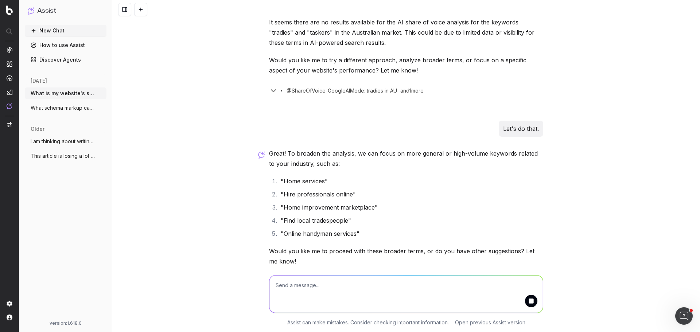
scroll to position [568, 0]
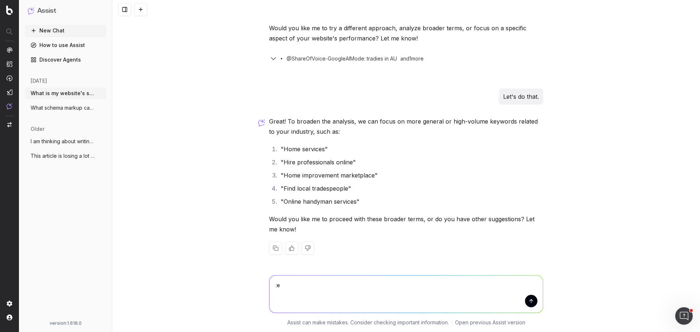
type textarea ":"
type textarea "Let"
type textarea "s"
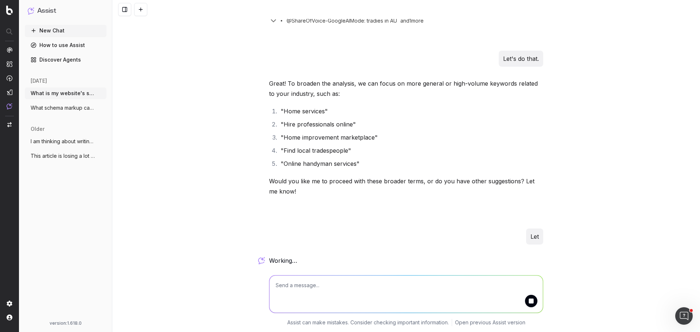
drag, startPoint x: 529, startPoint y: 234, endPoint x: 593, endPoint y: 267, distance: 71.9
click at [593, 267] on div "Assist can make mistakes. Consider checking important information. Open previou…" at bounding box center [406, 300] width 588 height 66
click at [534, 234] on p "Let" at bounding box center [534, 237] width 8 height 10
click at [622, 283] on div "Assist can make mistakes. Consider checking important information. Open previou…" at bounding box center [406, 300] width 588 height 66
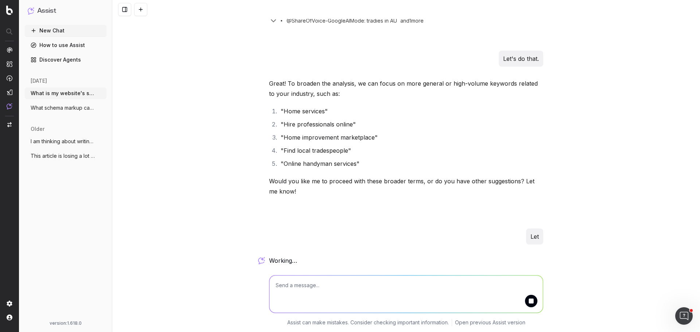
click at [306, 292] on textarea at bounding box center [405, 294] width 273 height 37
click at [521, 301] on textarea at bounding box center [405, 294] width 273 height 37
click at [532, 302] on button "submit" at bounding box center [531, 301] width 12 height 12
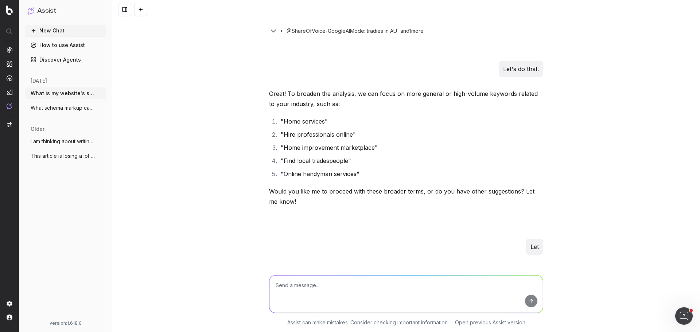
click at [393, 301] on textarea at bounding box center [405, 294] width 273 height 37
type textarea "Let's do number 3."
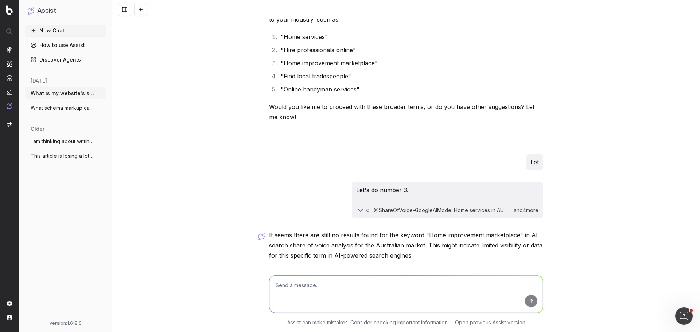
scroll to position [747, 0]
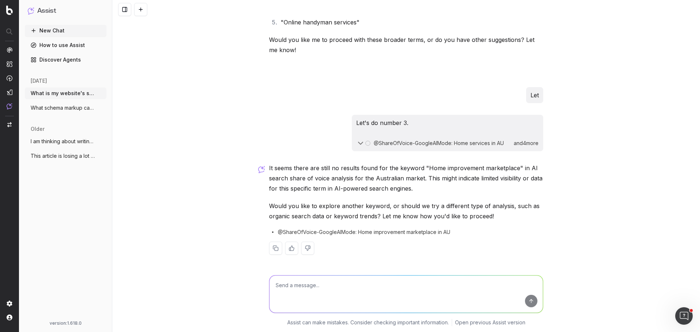
click at [59, 27] on button "New Chat" at bounding box center [66, 31] width 82 height 12
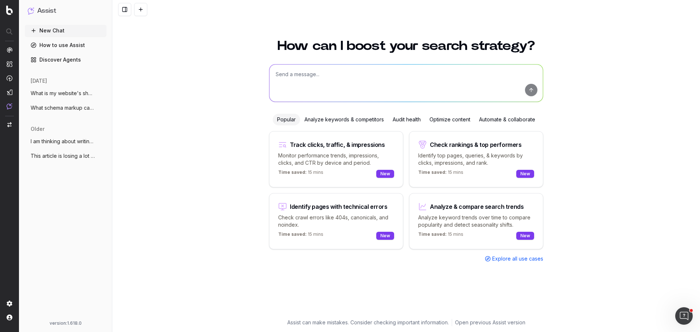
click at [339, 64] on div at bounding box center [406, 83] width 274 height 38
click at [336, 70] on textarea at bounding box center [405, 83] width 273 height 37
type textarea "Are there other opportunities for my website to gain better visibility on AI se…"
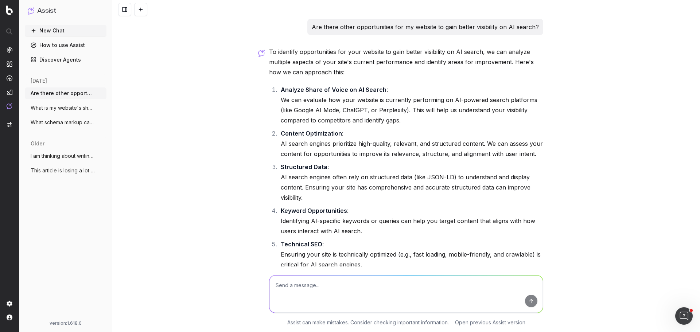
scroll to position [107, 0]
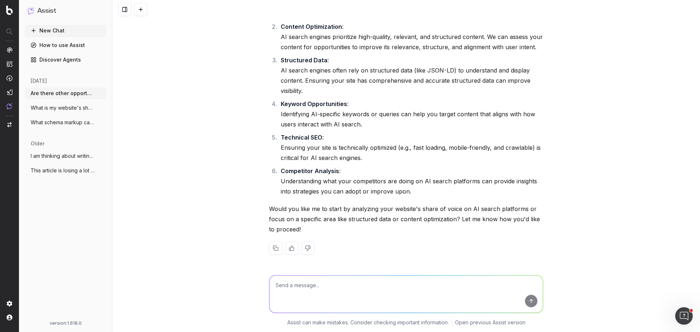
click at [303, 294] on textarea at bounding box center [405, 294] width 273 height 37
type textarea "Let's start with number 1."
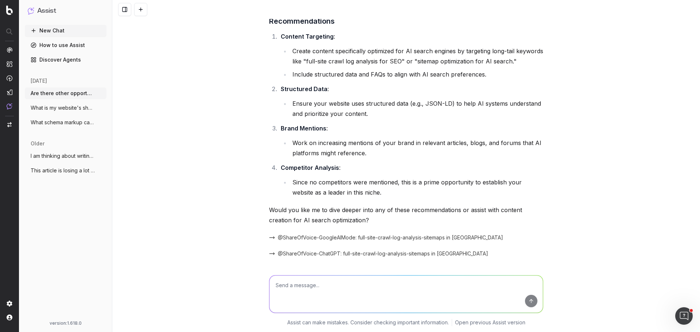
scroll to position [785, 0]
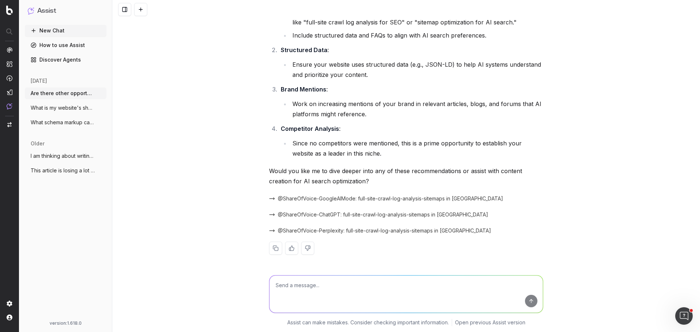
click at [321, 295] on textarea at bounding box center [405, 294] width 273 height 37
type textarea "Can you analyze my brand hipages instead and AI share of voice?"
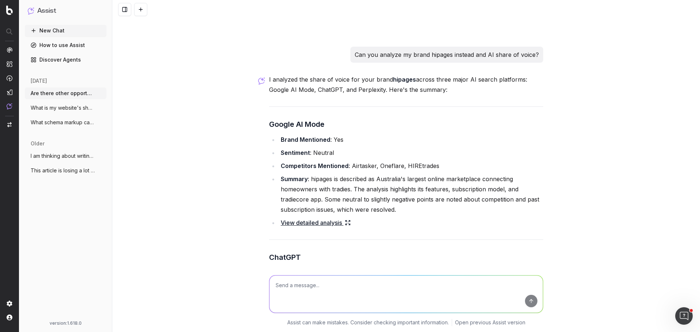
scroll to position [1024, 0]
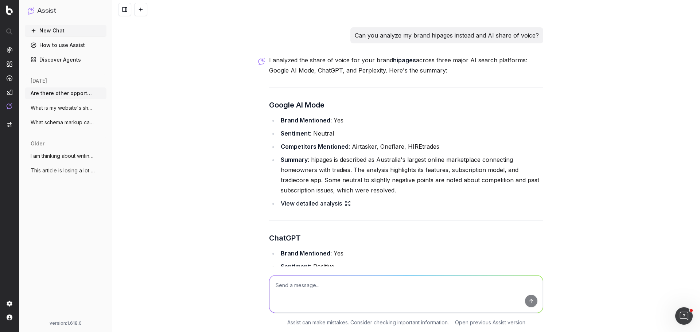
click at [327, 203] on link "View detailed analysis" at bounding box center [316, 203] width 70 height 10
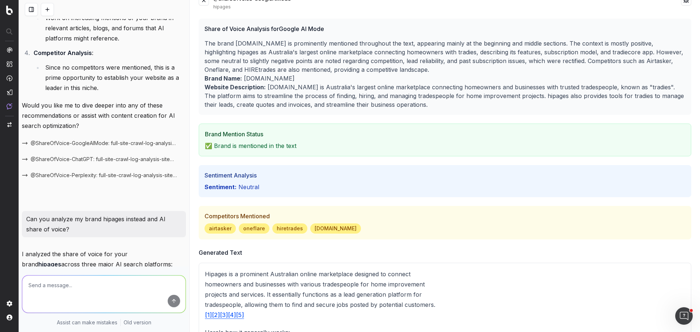
scroll to position [0, 0]
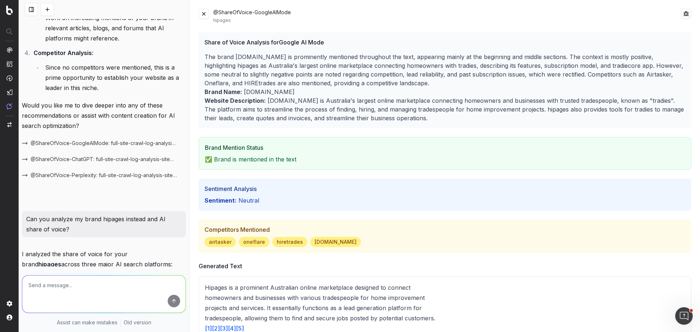
click at [201, 18] on button at bounding box center [204, 14] width 10 height 10
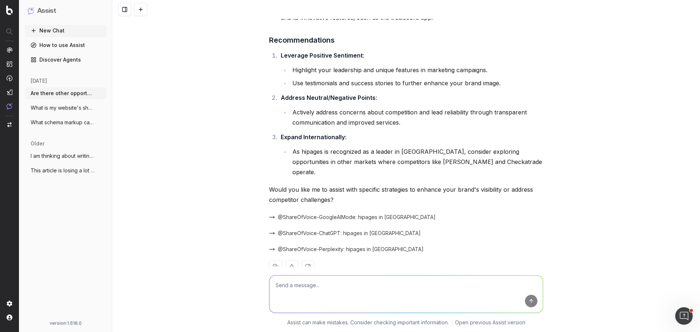
scroll to position [1571, 0]
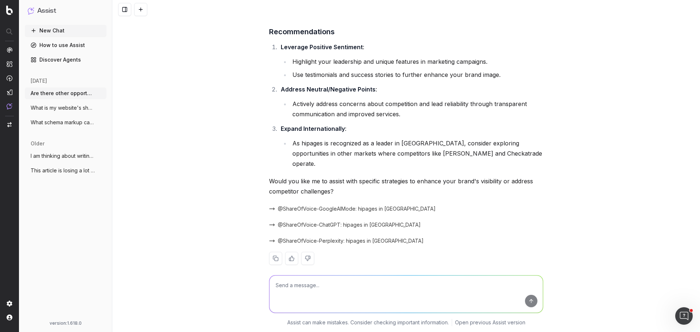
click at [291, 290] on textarea at bounding box center [405, 294] width 273 height 37
type textarea "What else can I do within my website to help improve my AI share of voice?"
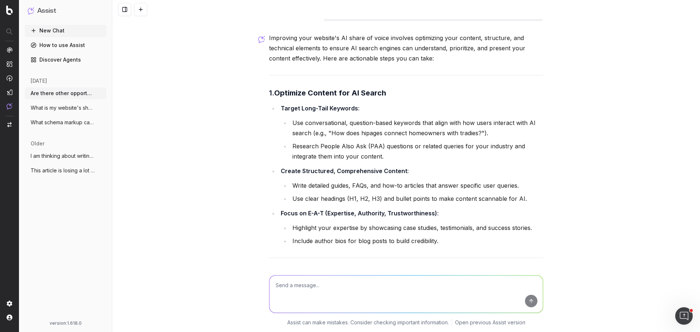
scroll to position [1835, 0]
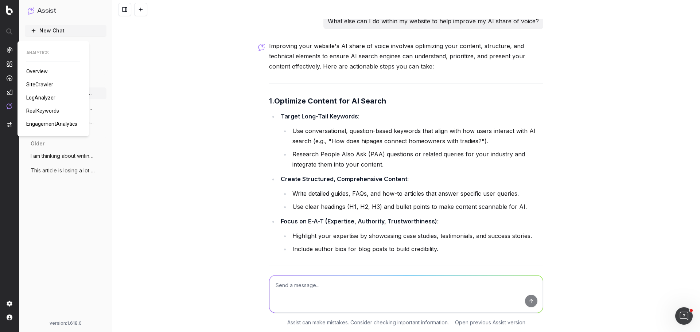
click at [43, 110] on span "RealKeywords" at bounding box center [42, 111] width 33 height 6
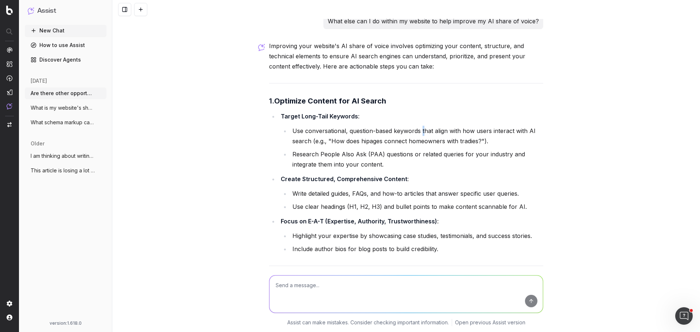
click at [419, 126] on li "Use conversational, question-based keywords that align with how users interact …" at bounding box center [416, 136] width 253 height 20
click at [420, 126] on li "Use conversational, question-based keywords that align with how users interact …" at bounding box center [416, 136] width 253 height 20
drag, startPoint x: 418, startPoint y: 120, endPoint x: 307, endPoint y: 133, distance: 111.6
click at [307, 133] on li "Use conversational, question-based keywords that align with how users interact …" at bounding box center [416, 136] width 253 height 20
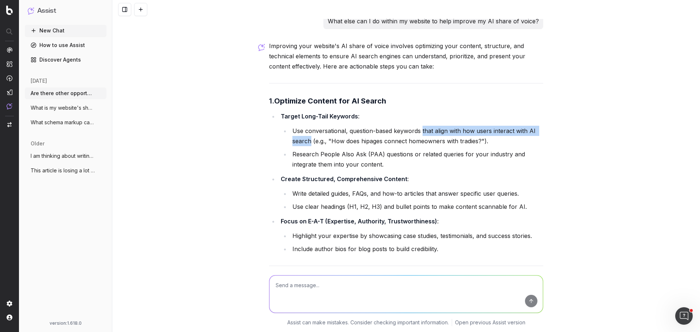
copy li "that align with how users interact with AI search"
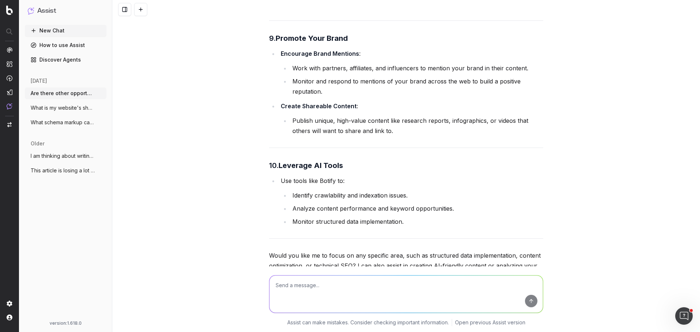
scroll to position [3111, 0]
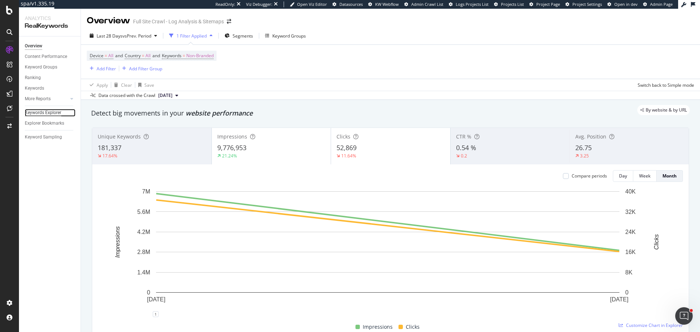
click at [47, 112] on div "Keywords Explorer" at bounding box center [43, 113] width 36 height 8
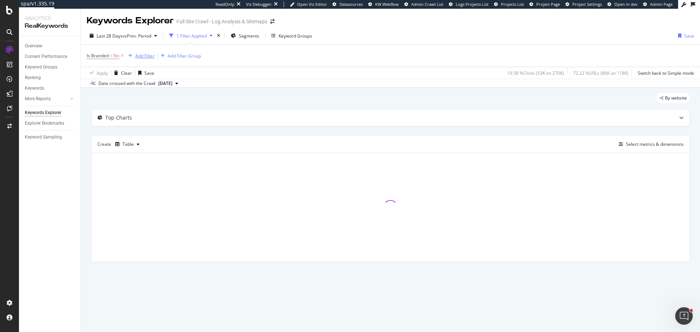
click at [152, 58] on div "Add Filter" at bounding box center [144, 56] width 19 height 6
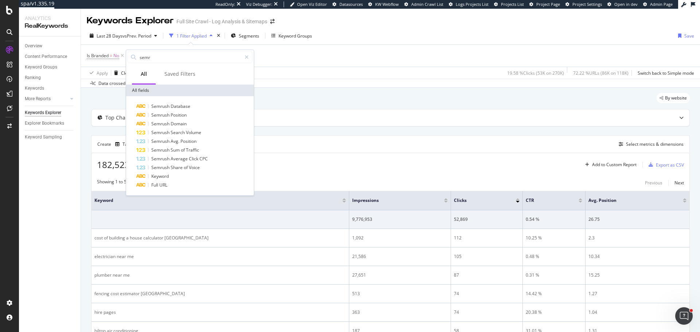
type input "sem"
click at [179, 138] on div "Semrush Avg. Position" at bounding box center [194, 141] width 116 height 9
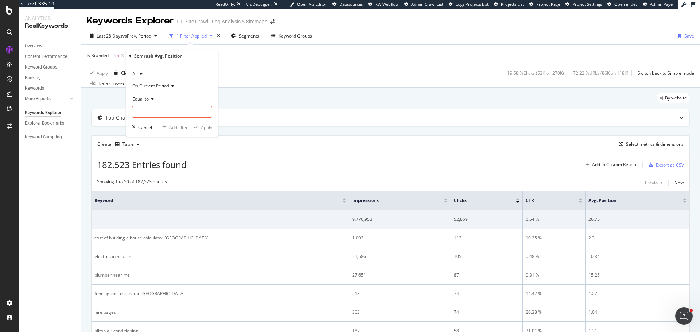
click at [140, 70] on div "All" at bounding box center [172, 74] width 80 height 12
click at [155, 100] on span "[DOMAIN_NAME]" at bounding box center [153, 99] width 35 height 6
click at [143, 100] on span "Equal to" at bounding box center [140, 99] width 16 height 6
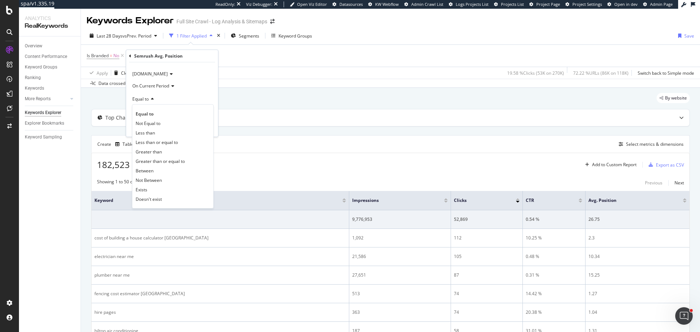
click at [311, 82] on div "Data crossed with the Crawl [DATE]" at bounding box center [390, 83] width 619 height 9
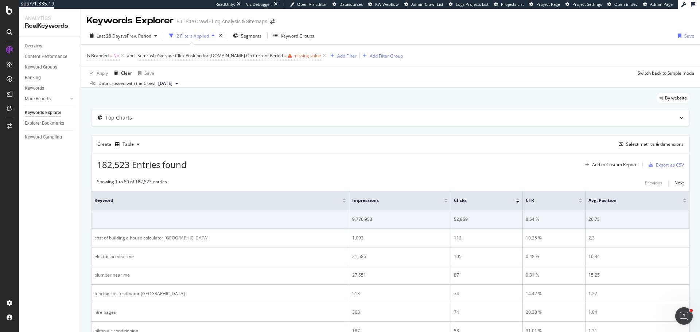
click at [321, 55] on icon at bounding box center [324, 55] width 6 height 7
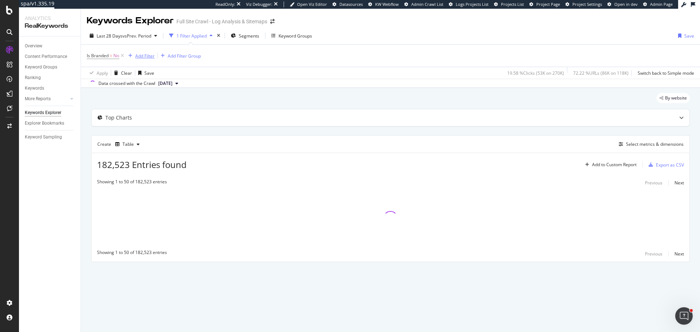
click at [150, 57] on div "Add Filter" at bounding box center [144, 56] width 19 height 6
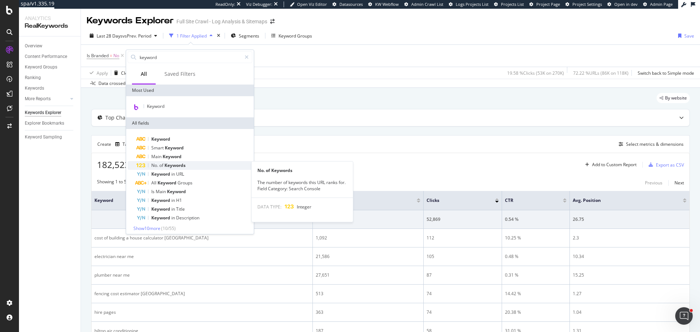
type input "keyword"
click at [163, 161] on div "No. of Keywords" at bounding box center [194, 165] width 116 height 9
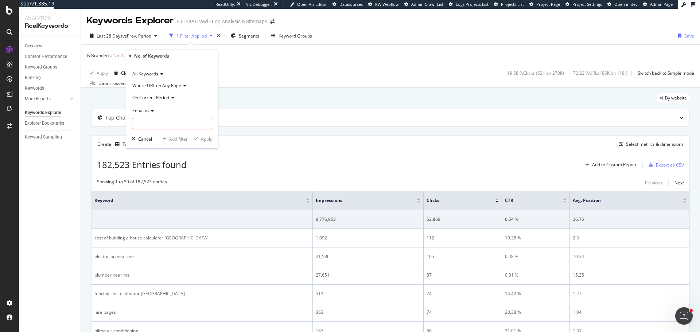
click at [165, 71] on div "All Keywords" at bounding box center [172, 74] width 80 height 12
click at [162, 71] on div "All Keywords" at bounding box center [172, 74] width 80 height 12
click at [129, 56] on icon at bounding box center [130, 56] width 2 height 4
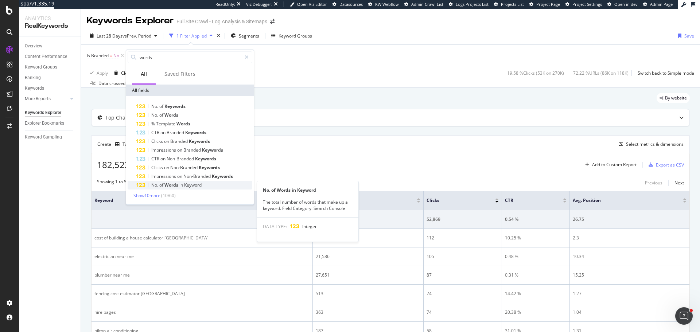
type input "words"
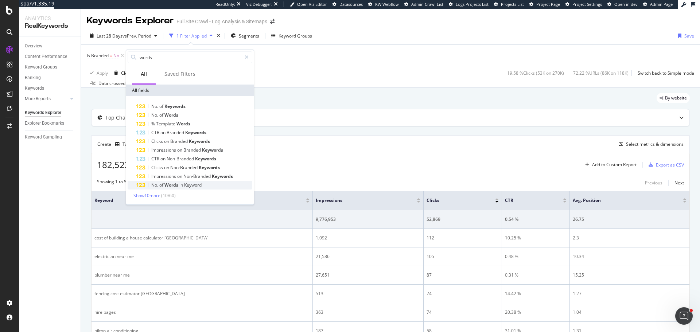
click at [188, 186] on span "Keyword" at bounding box center [193, 185] width 18 height 6
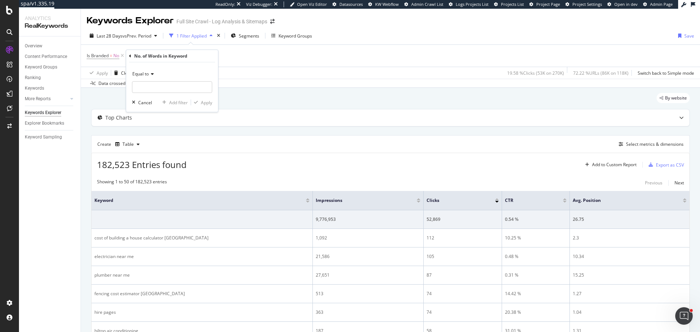
click at [149, 74] on span "Equal to" at bounding box center [140, 74] width 16 height 6
drag, startPoint x: 159, startPoint y: 126, endPoint x: 156, endPoint y: 122, distance: 5.2
click at [159, 126] on span "Greater than" at bounding box center [149, 127] width 26 height 6
click at [147, 88] on input "number" at bounding box center [172, 87] width 80 height 12
type input "5"
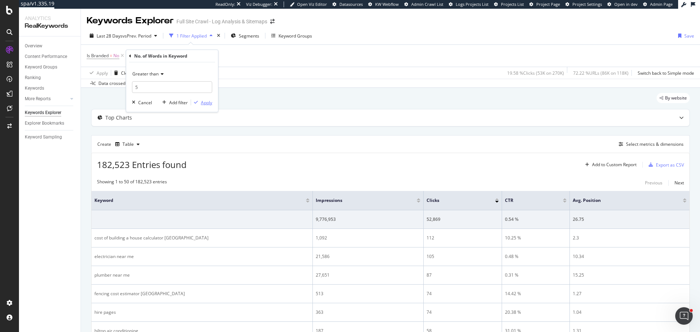
click at [207, 102] on div "Apply" at bounding box center [206, 103] width 11 height 6
click at [223, 55] on div "Add Filter" at bounding box center [219, 56] width 19 height 6
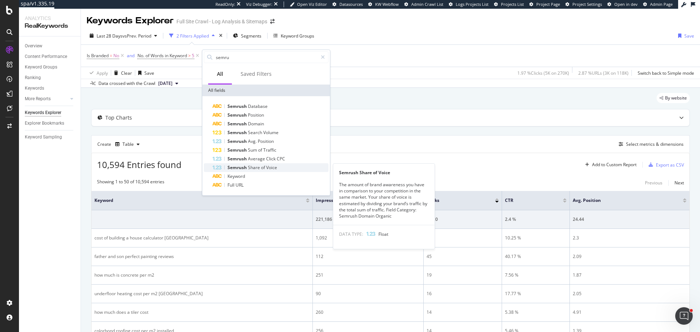
type input "semru"
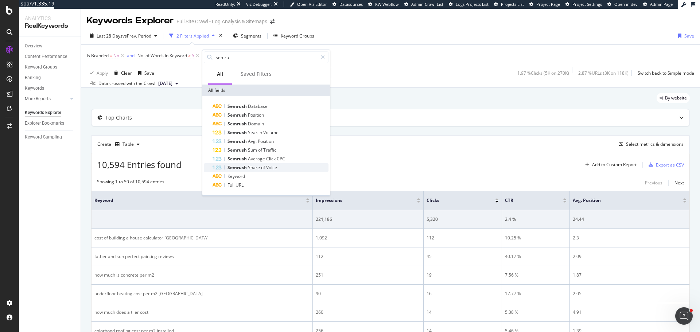
click at [273, 170] on span "Voice" at bounding box center [271, 167] width 11 height 6
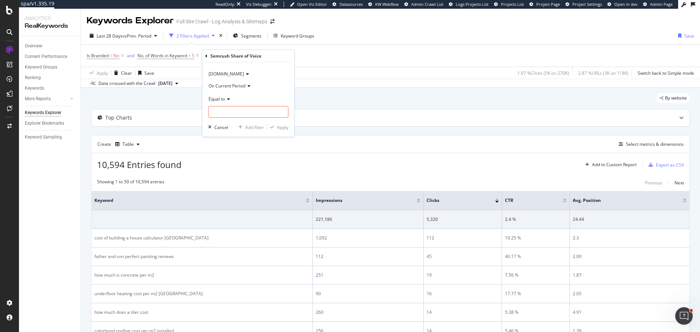
click at [232, 76] on span "[DOMAIN_NAME]" at bounding box center [226, 74] width 35 height 6
click at [236, 117] on span "[DOMAIN_NAME]" at bounding box center [229, 117] width 35 height 6
click at [228, 100] on icon at bounding box center [227, 99] width 5 height 4
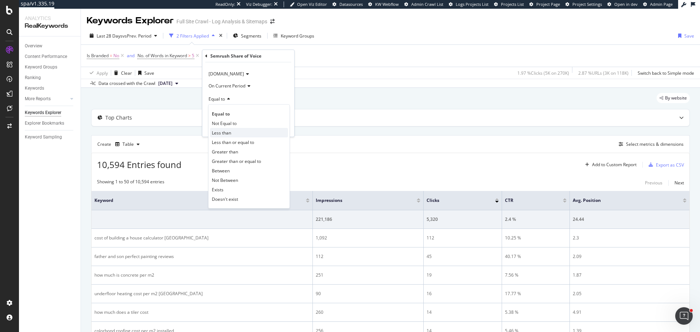
click at [232, 132] on div "Less than" at bounding box center [249, 132] width 78 height 9
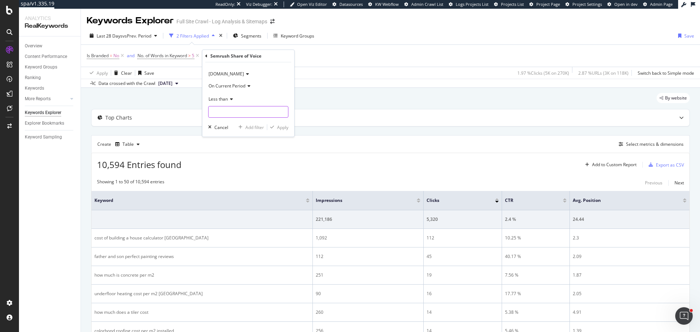
click at [221, 111] on input "number" at bounding box center [248, 112] width 80 height 12
type input "25"
click at [284, 127] on div "Apply" at bounding box center [282, 127] width 11 height 6
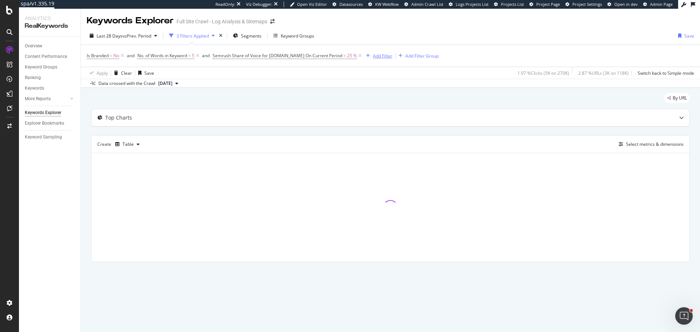
click at [382, 56] on div "Add Filter" at bounding box center [382, 56] width 19 height 6
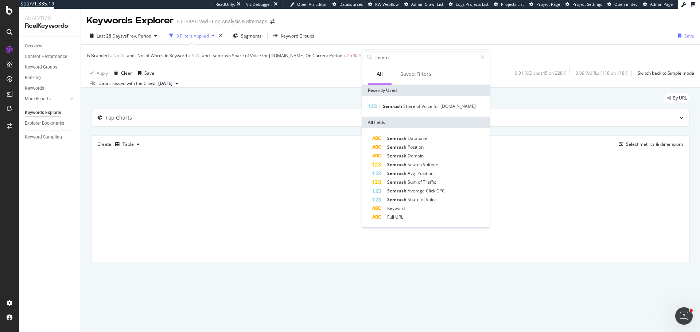
click at [285, 87] on div "Data crossed with the Crawl [DATE]" at bounding box center [390, 83] width 619 height 9
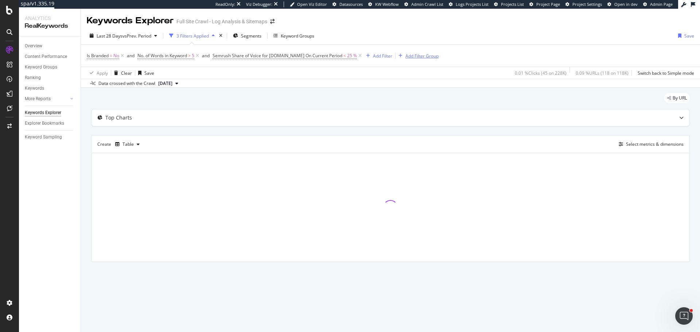
click at [429, 56] on div "Add Filter Group" at bounding box center [421, 56] width 33 height 6
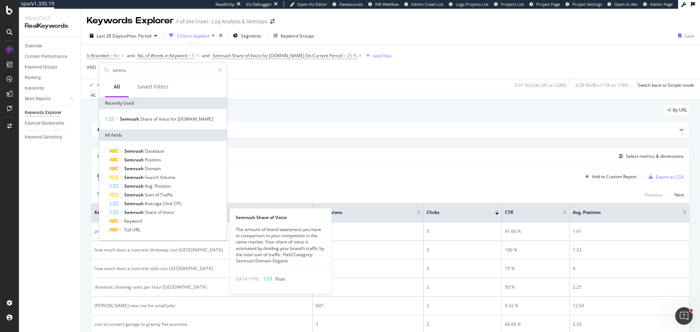
click at [163, 213] on span "Voice" at bounding box center [168, 212] width 11 height 6
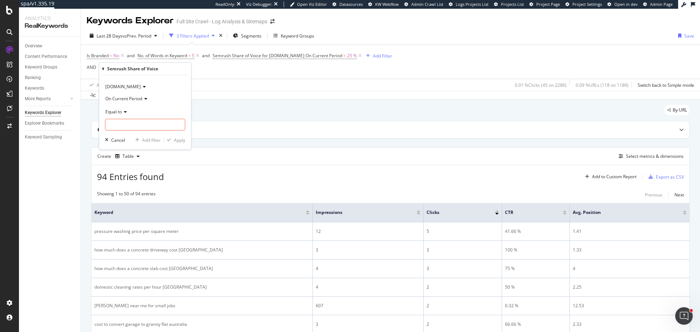
click at [116, 114] on span "Equal to" at bounding box center [113, 112] width 16 height 6
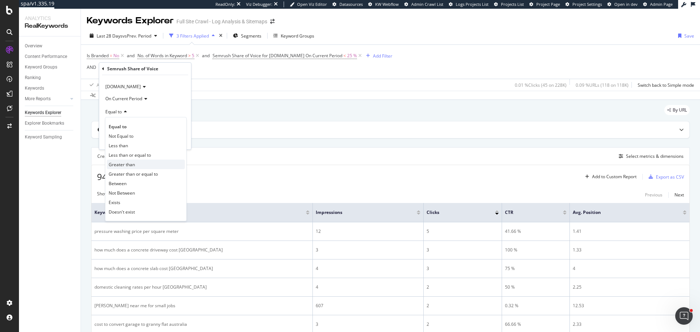
click at [128, 162] on span "Greater than" at bounding box center [122, 165] width 26 height 6
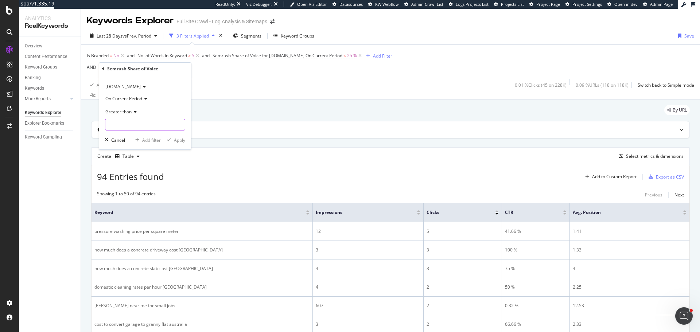
click at [120, 123] on input "number" at bounding box center [145, 125] width 80 height 12
type input "75"
click at [150, 136] on button "Add filter" at bounding box center [146, 139] width 28 height 7
click at [265, 69] on div "Add Filter" at bounding box center [269, 69] width 19 height 6
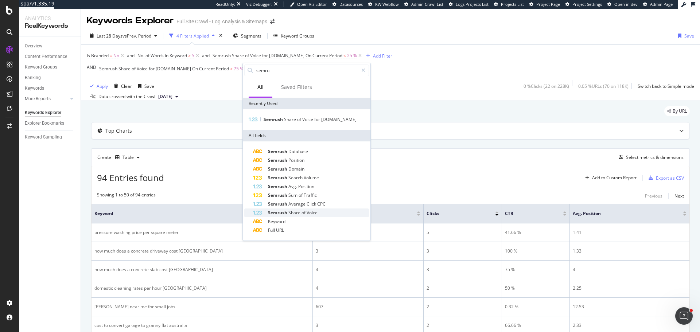
click at [306, 213] on span "of" at bounding box center [304, 213] width 5 height 6
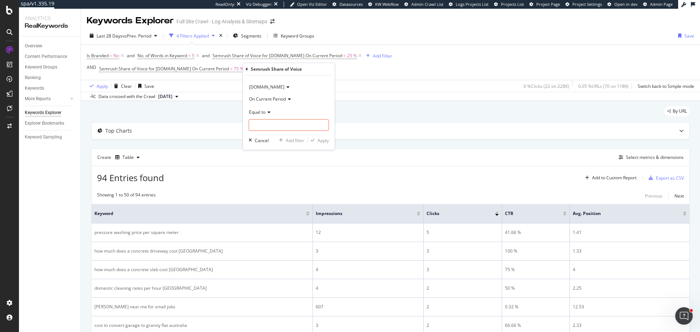
click at [265, 86] on span "[DOMAIN_NAME]" at bounding box center [266, 87] width 35 height 6
click at [271, 111] on span "[DOMAIN_NAME]" at bounding box center [269, 112] width 35 height 6
click at [265, 112] on span "Equal to" at bounding box center [257, 112] width 16 height 6
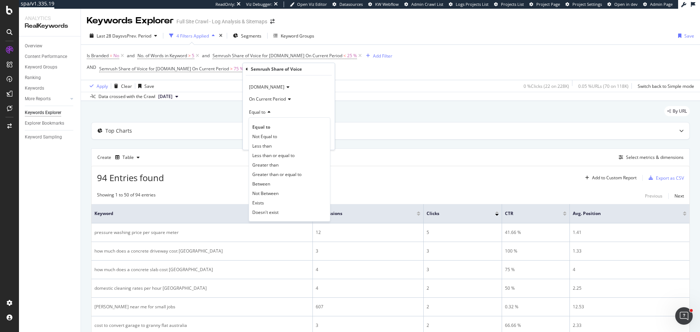
click at [269, 164] on span "Greater than" at bounding box center [265, 165] width 26 height 6
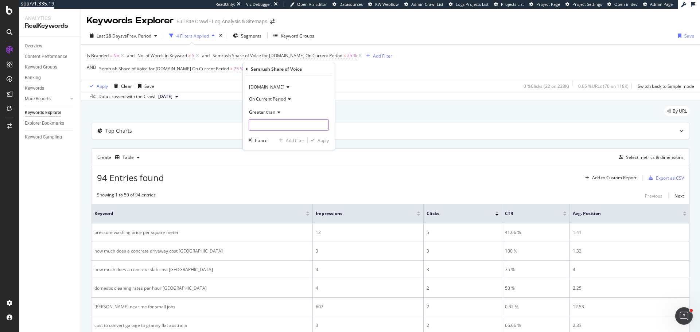
click at [266, 125] on input "number" at bounding box center [289, 125] width 80 height 12
type input "75"
click at [291, 140] on div "Add filter" at bounding box center [295, 140] width 19 height 6
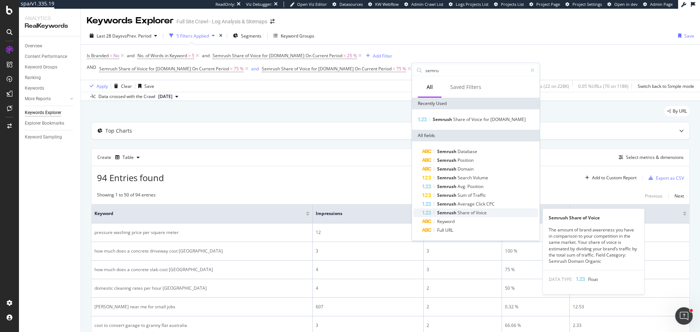
click at [474, 211] on span "of" at bounding box center [473, 213] width 5 height 6
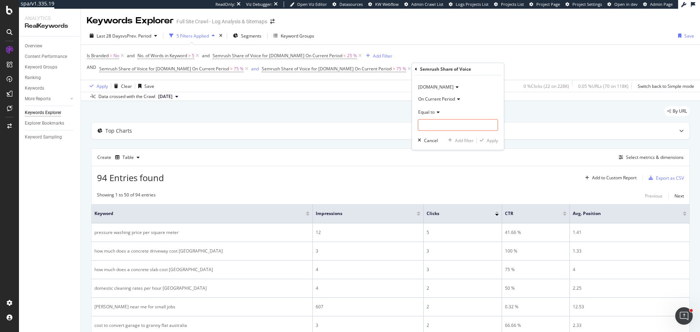
click at [446, 86] on span "[DOMAIN_NAME]" at bounding box center [435, 87] width 35 height 6
click at [444, 121] on span "[DOMAIN_NAME]" at bounding box center [438, 121] width 35 height 6
click at [433, 112] on span "Equal to" at bounding box center [426, 112] width 16 height 6
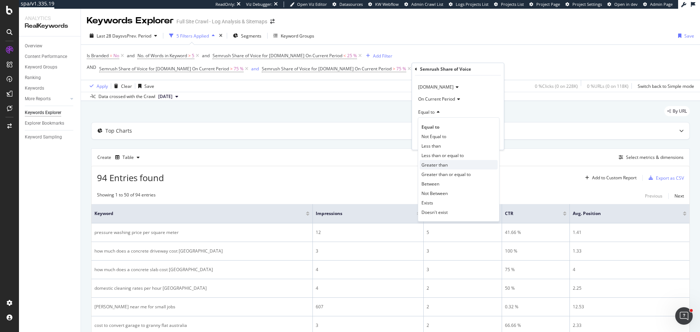
click at [445, 166] on span "Greater than" at bounding box center [434, 165] width 26 height 6
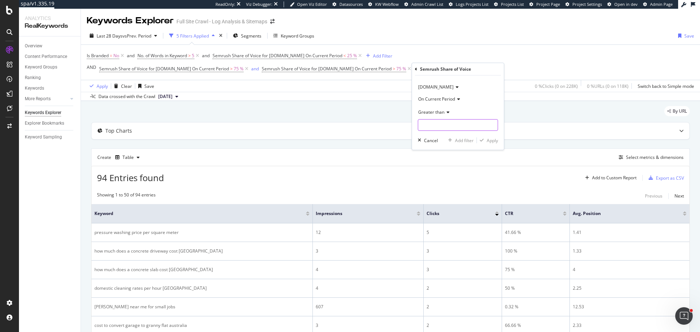
drag, startPoint x: 431, startPoint y: 125, endPoint x: 427, endPoint y: 125, distance: 4.0
click at [431, 124] on input "number" at bounding box center [458, 125] width 80 height 12
type input "75"
click at [492, 139] on div "localsearch.com.au On Current Period Greater than 75 Cancel Add filter Apply" at bounding box center [458, 112] width 92 height 74
click at [489, 142] on div "Apply" at bounding box center [492, 140] width 11 height 6
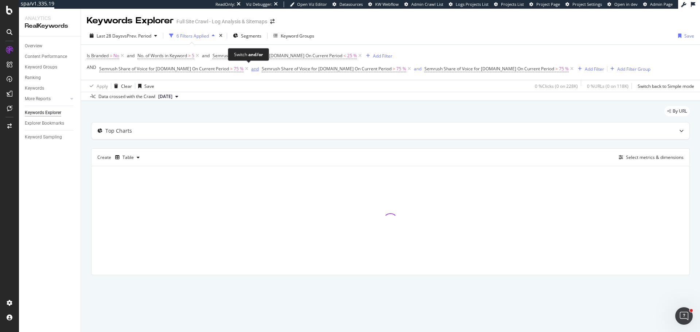
click at [251, 68] on div "and" at bounding box center [255, 69] width 8 height 6
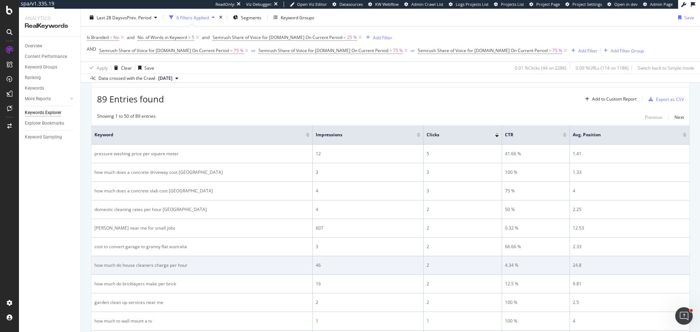
scroll to position [73, 0]
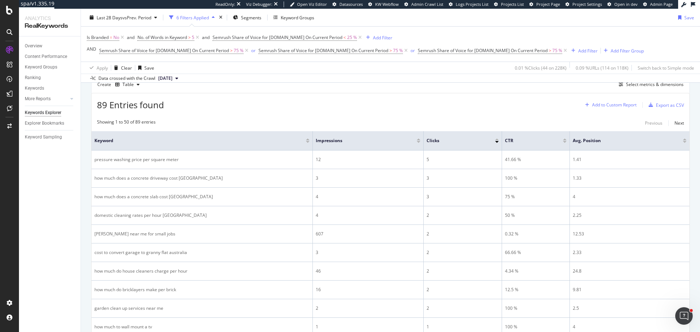
click at [607, 105] on div "Add to Custom Report" at bounding box center [614, 105] width 44 height 4
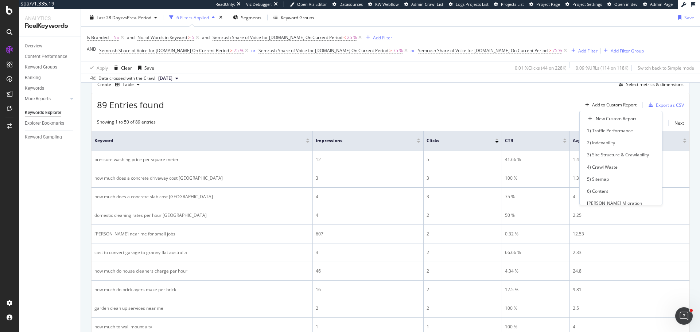
click at [504, 105] on div "89 Entries found Add to Custom Report Export as CSV" at bounding box center [391, 102] width 598 height 18
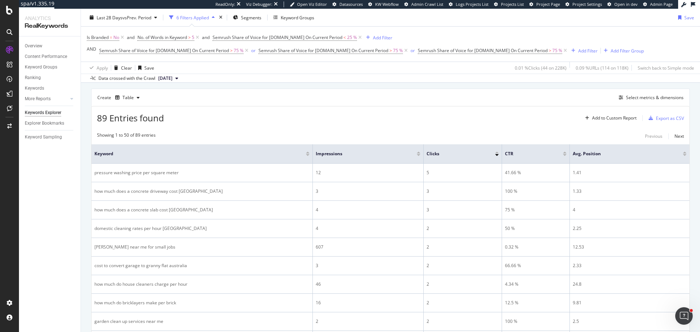
scroll to position [36, 0]
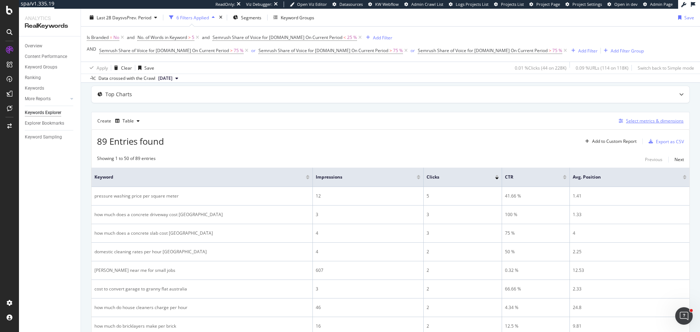
click at [644, 124] on div "Select metrics & dimensions" at bounding box center [655, 121] width 58 height 6
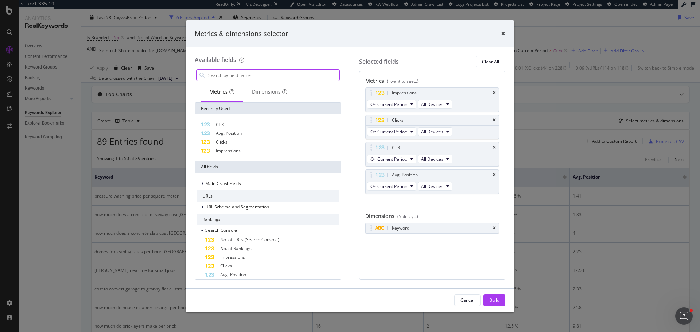
click at [286, 73] on input "modal" at bounding box center [273, 75] width 132 height 11
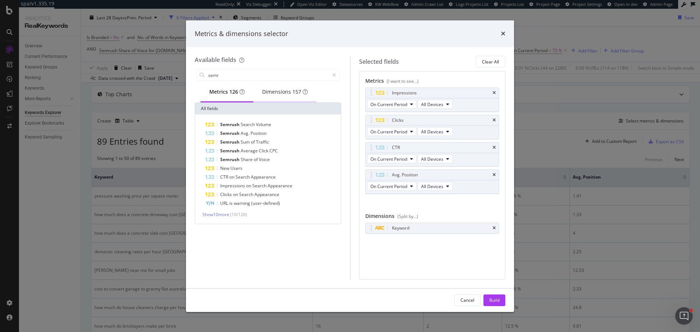
type input "semr"
click at [288, 96] on div "Dimensions 157" at bounding box center [285, 91] width 46 height 7
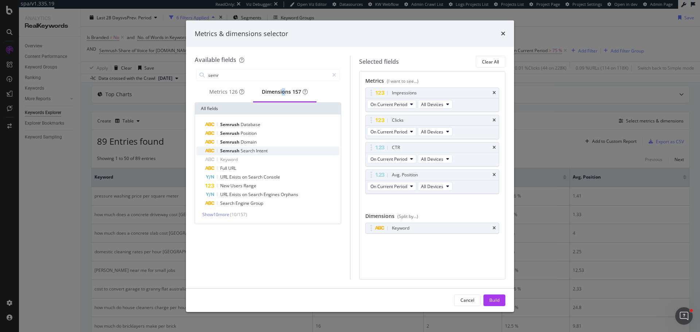
click at [272, 152] on div "Semrush Search Intent" at bounding box center [272, 151] width 134 height 9
click at [214, 90] on div "Metrics 126" at bounding box center [226, 91] width 35 height 7
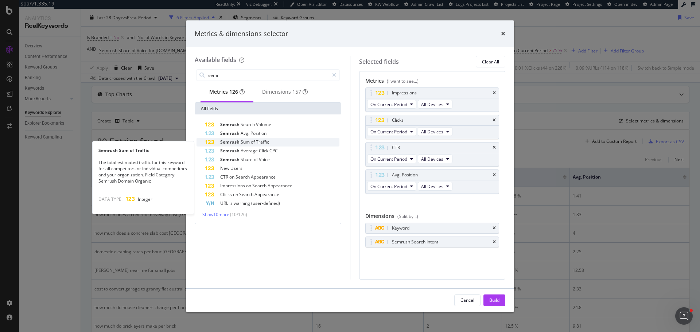
click at [256, 142] on div "Semrush Sum of Traffic" at bounding box center [272, 142] width 134 height 9
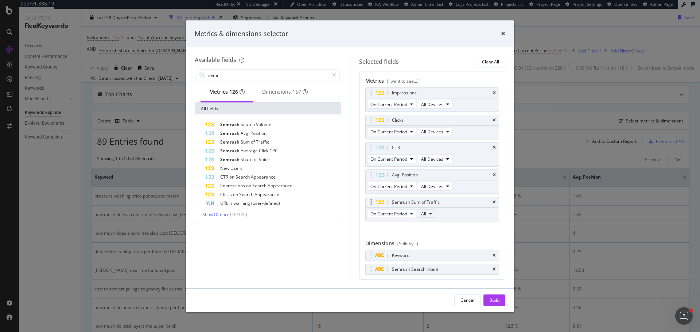
click at [423, 216] on span "All" at bounding box center [423, 214] width 5 height 6
click at [435, 238] on span "[DOMAIN_NAME]" at bounding box center [442, 240] width 35 height 7
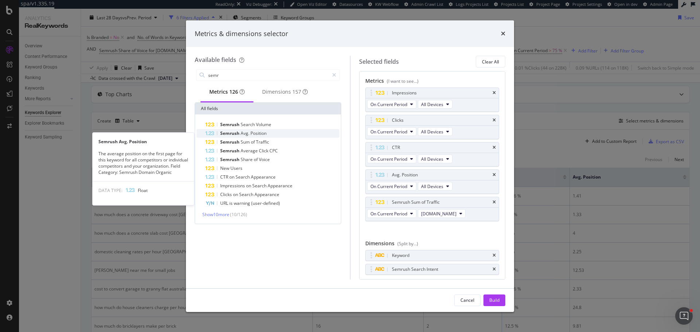
click at [265, 138] on div "Semrush Avg. Position" at bounding box center [272, 133] width 134 height 9
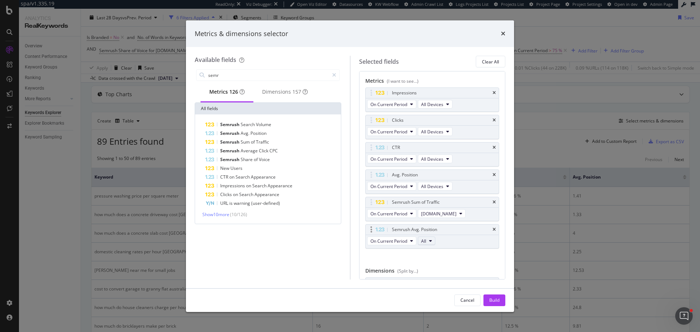
click at [424, 240] on span "All" at bounding box center [423, 241] width 5 height 6
click at [446, 268] on span "[DOMAIN_NAME]" at bounding box center [442, 267] width 35 height 7
drag, startPoint x: 372, startPoint y: 230, endPoint x: 367, endPoint y: 208, distance: 22.8
click at [367, 208] on body "spa/v1.335.19 ReadOnly: Viz Debugger: Open Viz Editor Datasources KW Webflow Ad…" at bounding box center [350, 166] width 700 height 332
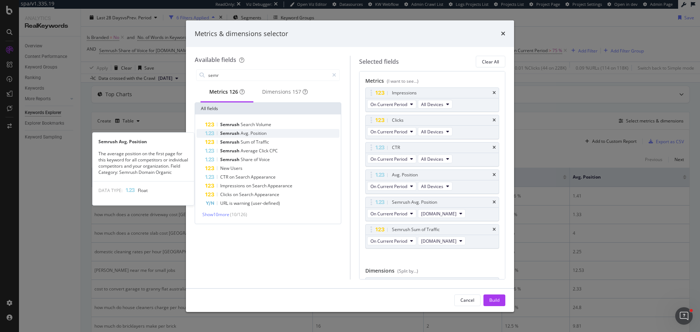
click at [252, 135] on span "Position" at bounding box center [258, 133] width 16 height 6
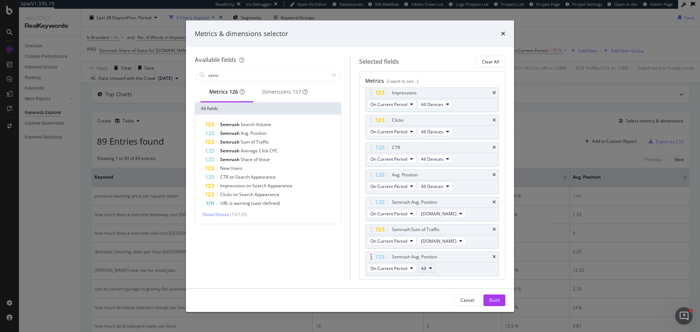
click at [435, 271] on button "All" at bounding box center [427, 268] width 18 height 9
click at [447, 242] on span "[DOMAIN_NAME]" at bounding box center [442, 241] width 35 height 7
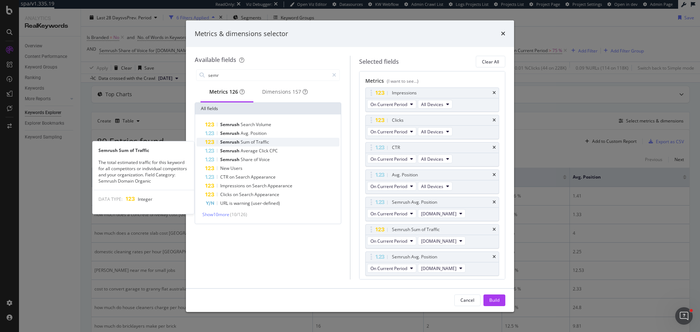
click at [262, 145] on span "Traffic" at bounding box center [262, 142] width 13 height 6
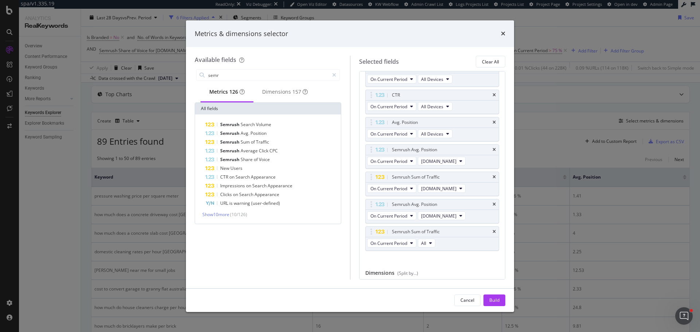
scroll to position [97, 0]
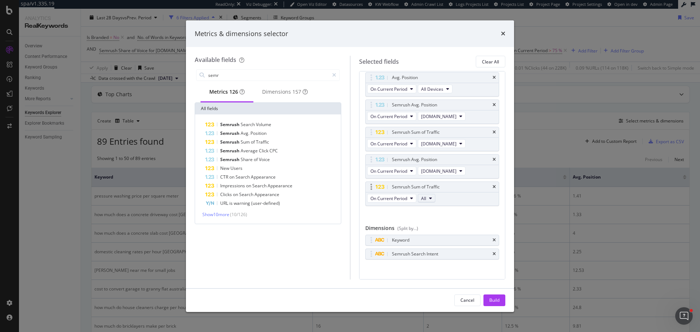
click at [431, 195] on button "All" at bounding box center [427, 198] width 18 height 9
click at [442, 236] on span "[DOMAIN_NAME]" at bounding box center [442, 238] width 35 height 7
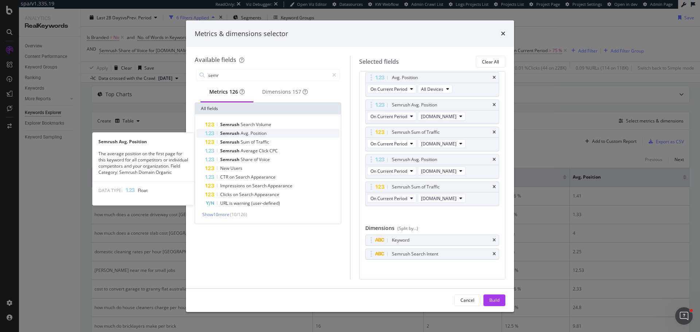
click at [249, 136] on span "Avg." at bounding box center [246, 133] width 10 height 6
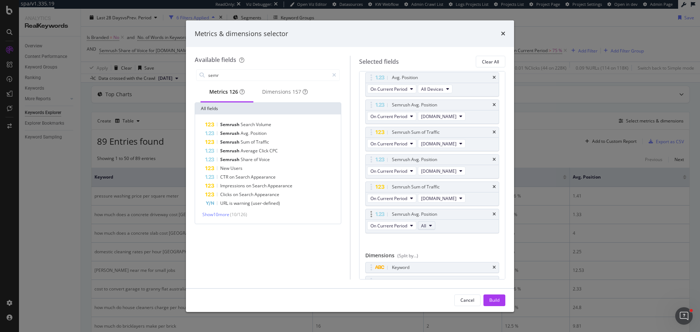
click at [428, 225] on button "All" at bounding box center [427, 225] width 18 height 9
click at [440, 279] on span "[DOMAIN_NAME]" at bounding box center [442, 279] width 35 height 7
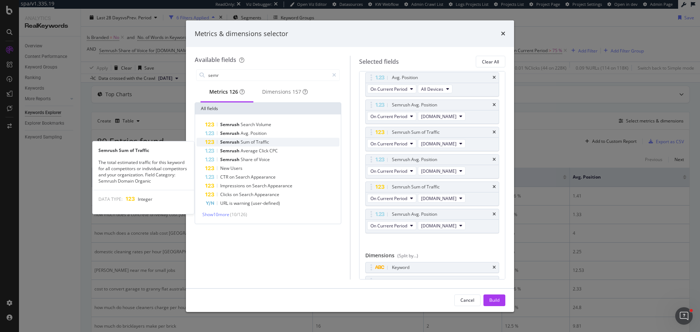
click at [249, 145] on span "Sum" at bounding box center [246, 142] width 10 height 6
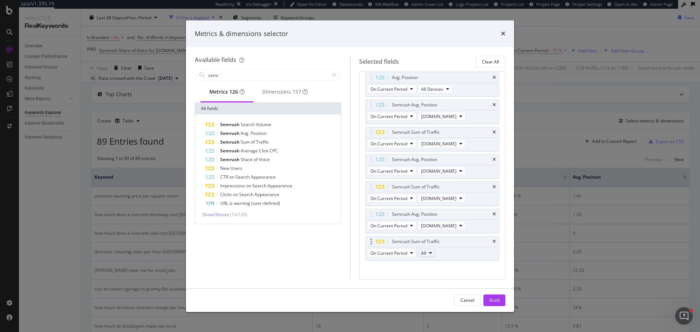
click at [430, 252] on button "All" at bounding box center [427, 253] width 18 height 9
click at [443, 305] on span "[DOMAIN_NAME]" at bounding box center [442, 306] width 35 height 7
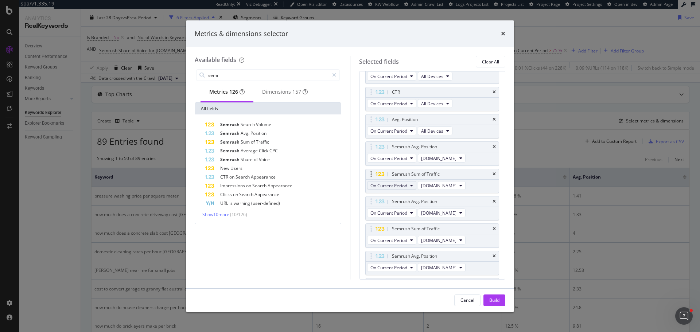
scroll to position [0, 0]
click at [487, 92] on div "Impressions" at bounding box center [432, 93] width 133 height 10
click at [493, 93] on icon "times" at bounding box center [494, 93] width 3 height 4
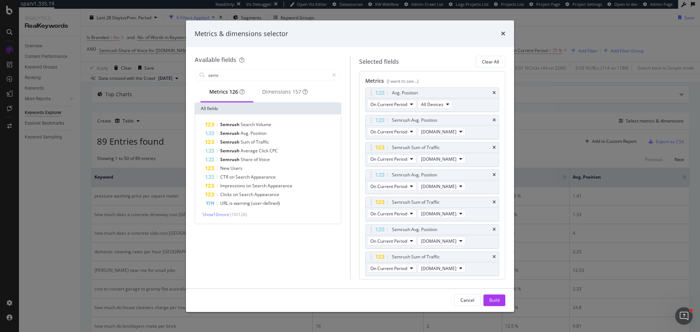
click at [493, 93] on icon "times" at bounding box center [494, 93] width 3 height 4
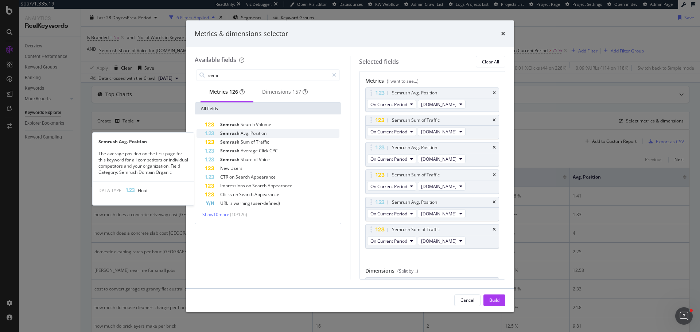
click at [269, 138] on div "Semrush Avg. Position" at bounding box center [272, 133] width 134 height 9
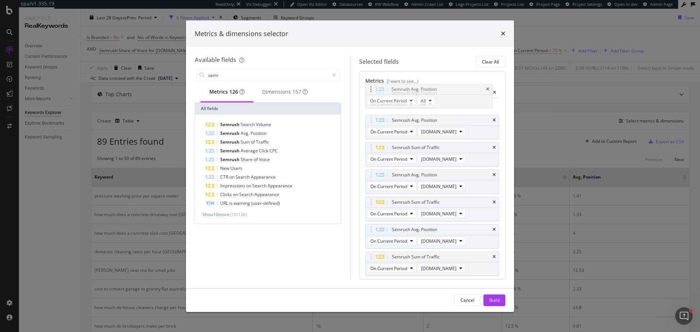
drag, startPoint x: 374, startPoint y: 257, endPoint x: 373, endPoint y: 90, distance: 167.7
click at [373, 90] on body "spa/v1.335.19 ReadOnly: Viz Debugger: Open Viz Editor Datasources KW Webflow Ad…" at bounding box center [350, 166] width 700 height 332
click at [428, 108] on button "All" at bounding box center [427, 104] width 18 height 9
click at [442, 160] on span "[DOMAIN_NAME]" at bounding box center [442, 158] width 35 height 7
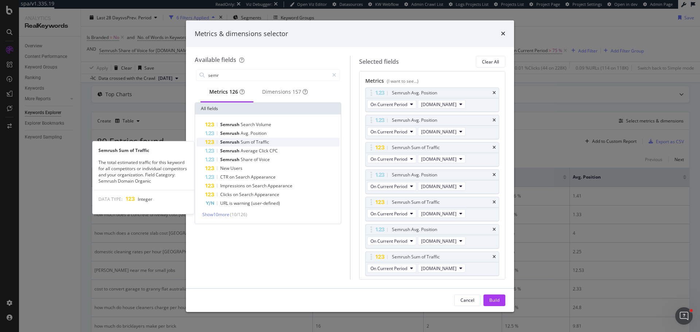
click at [264, 145] on span "Traffic" at bounding box center [262, 142] width 13 height 6
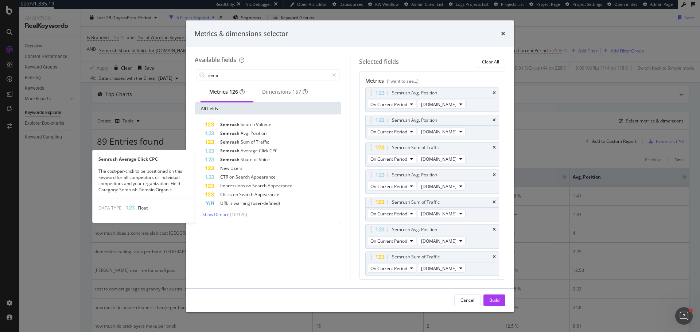
scroll to position [24, 0]
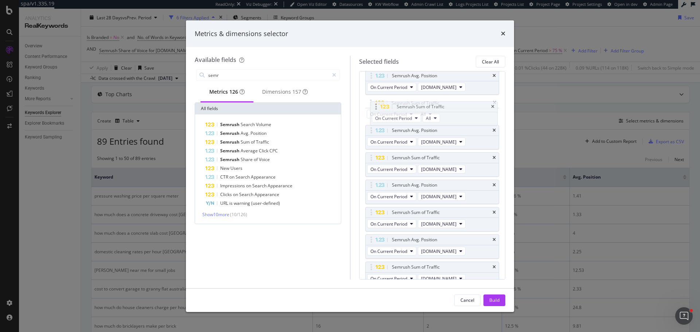
drag, startPoint x: 370, startPoint y: 258, endPoint x: 374, endPoint y: 104, distance: 154.3
click at [374, 104] on body "spa/v1.335.19 ReadOnly: Viz Debugger: Open Viz Editor Datasources KW Webflow Ad…" at bounding box center [350, 166] width 700 height 332
click at [423, 118] on span "All" at bounding box center [423, 117] width 5 height 6
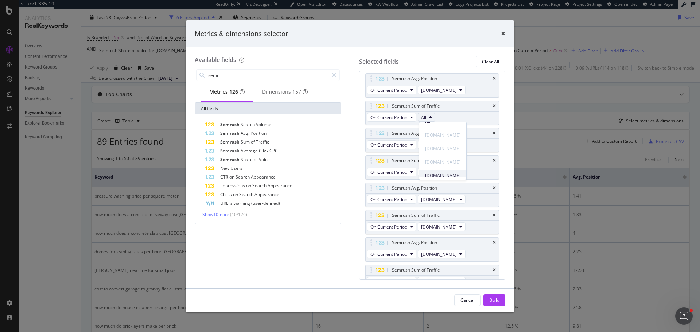
scroll to position [13, 0]
click at [445, 171] on span "[DOMAIN_NAME]" at bounding box center [442, 171] width 35 height 7
click at [489, 304] on div "Build" at bounding box center [494, 300] width 10 height 11
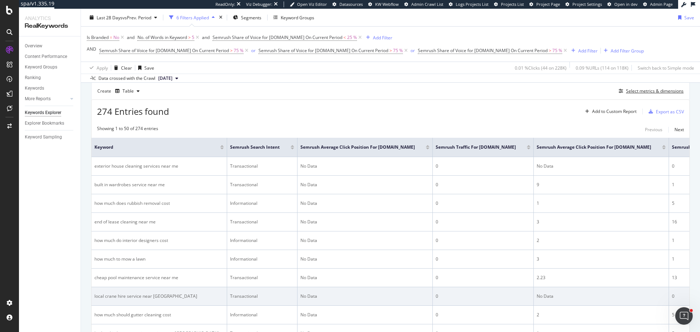
scroll to position [73, 0]
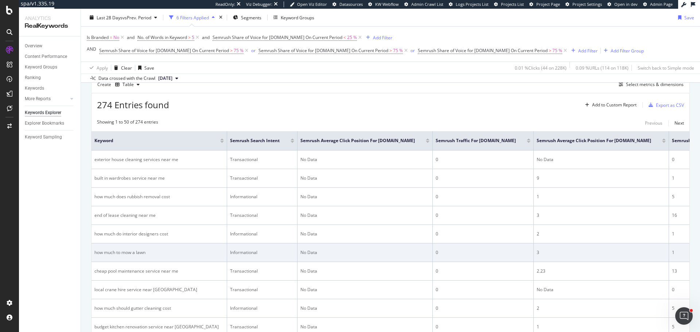
click at [447, 248] on td "0" at bounding box center [483, 253] width 101 height 19
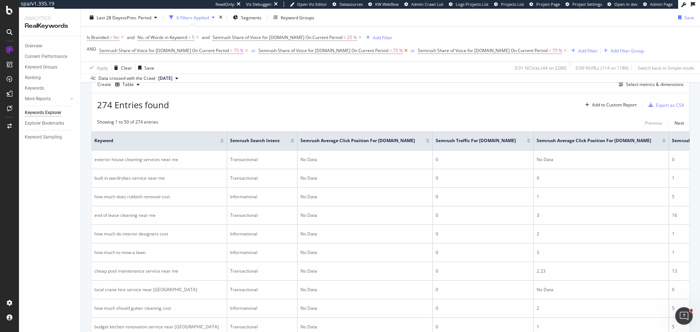
click at [405, 54] on icon at bounding box center [406, 50] width 6 height 7
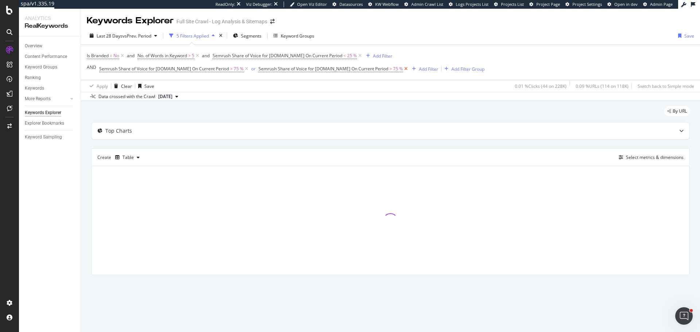
click at [404, 68] on icon at bounding box center [406, 68] width 6 height 7
click at [644, 158] on div "Select metrics & dimensions" at bounding box center [655, 157] width 58 height 6
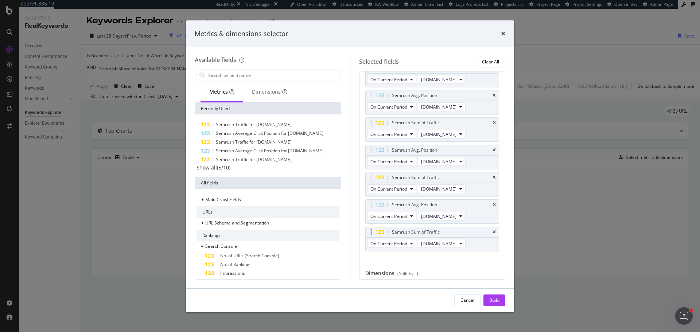
scroll to position [102, 0]
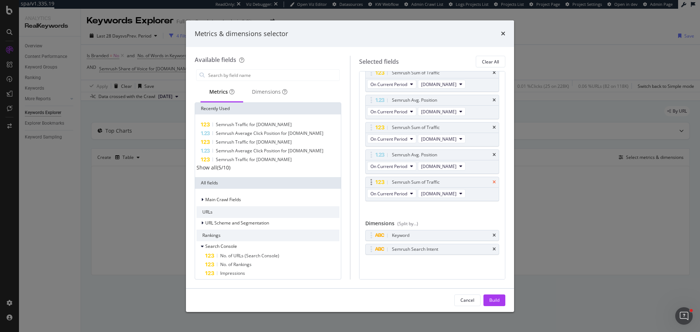
click at [493, 182] on icon "times" at bounding box center [494, 182] width 3 height 4
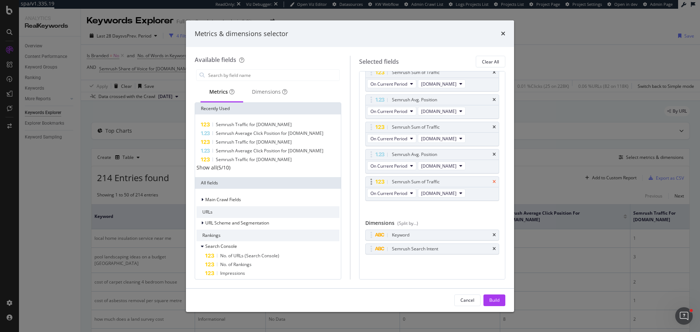
click at [493, 183] on icon "times" at bounding box center [494, 182] width 3 height 4
drag, startPoint x: 491, startPoint y: 180, endPoint x: 478, endPoint y: 182, distance: 13.2
click at [490, 180] on div "Semrush Avg. Position" at bounding box center [432, 182] width 133 height 10
click at [493, 180] on icon "times" at bounding box center [494, 182] width 3 height 4
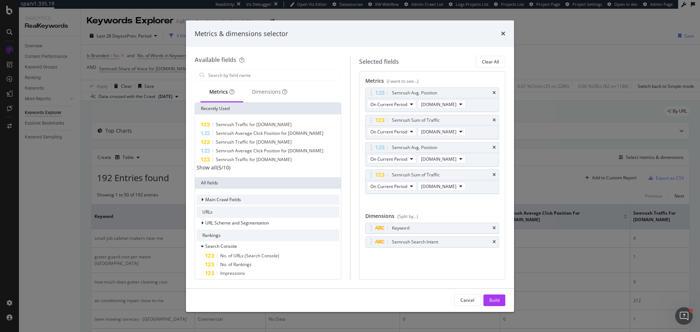
scroll to position [0, 0]
click at [492, 299] on div "Build" at bounding box center [494, 300] width 10 height 6
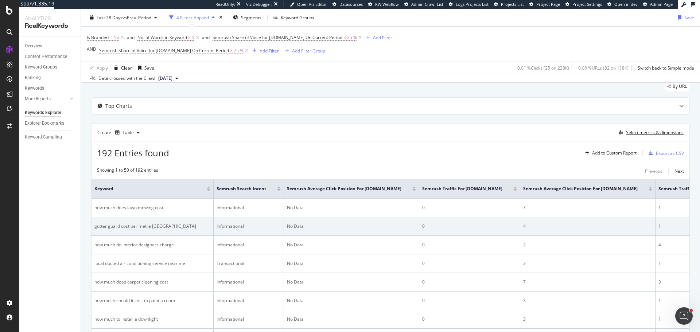
scroll to position [73, 0]
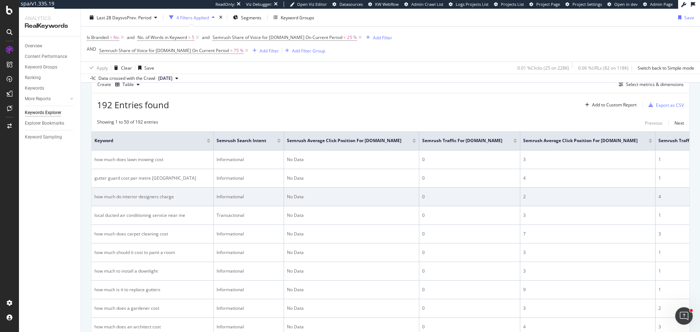
click at [556, 202] on td "2" at bounding box center [587, 197] width 135 height 19
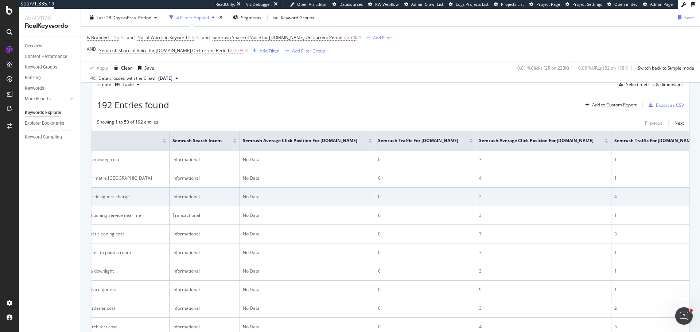
scroll to position [0, 46]
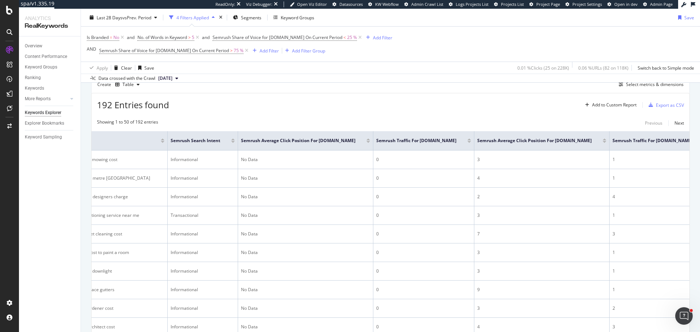
click at [700, 143] on div at bounding box center [706, 142] width 4 height 2
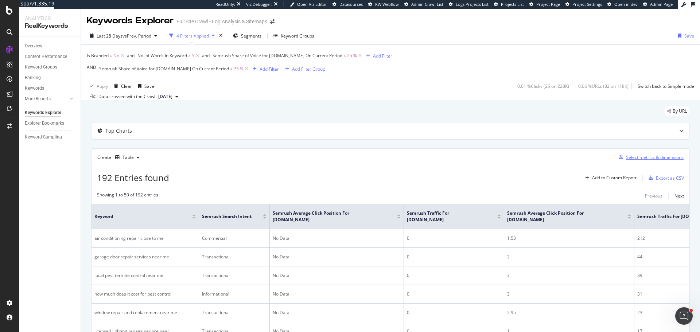
click at [646, 159] on div "Select metrics & dimensions" at bounding box center [655, 157] width 58 height 6
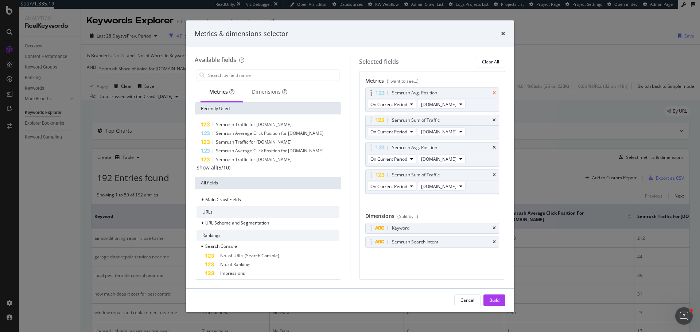
click at [494, 93] on icon "times" at bounding box center [494, 93] width 3 height 4
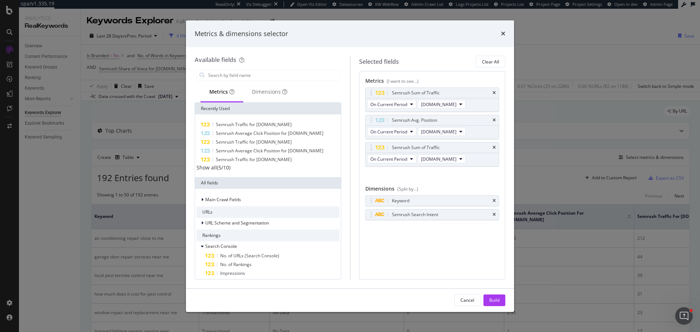
click at [494, 93] on icon "times" at bounding box center [494, 93] width 3 height 4
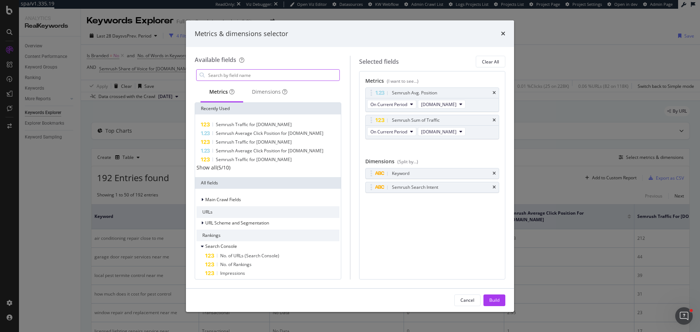
click at [241, 77] on input "modal" at bounding box center [273, 75] width 132 height 11
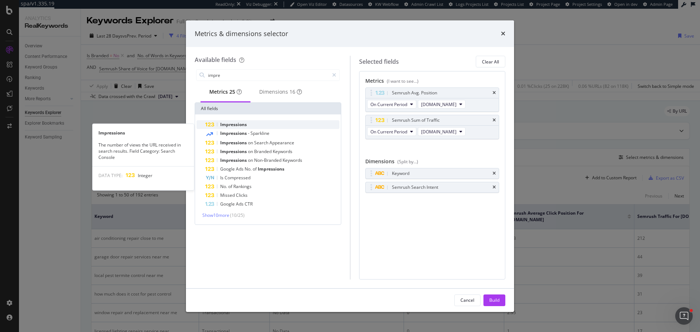
click at [240, 128] on span "Impressions" at bounding box center [233, 124] width 27 height 6
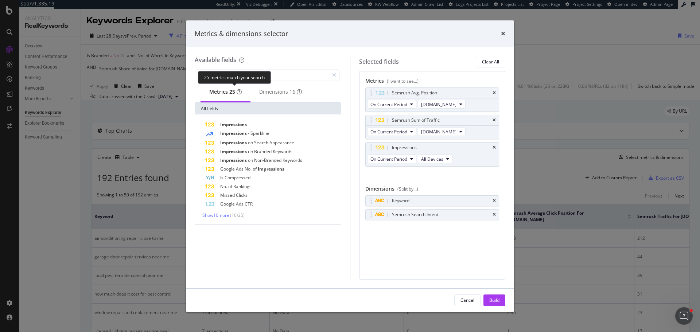
click at [268, 76] on div "25 metrics match your search" at bounding box center [234, 77] width 73 height 13
click at [294, 76] on input "impre" at bounding box center [267, 75] width 121 height 11
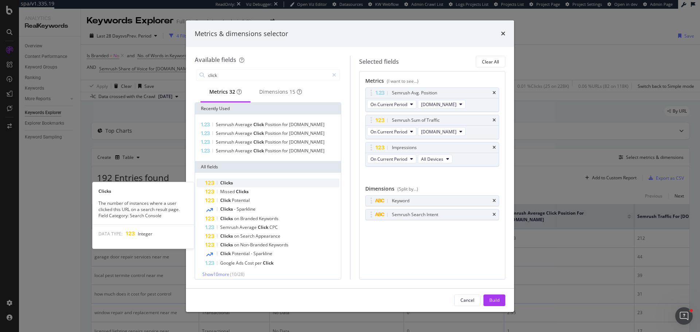
click at [240, 184] on div "Clicks" at bounding box center [272, 183] width 134 height 9
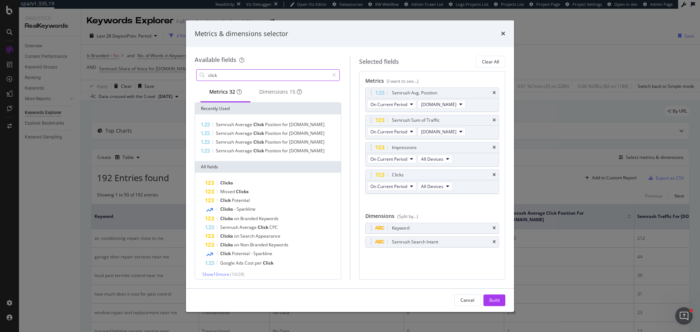
click at [295, 78] on input "click" at bounding box center [267, 75] width 121 height 11
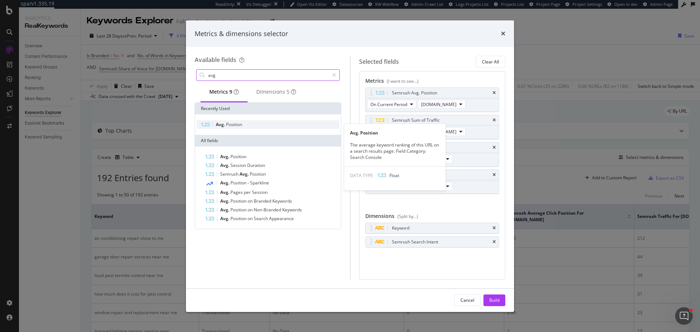
type input "avg"
click at [230, 128] on span "Position" at bounding box center [234, 124] width 16 height 6
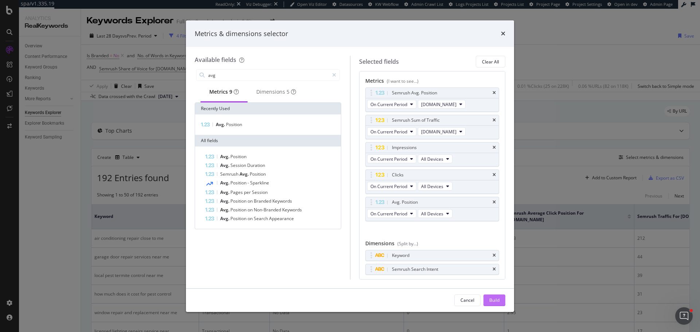
click at [489, 303] on div "Build" at bounding box center [494, 300] width 10 height 6
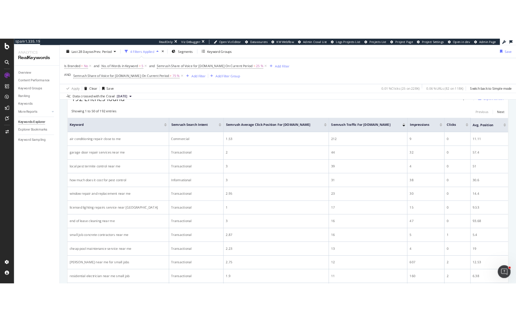
scroll to position [109, 0]
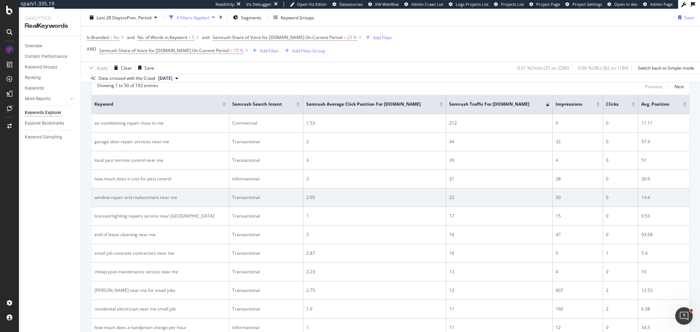
click at [518, 199] on div "23" at bounding box center [499, 197] width 100 height 7
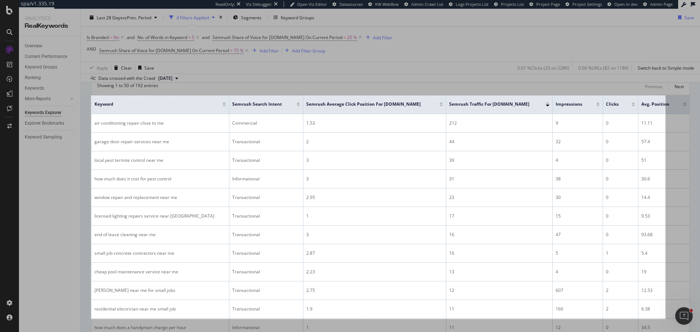
drag, startPoint x: 91, startPoint y: 96, endPoint x: 665, endPoint y: 319, distance: 616.2
click at [665, 319] on div "1575 X 613" at bounding box center [350, 166] width 700 height 332
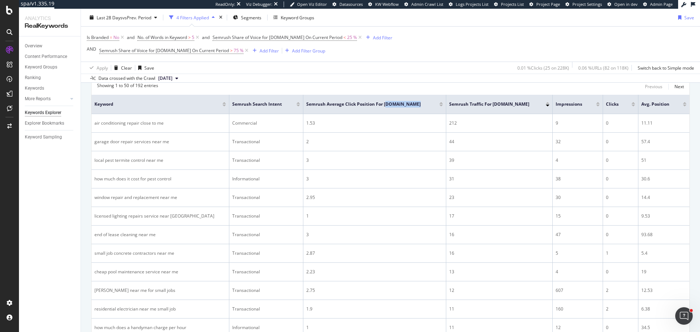
drag, startPoint x: 433, startPoint y: 110, endPoint x: 373, endPoint y: 109, distance: 59.4
click at [373, 109] on th "Semrush Average Click Position for airtasker.com" at bounding box center [374, 104] width 143 height 19
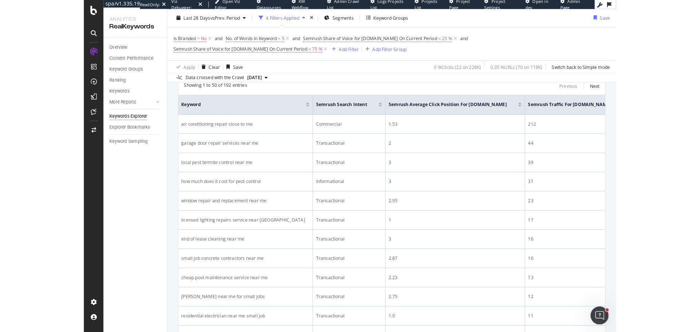
scroll to position [99, 0]
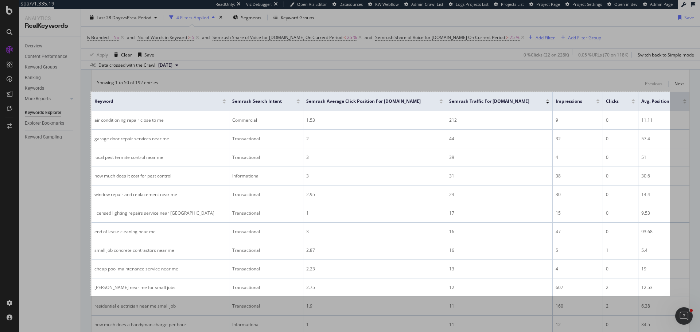
drag, startPoint x: 91, startPoint y: 92, endPoint x: 670, endPoint y: 296, distance: 613.9
click at [516, 296] on div "1588 X 560" at bounding box center [350, 166] width 700 height 332
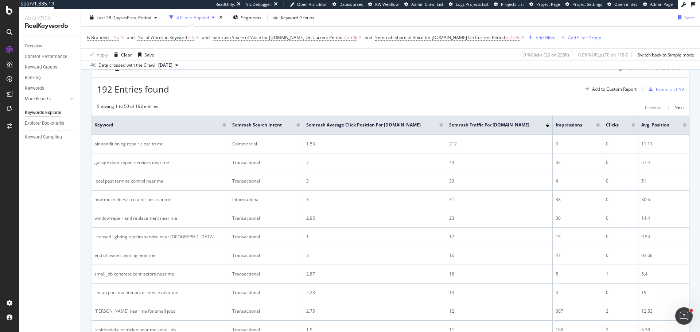
scroll to position [63, 0]
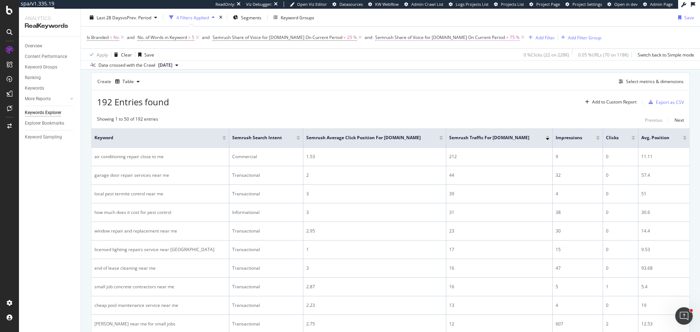
click at [430, 39] on span "Semrush Share of Voice for [DOMAIN_NAME] On Current Period" at bounding box center [440, 37] width 130 height 6
click at [405, 52] on span "[DOMAIN_NAME]" at bounding box center [398, 54] width 35 height 6
click at [404, 79] on span "[DOMAIN_NAME]" at bounding box center [401, 79] width 35 height 6
click at [455, 108] on div "Apply" at bounding box center [454, 108] width 11 height 6
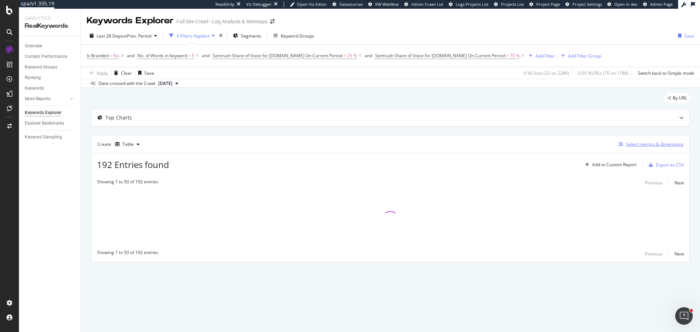
click at [516, 145] on div "Select metrics & dimensions" at bounding box center [655, 144] width 58 height 6
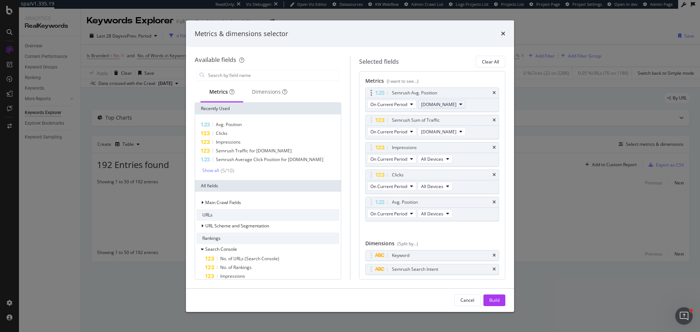
click at [459, 105] on icon "modal" at bounding box center [460, 104] width 3 height 4
click at [438, 145] on span "[DOMAIN_NAME]" at bounding box center [442, 144] width 36 height 7
click at [447, 132] on span "[DOMAIN_NAME]" at bounding box center [438, 132] width 35 height 6
click at [444, 174] on span "[DOMAIN_NAME]" at bounding box center [442, 171] width 36 height 7
click at [494, 299] on div "Build" at bounding box center [494, 300] width 10 height 6
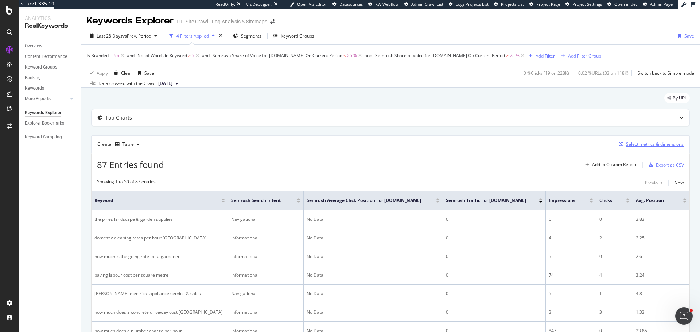
click at [516, 142] on div "Select metrics & dimensions" at bounding box center [655, 144] width 58 height 6
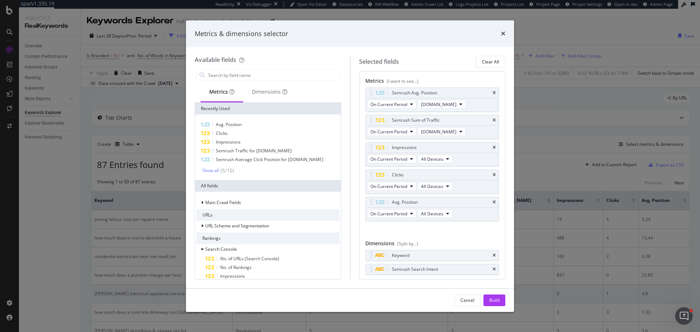
drag, startPoint x: 489, startPoint y: 301, endPoint x: 484, endPoint y: 299, distance: 5.2
click at [488, 302] on button "Build" at bounding box center [494, 301] width 22 height 12
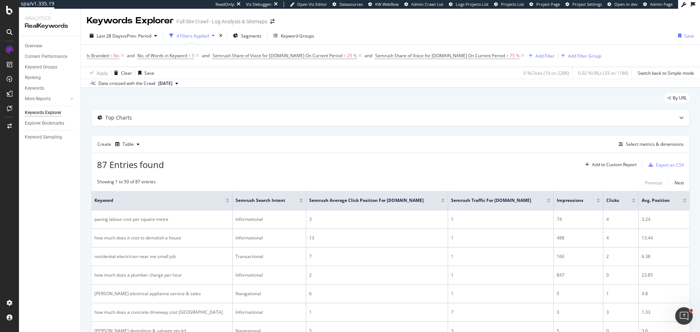
click at [516, 202] on div at bounding box center [549, 202] width 4 height 2
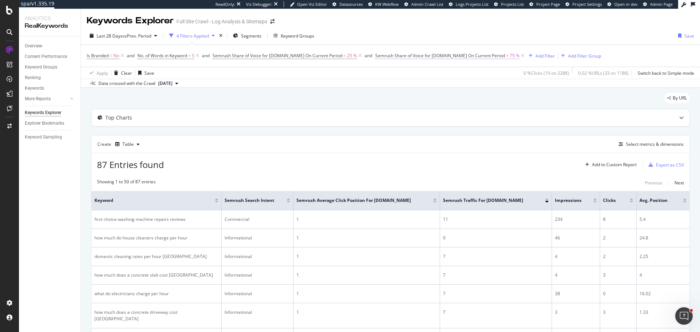
click at [401, 55] on span "Semrush Share of Voice for [DOMAIN_NAME] On Current Period" at bounding box center [440, 56] width 130 height 6
click at [416, 72] on span "[DOMAIN_NAME]" at bounding box center [398, 73] width 35 height 6
click at [415, 108] on span "[DOMAIN_NAME]" at bounding box center [401, 107] width 35 height 6
click at [449, 125] on div "Apply" at bounding box center [454, 126] width 11 height 6
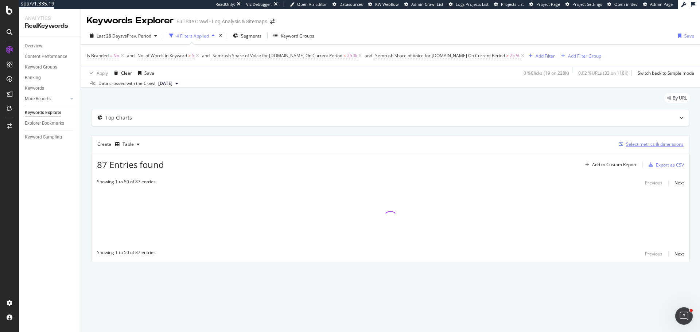
click at [516, 143] on div "Select metrics & dimensions" at bounding box center [655, 144] width 58 height 6
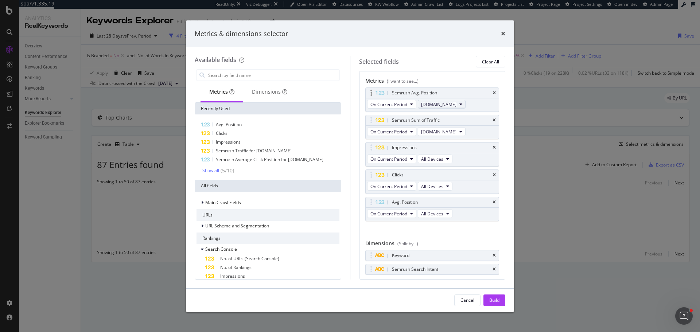
click at [447, 102] on span "[DOMAIN_NAME]" at bounding box center [438, 104] width 35 height 6
click at [434, 158] on span "[DOMAIN_NAME]" at bounding box center [442, 158] width 36 height 7
drag, startPoint x: 438, startPoint y: 131, endPoint x: 438, endPoint y: 135, distance: 4.4
click at [438, 130] on span "[DOMAIN_NAME]" at bounding box center [438, 132] width 35 height 6
click at [443, 184] on span "[DOMAIN_NAME]" at bounding box center [442, 185] width 36 height 7
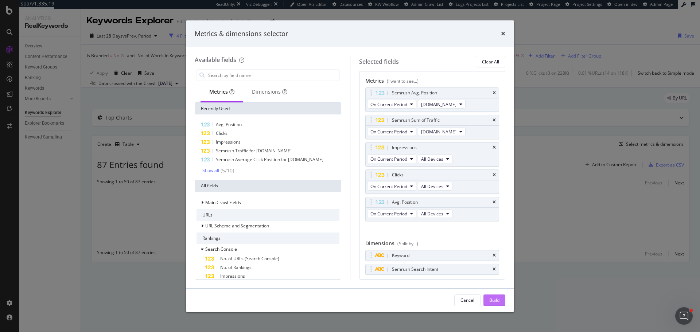
click at [492, 299] on div "Build" at bounding box center [494, 300] width 10 height 6
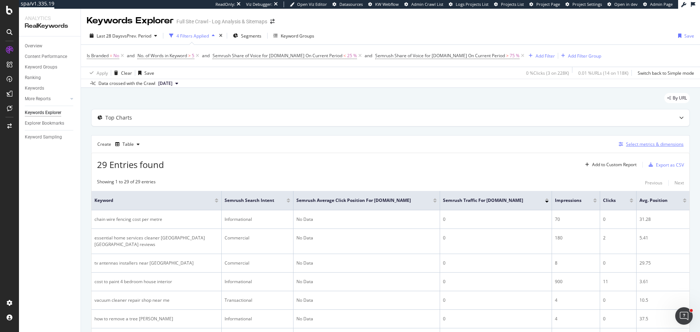
click at [516, 145] on div "Select metrics & dimensions" at bounding box center [655, 144] width 58 height 6
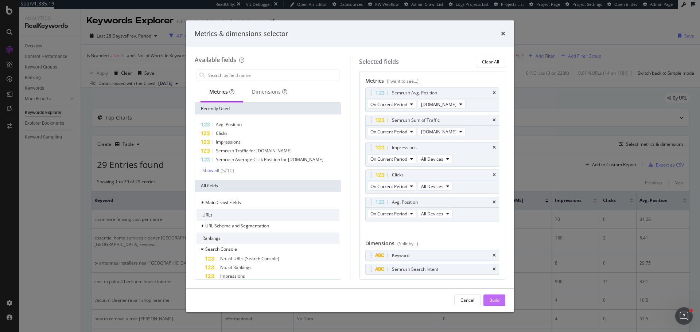
click at [488, 301] on button "Build" at bounding box center [494, 301] width 22 height 12
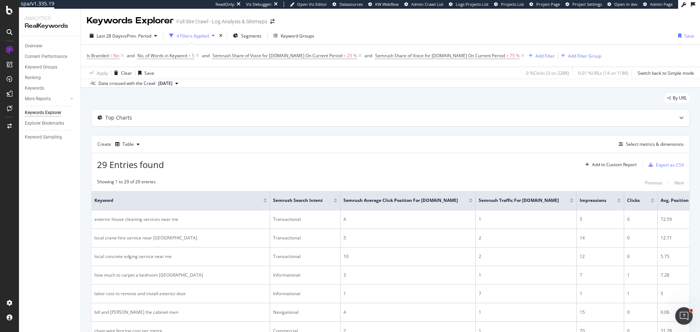
click at [516, 202] on div at bounding box center [572, 202] width 4 height 2
